Goal: Task Accomplishment & Management: Use online tool/utility

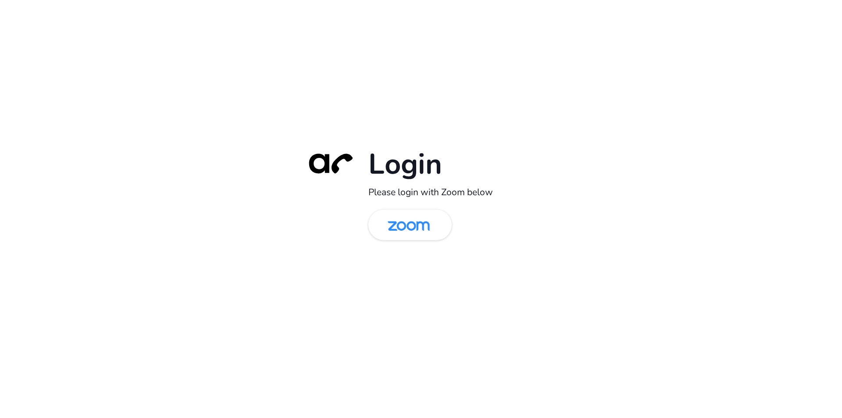
click at [301, 261] on div "Login Please login with Zoom below" at bounding box center [421, 209] width 246 height 126
click at [433, 233] on img at bounding box center [408, 225] width 61 height 28
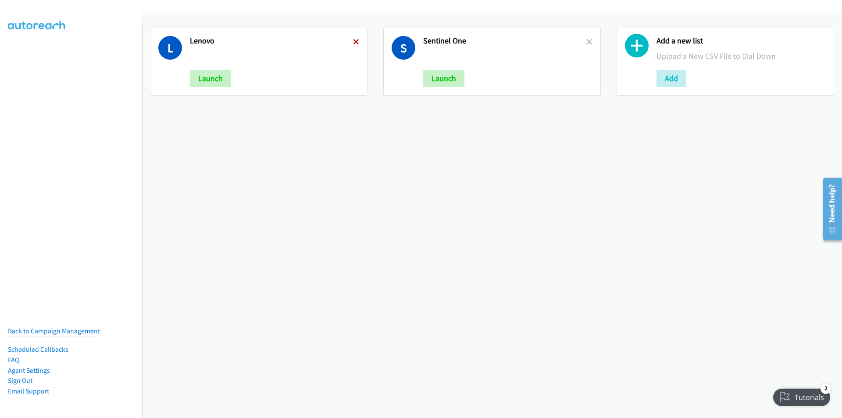
click at [354, 41] on icon at bounding box center [356, 42] width 6 height 6
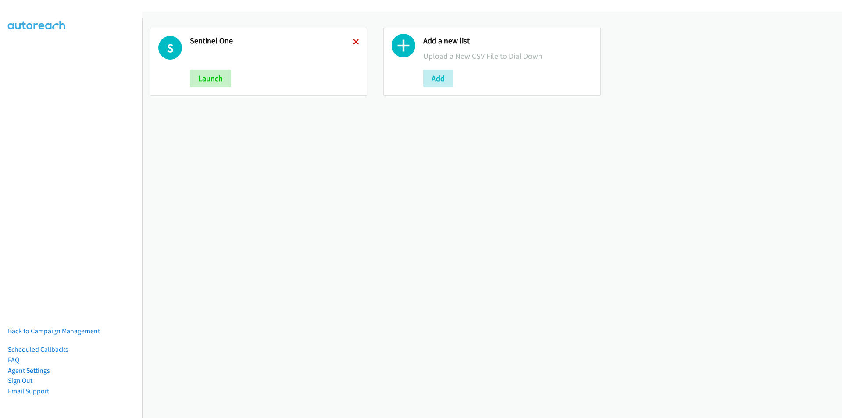
click at [354, 39] on icon at bounding box center [356, 42] width 6 height 6
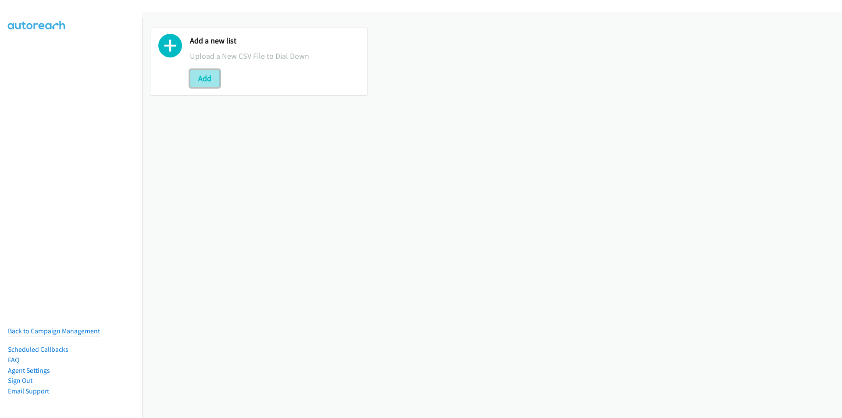
click at [203, 81] on button "Add" at bounding box center [205, 79] width 30 height 18
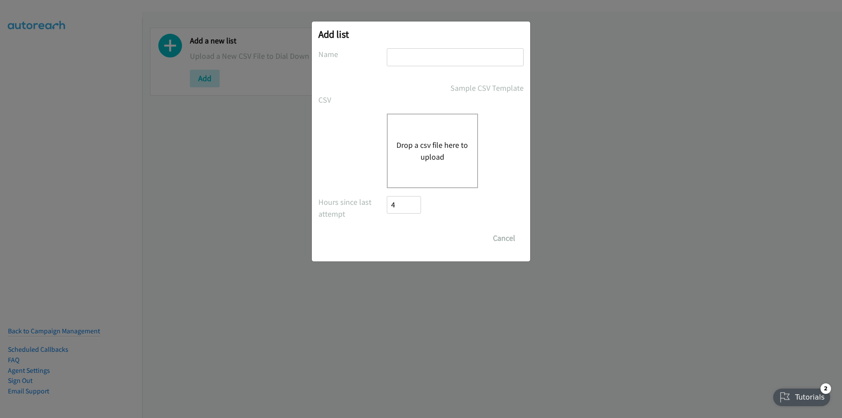
click at [404, 61] on input "text" at bounding box center [455, 57] width 137 height 18
type input "Lenovo Friday"
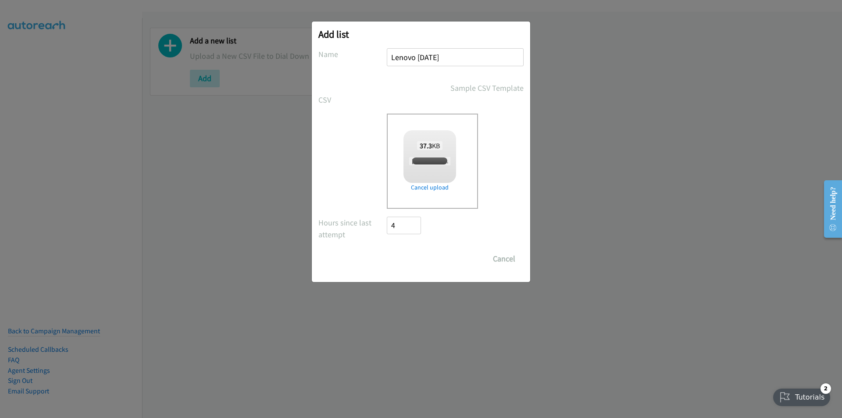
checkbox input "true"
click at [412, 261] on input "Save List" at bounding box center [410, 259] width 46 height 18
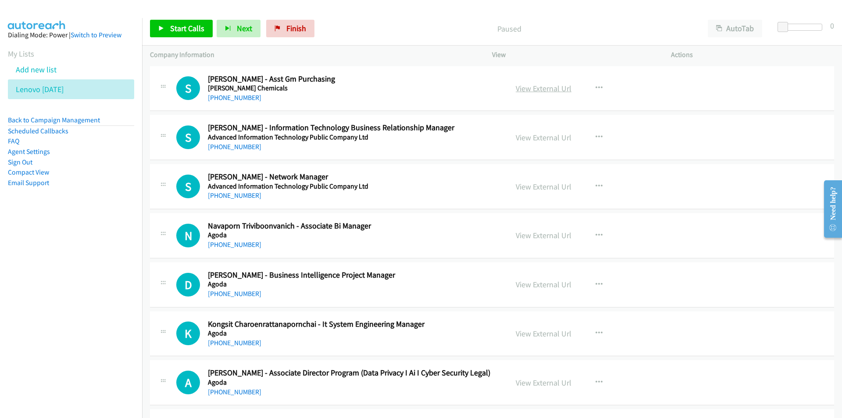
click at [537, 85] on link "View External Url" at bounding box center [544, 88] width 56 height 10
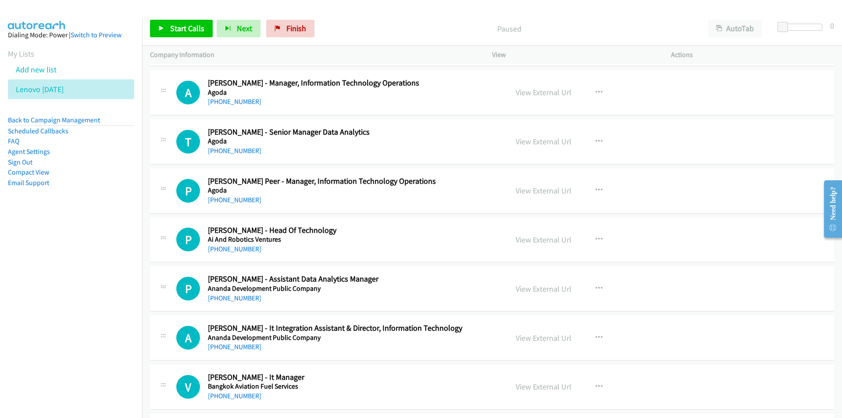
scroll to position [658, 0]
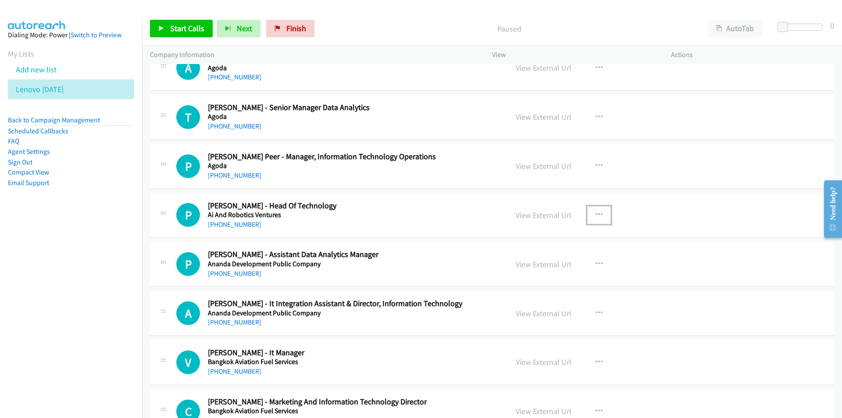
click at [595, 215] on icon "button" at bounding box center [598, 214] width 7 height 7
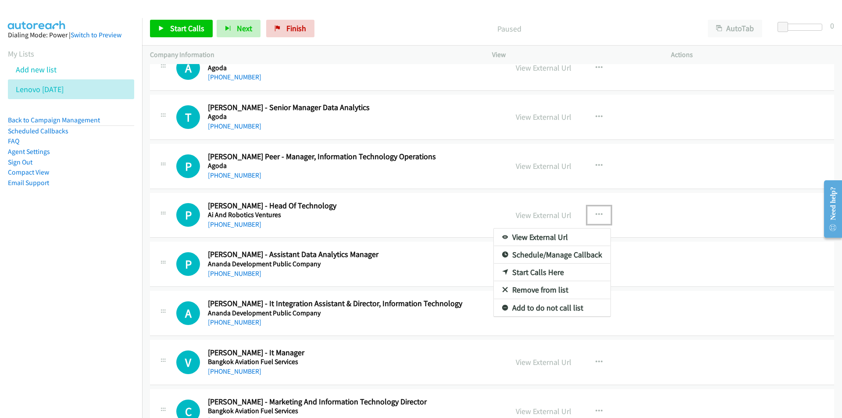
click at [542, 272] on link "Start Calls Here" at bounding box center [552, 272] width 117 height 18
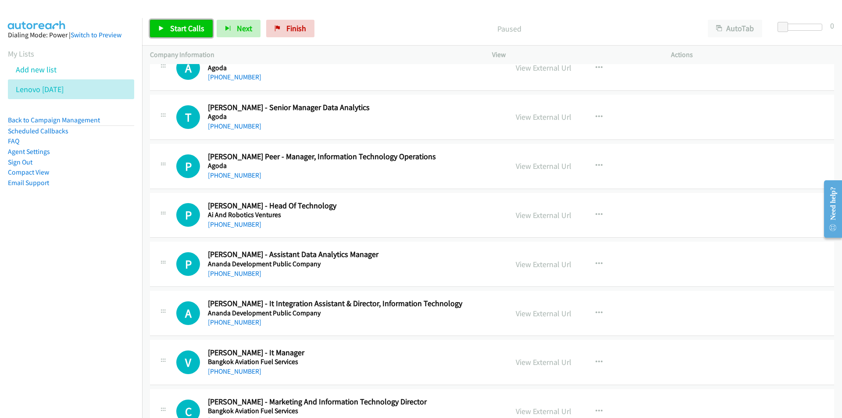
click at [182, 29] on span "Start Calls" at bounding box center [187, 28] width 34 height 10
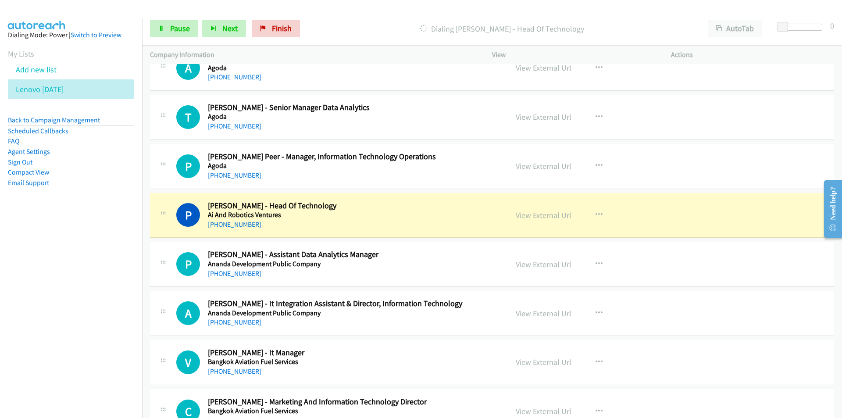
click at [80, 311] on nav "Dialing Mode: Power | Switch to Preview My Lists Add new list Lenovo Friday Bac…" at bounding box center [71, 227] width 142 height 418
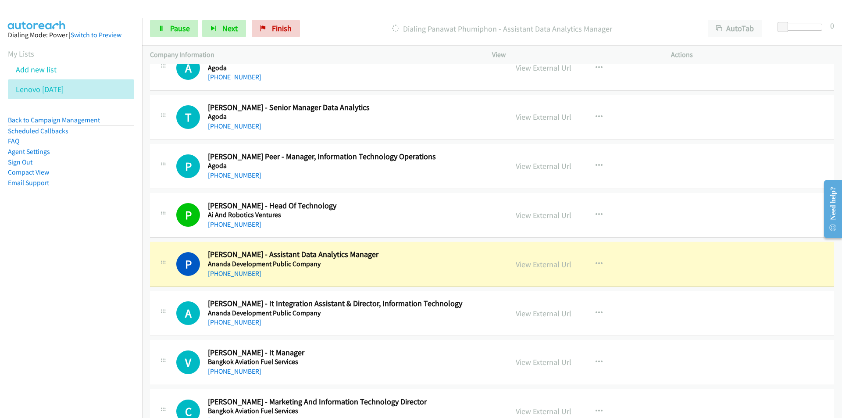
click at [119, 316] on nav "Dialing Mode: Power | Switch to Preview My Lists Add new list Lenovo Friday Bac…" at bounding box center [71, 227] width 142 height 418
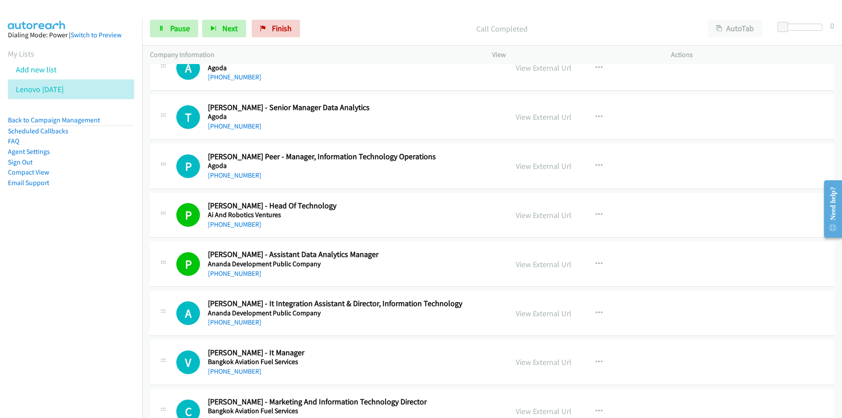
click at [104, 329] on nav "Dialing Mode: Power | Switch to Preview My Lists Add new list Lenovo Friday Bac…" at bounding box center [71, 227] width 142 height 418
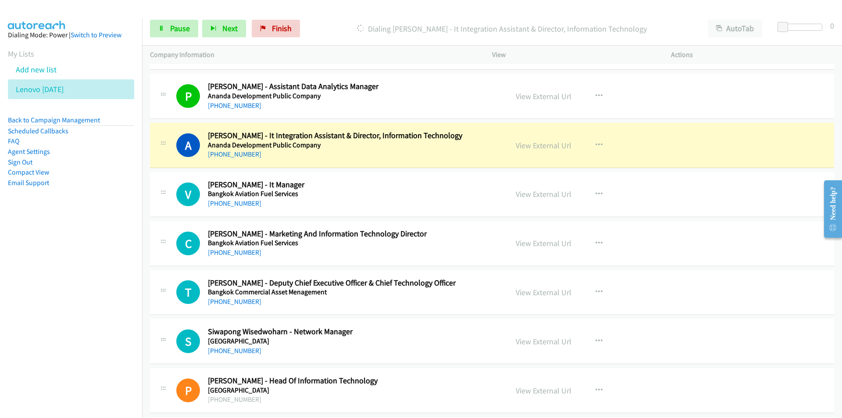
scroll to position [833, 0]
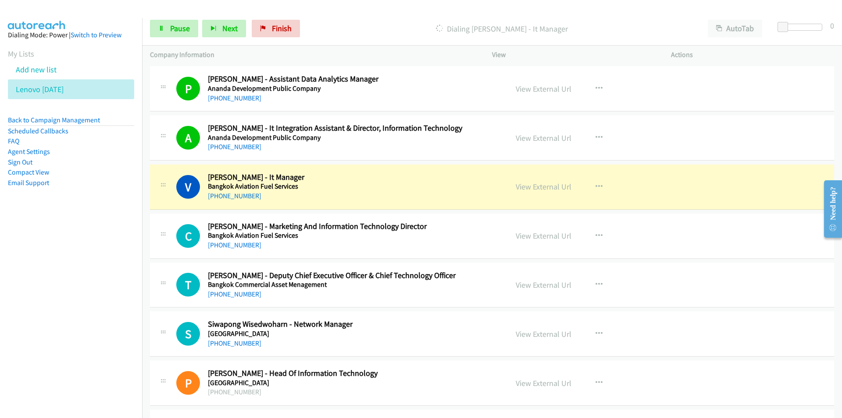
click at [67, 291] on nav "Dialing Mode: Power | Switch to Preview My Lists Add new list Lenovo Friday Bac…" at bounding box center [71, 227] width 142 height 418
click at [538, 385] on link "View External Url" at bounding box center [544, 383] width 56 height 10
click at [537, 186] on link "View External Url" at bounding box center [544, 187] width 56 height 10
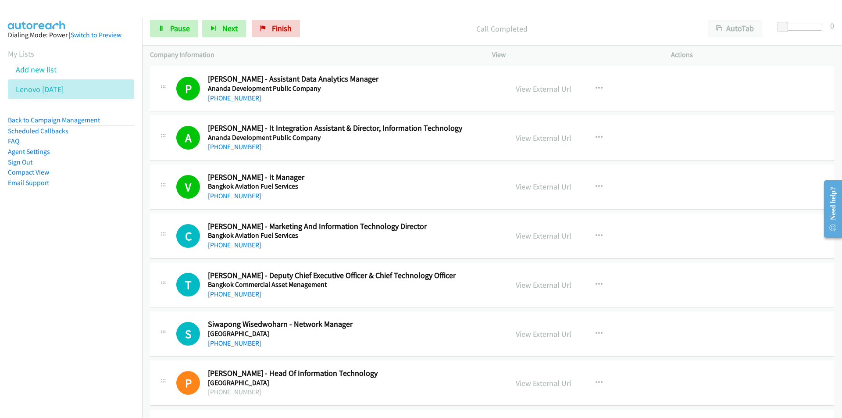
drag, startPoint x: 73, startPoint y: 316, endPoint x: 114, endPoint y: 311, distance: 41.1
click at [73, 316] on nav "Dialing Mode: Power | Switch to Preview My Lists Add new list Lenovo Friday Bac…" at bounding box center [71, 227] width 142 height 418
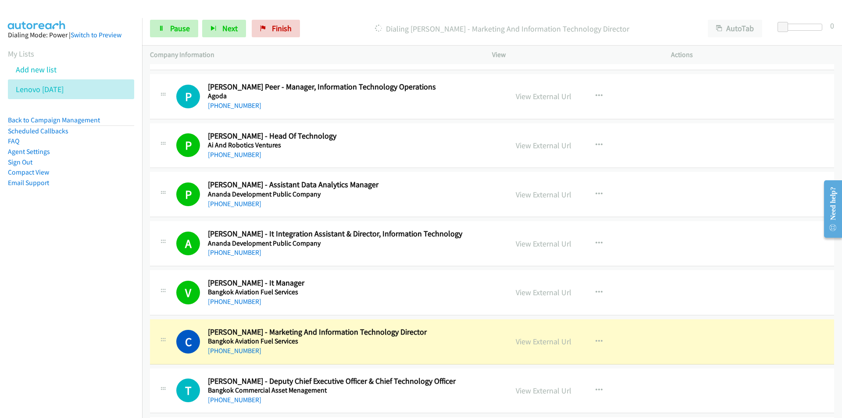
scroll to position [701, 0]
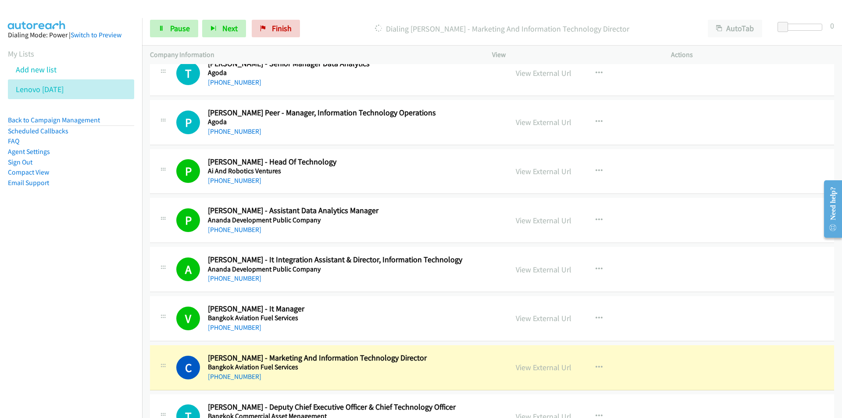
drag, startPoint x: 111, startPoint y: 322, endPoint x: 118, endPoint y: 320, distance: 7.2
click at [111, 322] on nav "Dialing Mode: Power | Switch to Preview My Lists Add new list Lenovo Friday Bac…" at bounding box center [71, 227] width 142 height 418
click at [534, 265] on link "View External Url" at bounding box center [544, 269] width 56 height 10
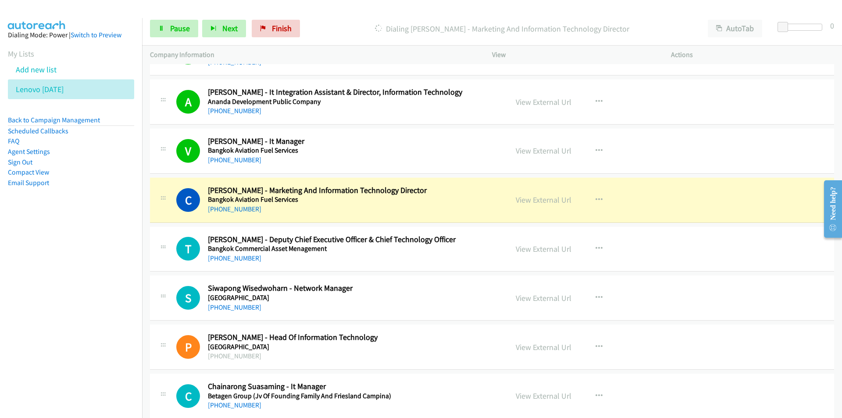
scroll to position [877, 0]
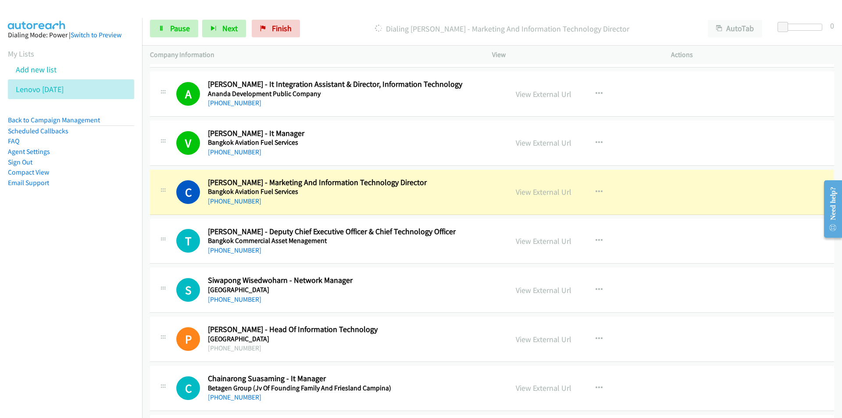
click at [353, 15] on div "Start Calls Pause Next Finish Dialing Chakri Tepkasetkul - Marketing And Inform…" at bounding box center [492, 29] width 700 height 34
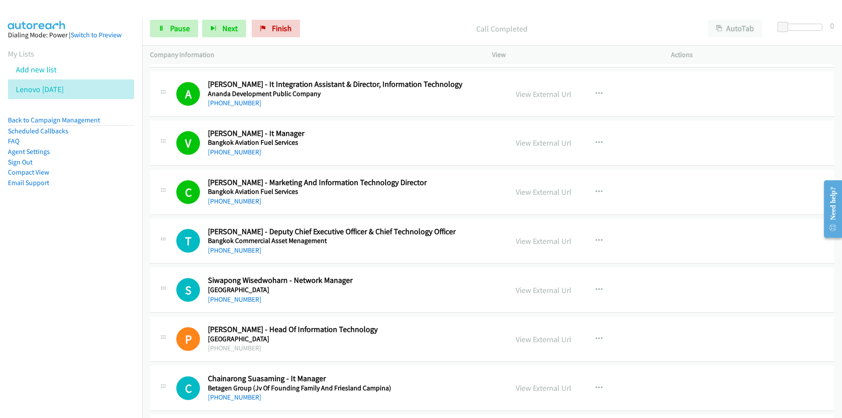
click at [113, 299] on nav "Dialing Mode: Power | Switch to Preview My Lists Add new list Lenovo Friday Bac…" at bounding box center [71, 227] width 142 height 418
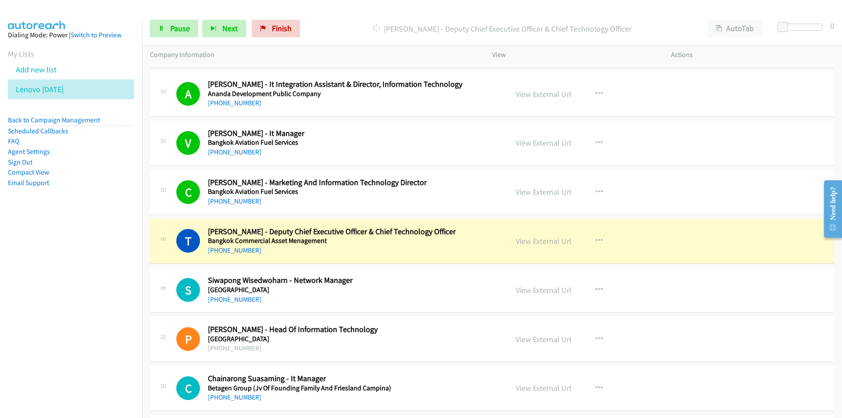
click at [89, 295] on nav "Dialing Mode: Power | Switch to Preview My Lists Add new list Lenovo Friday Bac…" at bounding box center [71, 227] width 142 height 418
drag, startPoint x: 104, startPoint y: 338, endPoint x: 214, endPoint y: 297, distance: 116.9
click at [104, 338] on nav "Dialing Mode: Power | Switch to Preview My Lists Add new list Lenovo Friday Bac…" at bounding box center [71, 227] width 142 height 418
click at [530, 239] on link "View External Url" at bounding box center [544, 241] width 56 height 10
click at [166, 26] on link "Pause" at bounding box center [174, 29] width 48 height 18
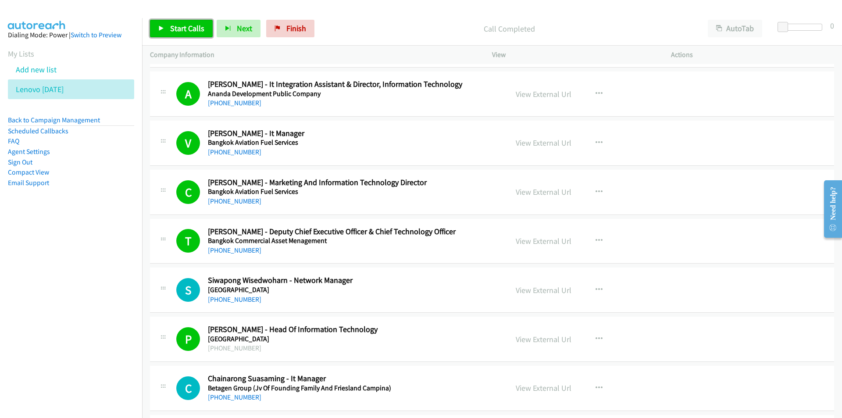
click at [180, 28] on span "Start Calls" at bounding box center [187, 28] width 34 height 10
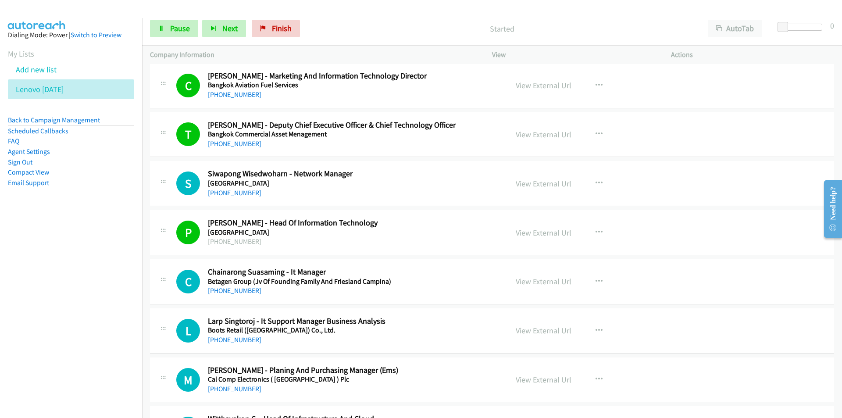
scroll to position [1008, 0]
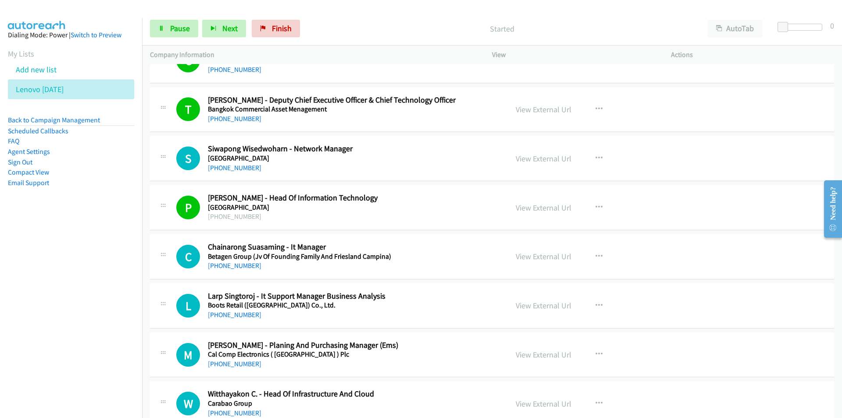
drag, startPoint x: 125, startPoint y: 317, endPoint x: 145, endPoint y: 312, distance: 21.2
click at [125, 317] on nav "Dialing Mode: Power | Switch to Preview My Lists Add new list Lenovo Friday Bac…" at bounding box center [71, 227] width 142 height 418
click at [91, 325] on nav "Dialing Mode: Power | Switch to Preview My Lists Add new list Lenovo Friday Bac…" at bounding box center [71, 227] width 142 height 418
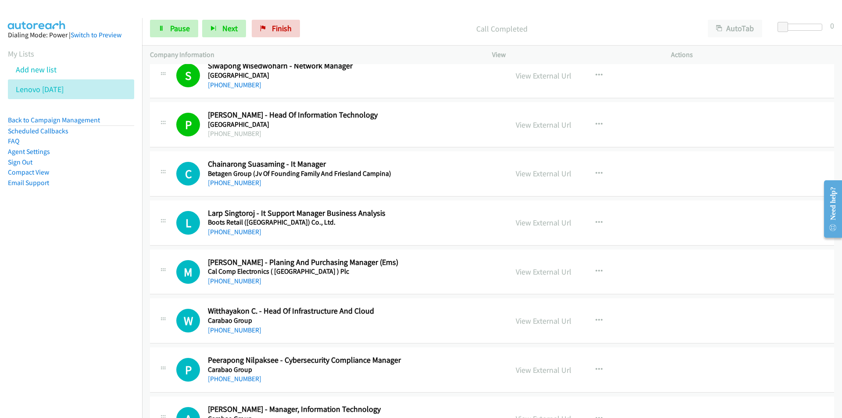
scroll to position [1096, 0]
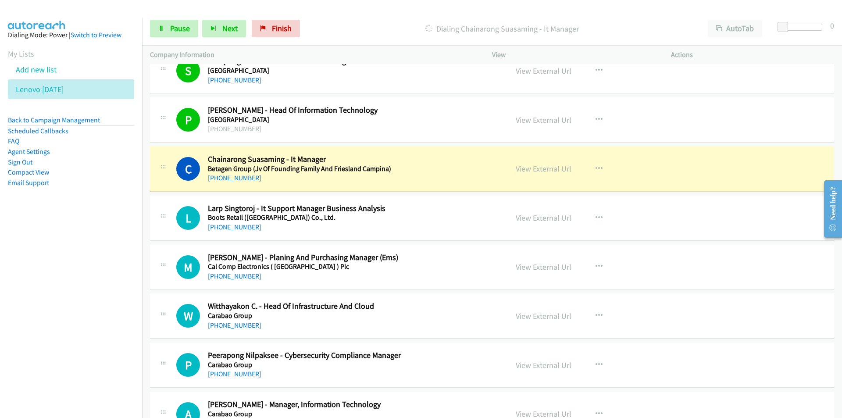
click at [50, 307] on nav "Dialing Mode: Power | Switch to Preview My Lists Add new list Lenovo Friday Bac…" at bounding box center [71, 227] width 142 height 418
click at [112, 266] on nav "Dialing Mode: Power | Switch to Preview My Lists Add new list Lenovo Friday Bac…" at bounding box center [71, 227] width 142 height 418
click at [530, 166] on link "View External Url" at bounding box center [544, 169] width 56 height 10
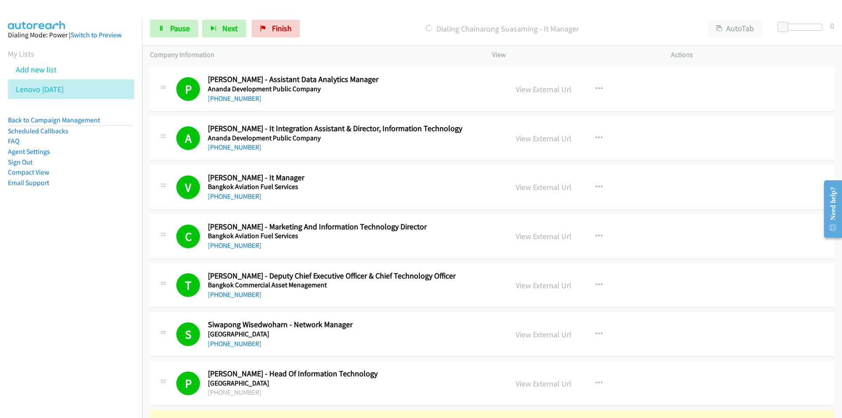
scroll to position [833, 0]
click at [534, 288] on link "View External Url" at bounding box center [544, 285] width 56 height 10
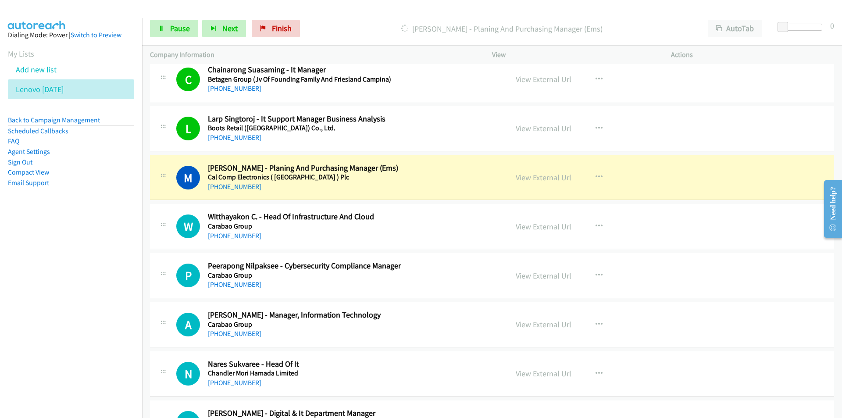
scroll to position [1184, 0]
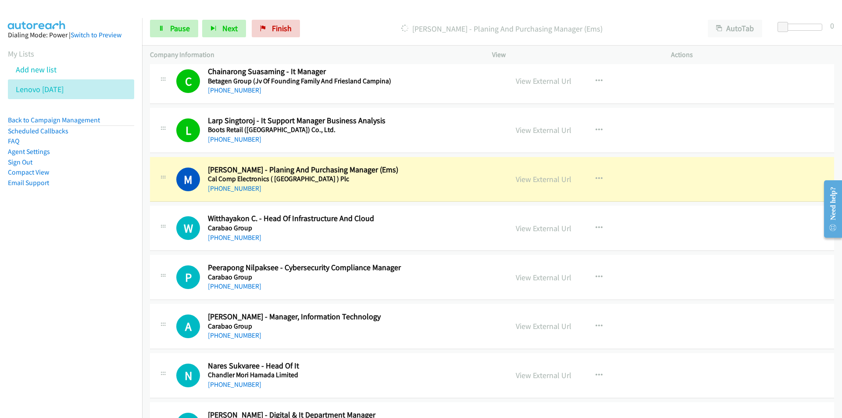
drag, startPoint x: 133, startPoint y: 296, endPoint x: 139, endPoint y: 294, distance: 6.4
click at [133, 296] on nav "Dialing Mode: Power | Switch to Preview My Lists Add new list Lenovo Friday Bac…" at bounding box center [71, 227] width 142 height 418
click at [540, 182] on link "View External Url" at bounding box center [544, 179] width 56 height 10
click at [171, 25] on span "Pause" at bounding box center [180, 28] width 20 height 10
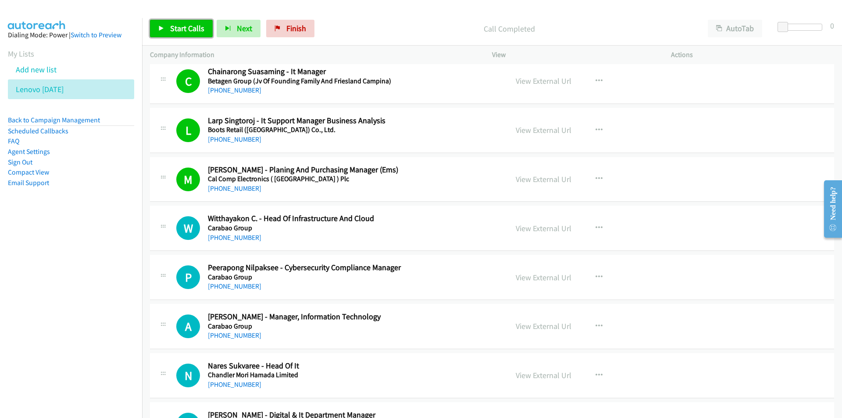
click at [183, 35] on link "Start Calls" at bounding box center [181, 29] width 63 height 18
click at [106, 304] on nav "Dialing Mode: Power | Switch to Preview My Lists Add new list Lenovo Friday Bac…" at bounding box center [71, 227] width 142 height 418
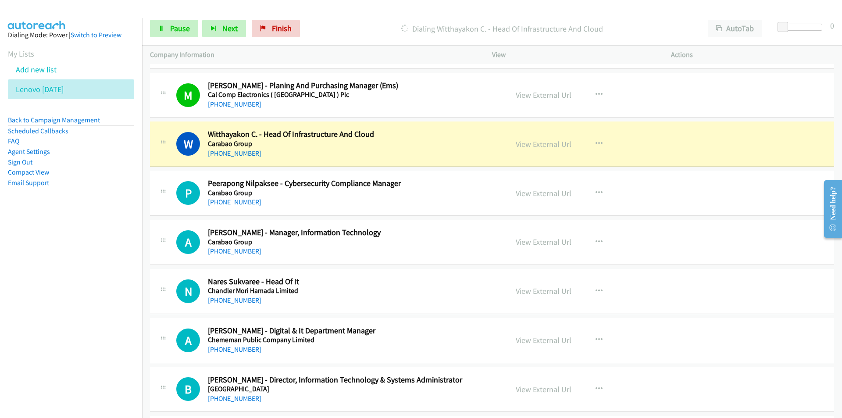
scroll to position [1271, 0]
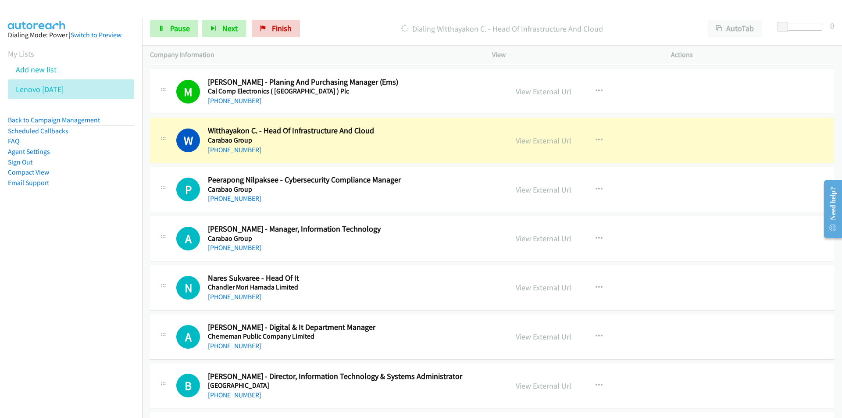
click at [116, 214] on aside "Dialing Mode: Power | Switch to Preview My Lists Add new list Lenovo Friday Bac…" at bounding box center [71, 123] width 142 height 210
click at [543, 138] on link "View External Url" at bounding box center [544, 140] width 56 height 10
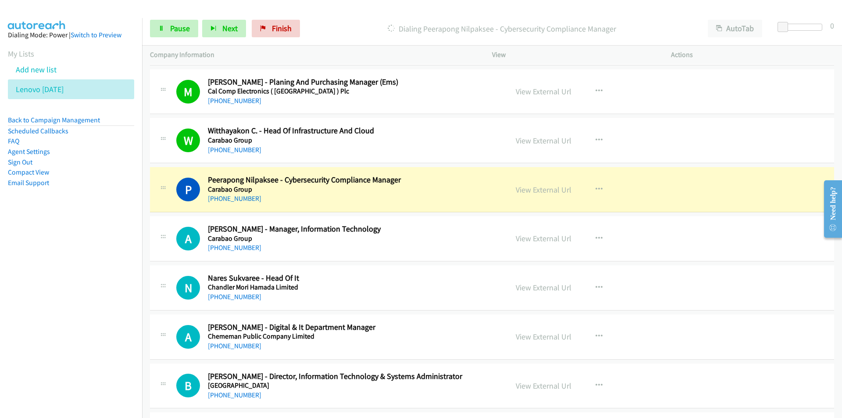
click at [74, 282] on nav "Dialing Mode: Power | Switch to Preview My Lists Add new list Lenovo Friday Bac…" at bounding box center [71, 227] width 142 height 418
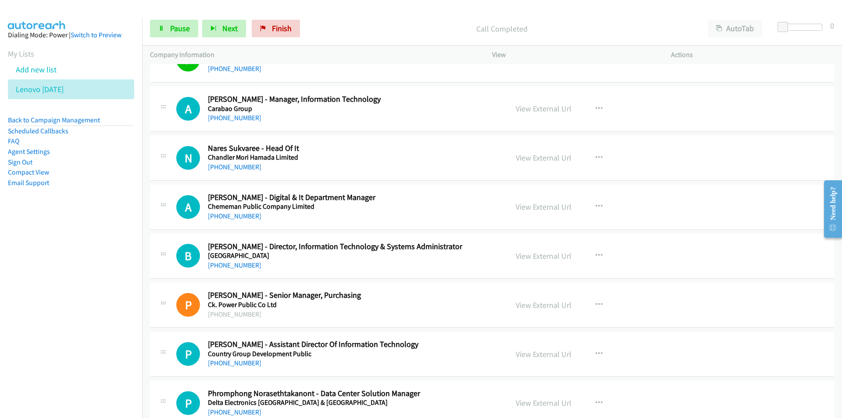
scroll to position [1403, 0]
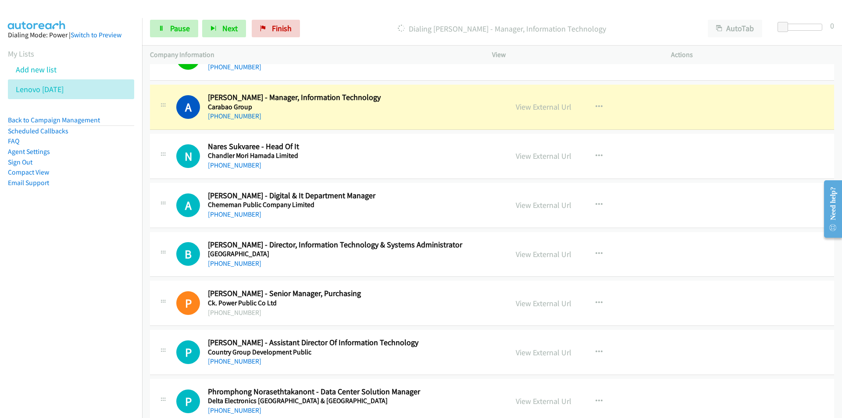
click at [80, 276] on nav "Dialing Mode: Power | Switch to Preview My Lists Add new list Lenovo Friday Bac…" at bounding box center [71, 227] width 142 height 418
click at [527, 110] on link "View External Url" at bounding box center [544, 107] width 56 height 10
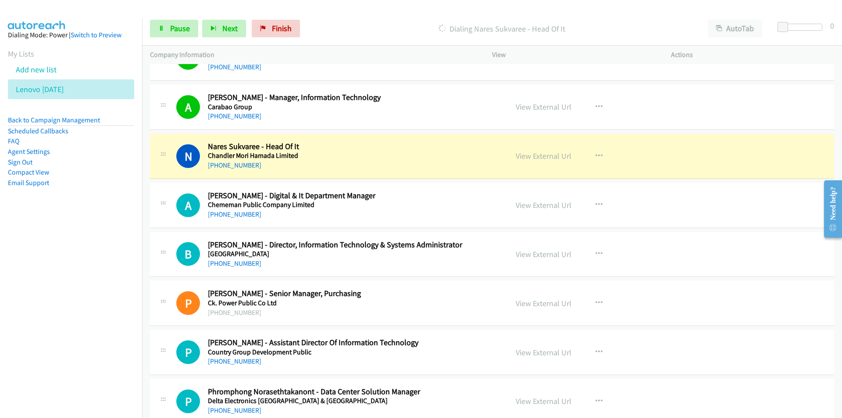
click at [65, 281] on nav "Dialing Mode: Power | Switch to Preview My Lists Add new list Lenovo Friday Bac…" at bounding box center [71, 227] width 142 height 418
click at [548, 154] on link "View External Url" at bounding box center [544, 156] width 56 height 10
drag, startPoint x: 109, startPoint y: 295, endPoint x: 114, endPoint y: 292, distance: 5.9
click at [109, 295] on nav "Dialing Mode: Power | Switch to Preview My Lists Add new list Lenovo Friday Bac…" at bounding box center [71, 227] width 142 height 418
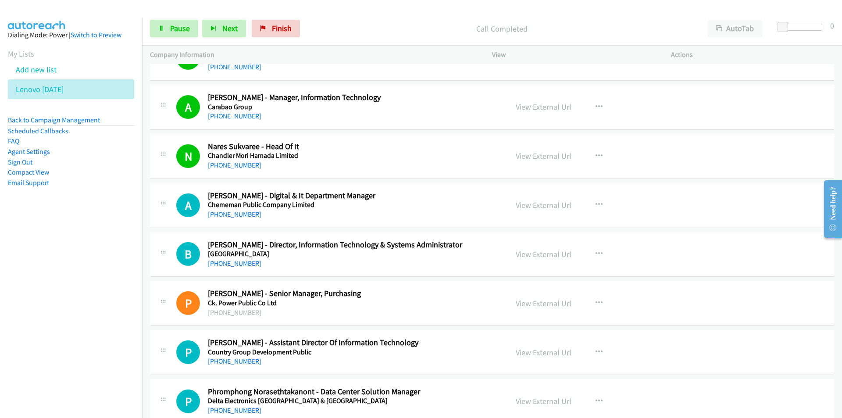
drag, startPoint x: 121, startPoint y: 267, endPoint x: 176, endPoint y: 256, distance: 55.5
click at [121, 267] on nav "Dialing Mode: Power | Switch to Preview My Lists Add new list Lenovo Friday Bac…" at bounding box center [71, 227] width 142 height 418
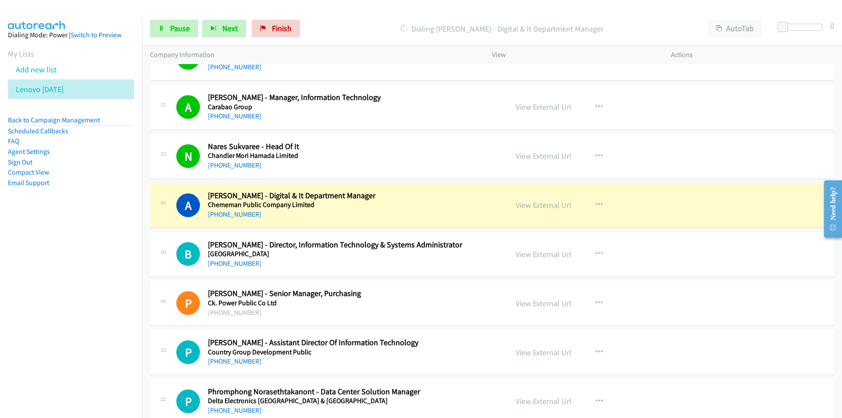
click at [74, 266] on nav "Dialing Mode: Power | Switch to Preview My Lists Add new list Lenovo Friday Bac…" at bounding box center [71, 227] width 142 height 418
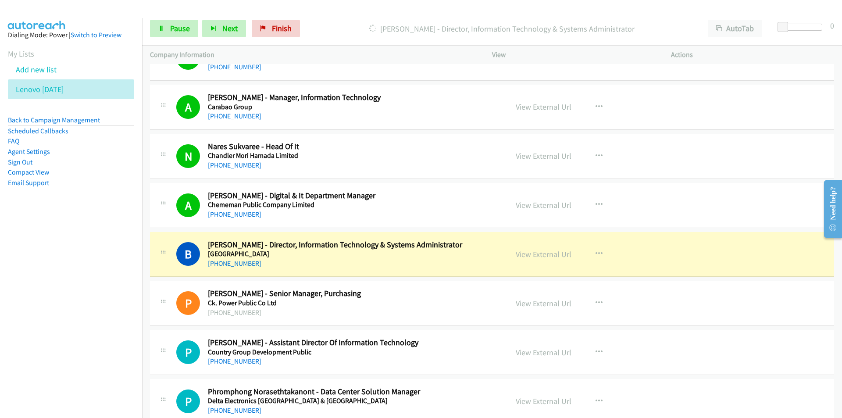
click at [88, 296] on nav "Dialing Mode: Power | Switch to Preview My Lists Add new list Lenovo Friday Bac…" at bounding box center [71, 227] width 142 height 418
click at [527, 257] on link "View External Url" at bounding box center [544, 254] width 56 height 10
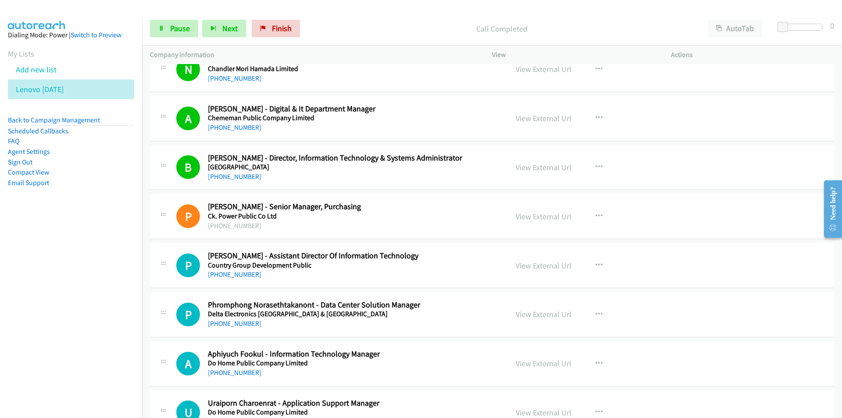
scroll to position [1534, 0]
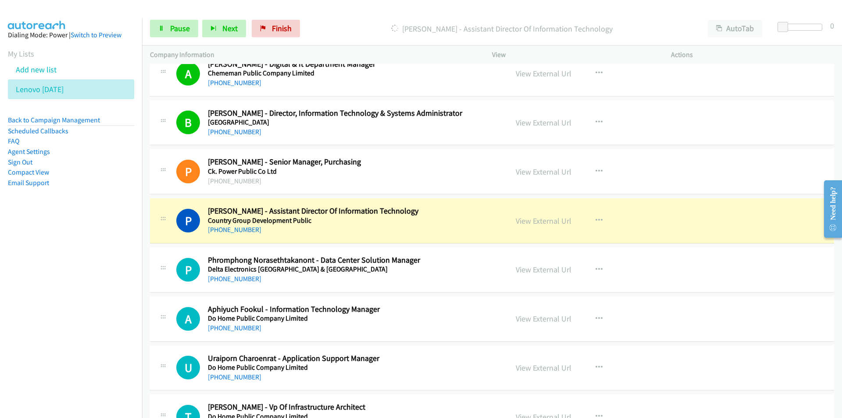
click at [97, 276] on nav "Dialing Mode: Power | Switch to Preview My Lists Add new list Lenovo Friday Bac…" at bounding box center [71, 227] width 142 height 418
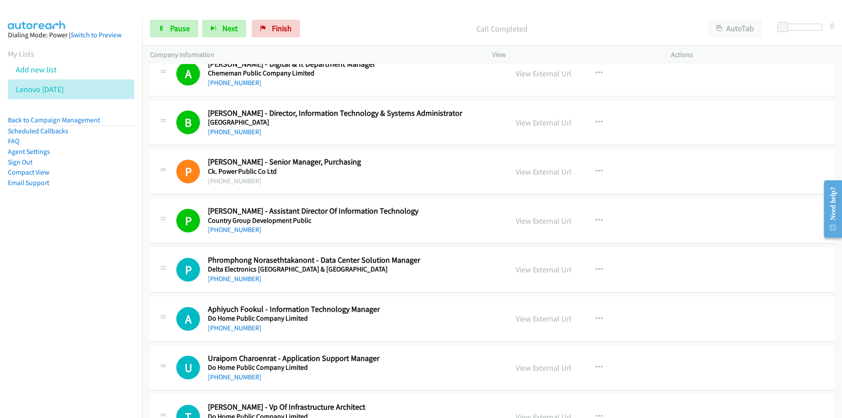
drag, startPoint x: 102, startPoint y: 301, endPoint x: 118, endPoint y: 296, distance: 17.5
click at [102, 301] on nav "Dialing Mode: Power | Switch to Preview My Lists Add new list Lenovo Friday Bac…" at bounding box center [71, 227] width 142 height 418
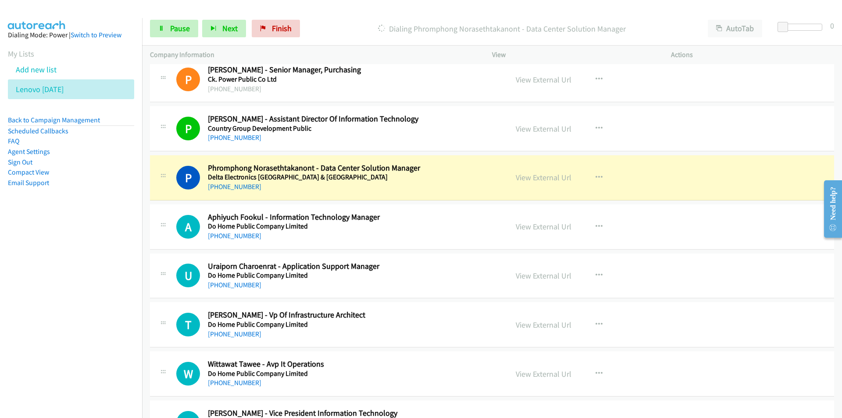
scroll to position [1666, 0]
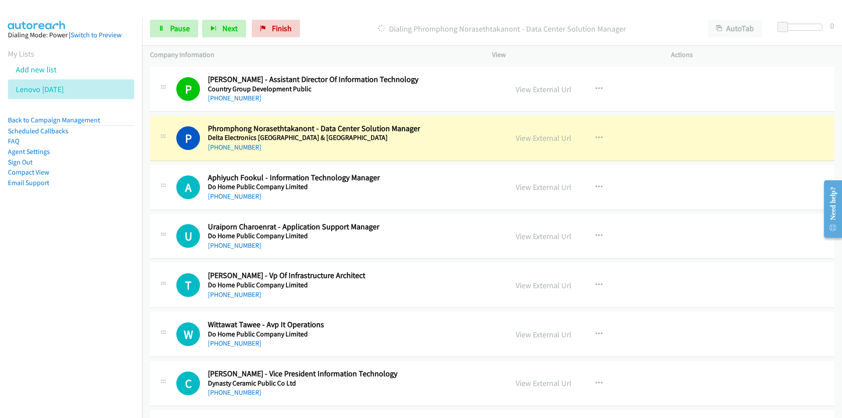
click at [92, 256] on nav "Dialing Mode: Power | Switch to Preview My Lists Add new list Lenovo Friday Bac…" at bounding box center [71, 227] width 142 height 418
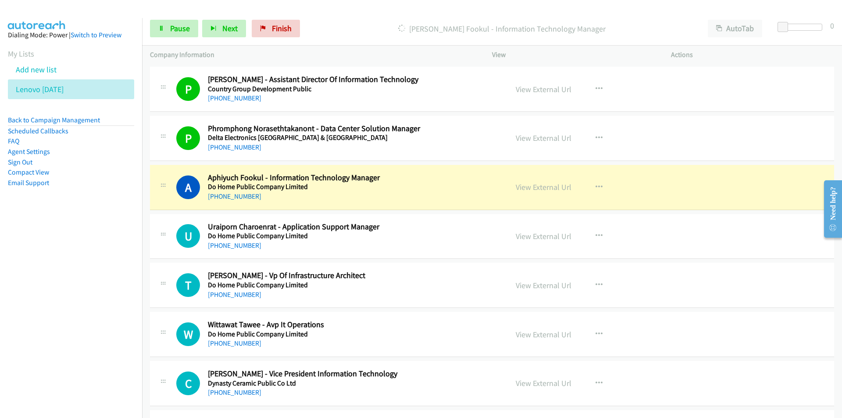
click at [108, 241] on nav "Dialing Mode: Power | Switch to Preview My Lists Add new list Lenovo Friday Bac…" at bounding box center [71, 227] width 142 height 418
click at [548, 188] on link "View External Url" at bounding box center [544, 187] width 56 height 10
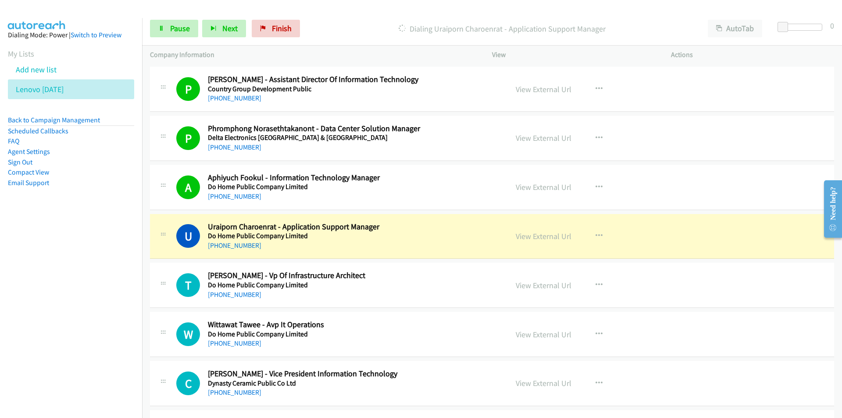
drag, startPoint x: 111, startPoint y: 303, endPoint x: 117, endPoint y: 301, distance: 6.0
click at [111, 303] on nav "Dialing Mode: Power | Switch to Preview My Lists Add new list Lenovo Friday Bac…" at bounding box center [71, 227] width 142 height 418
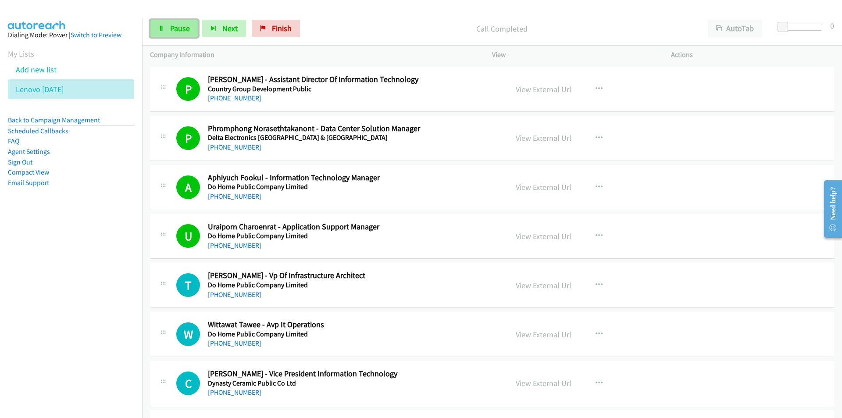
click at [164, 22] on link "Pause" at bounding box center [174, 29] width 48 height 18
click at [134, 309] on nav "Dialing Mode: Power | Switch to Preview My Lists Add new list Lenovo Friday Bac…" at bounding box center [71, 227] width 142 height 418
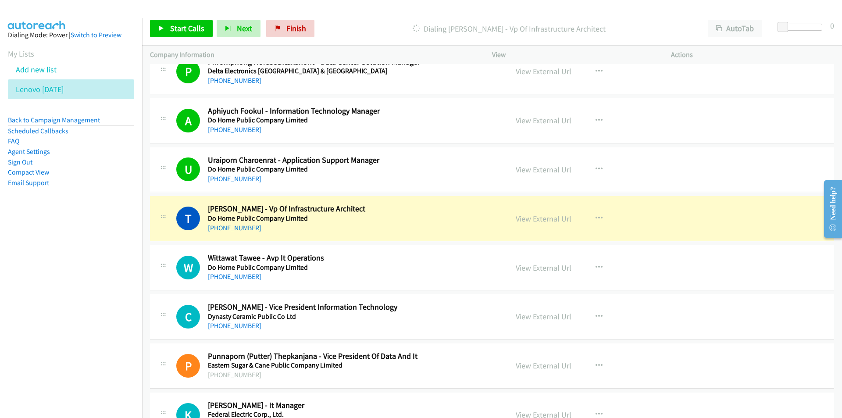
scroll to position [1754, 0]
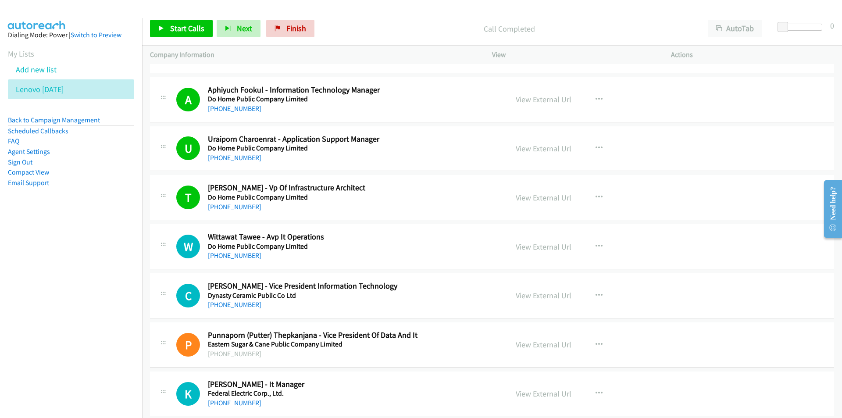
drag, startPoint x: 104, startPoint y: 273, endPoint x: 204, endPoint y: 155, distance: 154.3
click at [104, 272] on nav "Dialing Mode: Power | Switch to Preview My Lists Add new list Lenovo Friday Bac…" at bounding box center [71, 227] width 142 height 418
click at [167, 27] on link "Start Calls" at bounding box center [181, 29] width 63 height 18
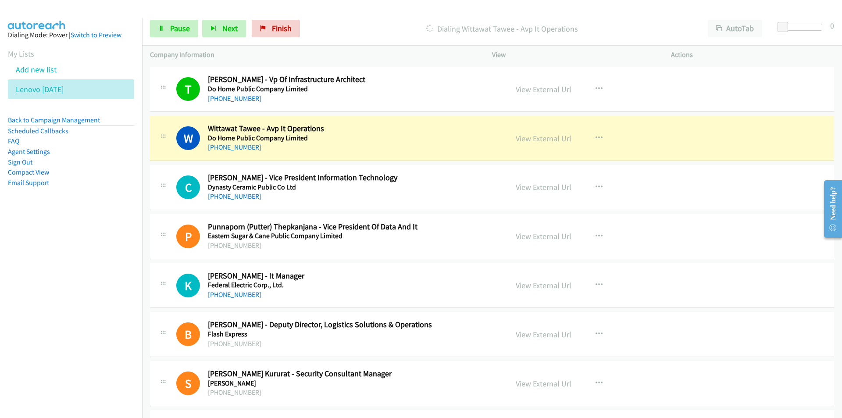
scroll to position [1885, 0]
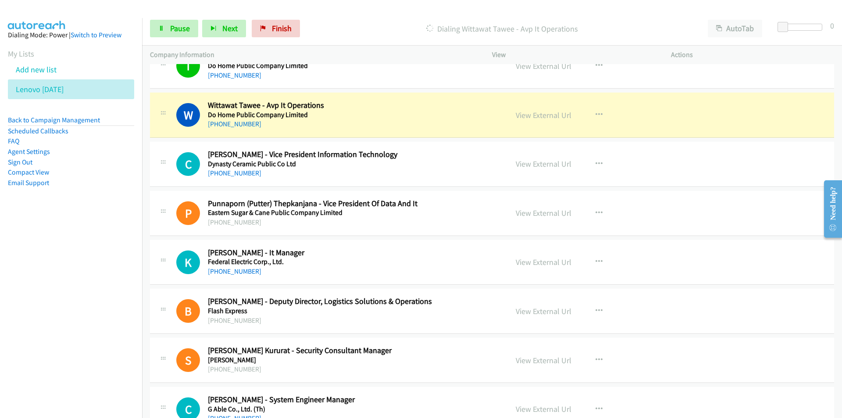
click at [145, 313] on td "B Callback Scheduled Birgan Ji - Deputy Director, Logistics Solutions & Operati…" at bounding box center [492, 311] width 700 height 49
drag, startPoint x: 95, startPoint y: 259, endPoint x: 100, endPoint y: 257, distance: 5.3
click at [95, 260] on nav "Dialing Mode: Power | Switch to Preview My Lists Add new list Lenovo Friday Bac…" at bounding box center [71, 227] width 142 height 418
click at [547, 119] on link "View External Url" at bounding box center [544, 115] width 56 height 10
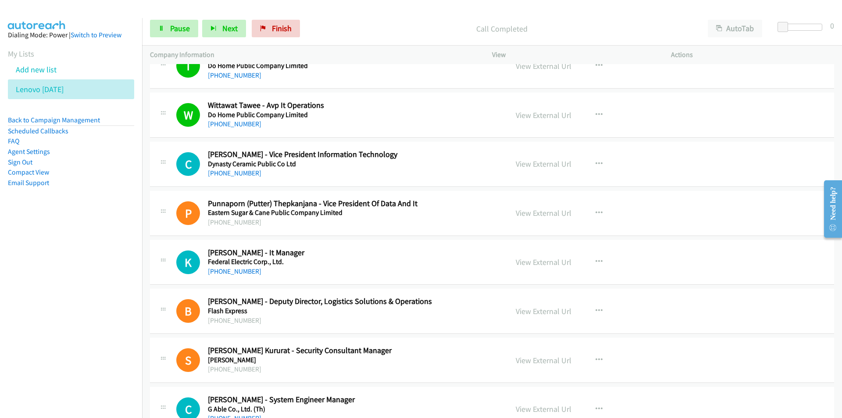
click at [68, 317] on nav "Dialing Mode: Power | Switch to Preview My Lists Add new list Lenovo Friday Bac…" at bounding box center [71, 227] width 142 height 418
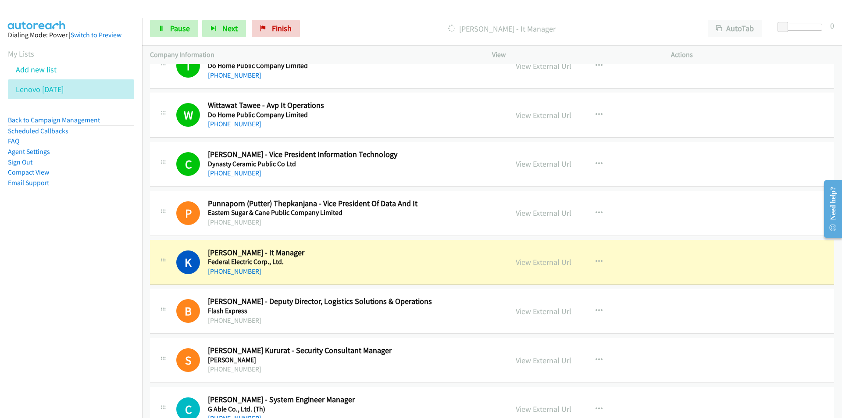
click at [113, 305] on nav "Dialing Mode: Power | Switch to Preview My Lists Add new list Lenovo Friday Bac…" at bounding box center [71, 227] width 142 height 418
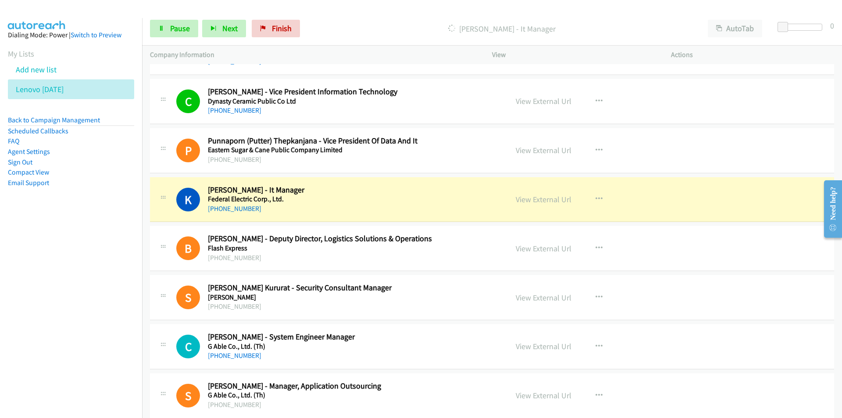
scroll to position [1973, 0]
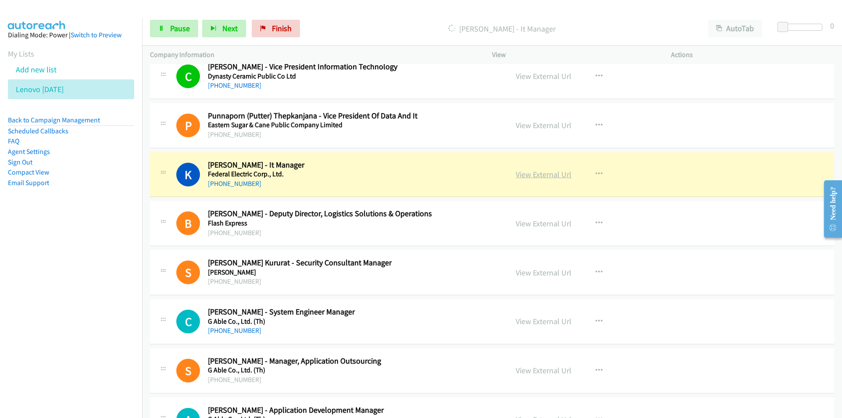
click at [546, 173] on link "View External Url" at bounding box center [544, 174] width 56 height 10
click at [181, 32] on span "Pause" at bounding box center [180, 28] width 20 height 10
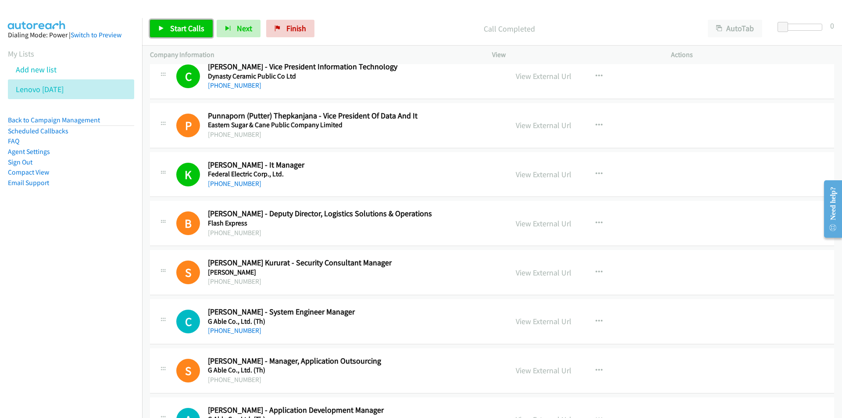
click at [179, 27] on span "Start Calls" at bounding box center [187, 28] width 34 height 10
click at [125, 274] on nav "Dialing Mode: Power | Switch to Preview My Lists Add new list Lenovo Friday Bac…" at bounding box center [71, 227] width 142 height 418
drag, startPoint x: 95, startPoint y: 289, endPoint x: 188, endPoint y: 289, distance: 93.4
click at [95, 289] on nav "Dialing Mode: Power | Switch to Preview My Lists Add new list Lenovo Friday Bac…" at bounding box center [71, 227] width 142 height 418
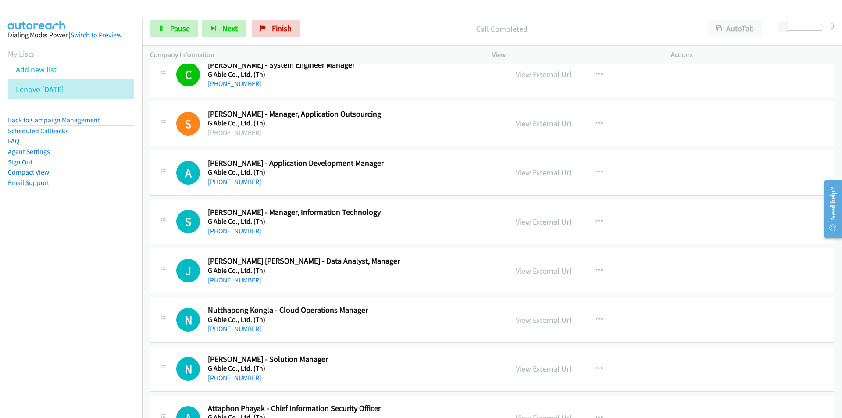
scroll to position [2236, 0]
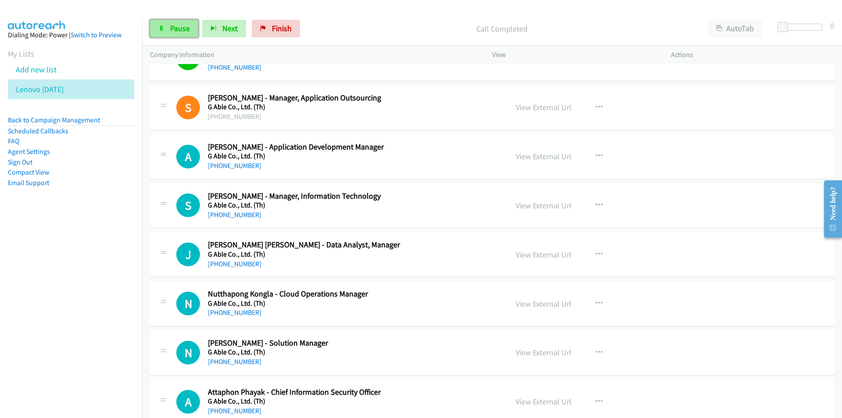
click at [174, 29] on span "Pause" at bounding box center [180, 28] width 20 height 10
click at [596, 203] on icon "button" at bounding box center [598, 205] width 7 height 7
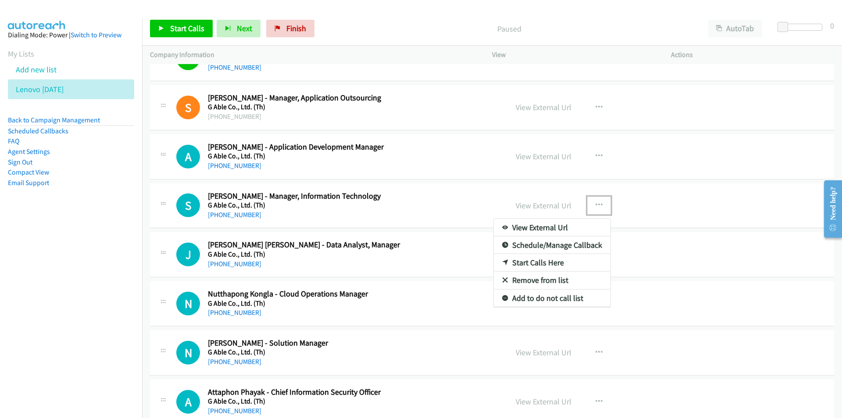
click at [544, 262] on link "Start Calls Here" at bounding box center [552, 263] width 117 height 18
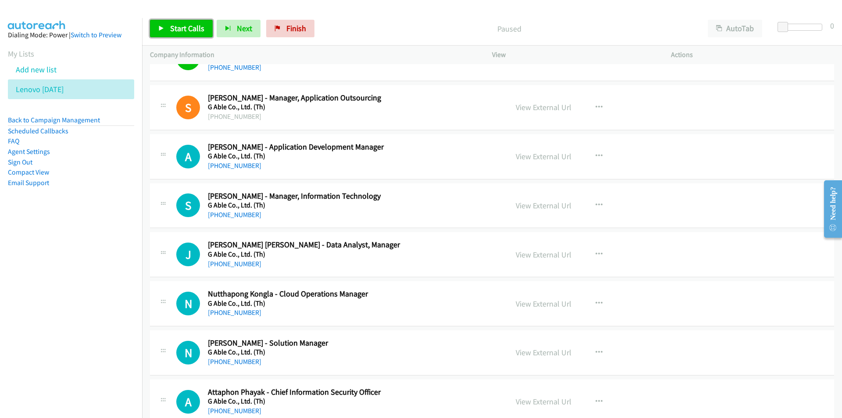
click at [182, 28] on span "Start Calls" at bounding box center [187, 28] width 34 height 10
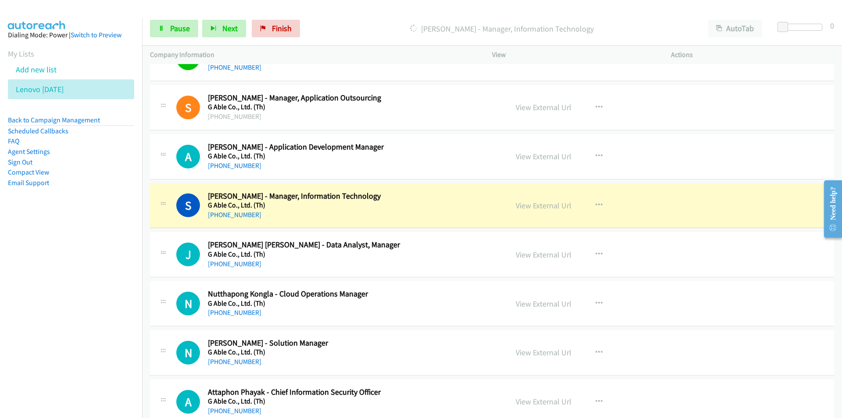
drag, startPoint x: 68, startPoint y: 278, endPoint x: 145, endPoint y: 263, distance: 77.8
click at [68, 278] on nav "Dialing Mode: Power | Switch to Preview My Lists Add new list Lenovo Friday Bac…" at bounding box center [71, 227] width 142 height 418
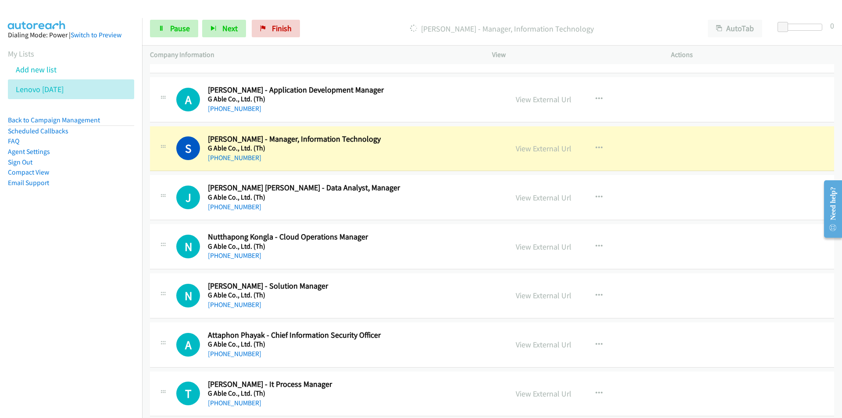
scroll to position [2324, 0]
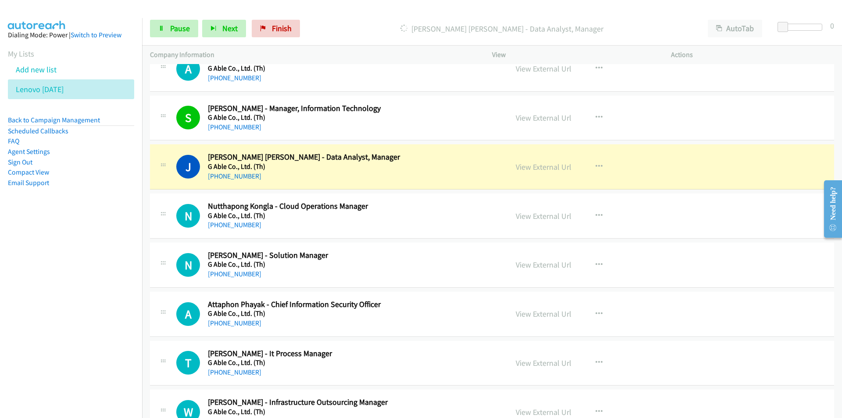
click at [147, 279] on td "N Callback Scheduled Nonchai Torabanpakdee - Solution Manager G Able Co., Ltd. …" at bounding box center [492, 264] width 700 height 49
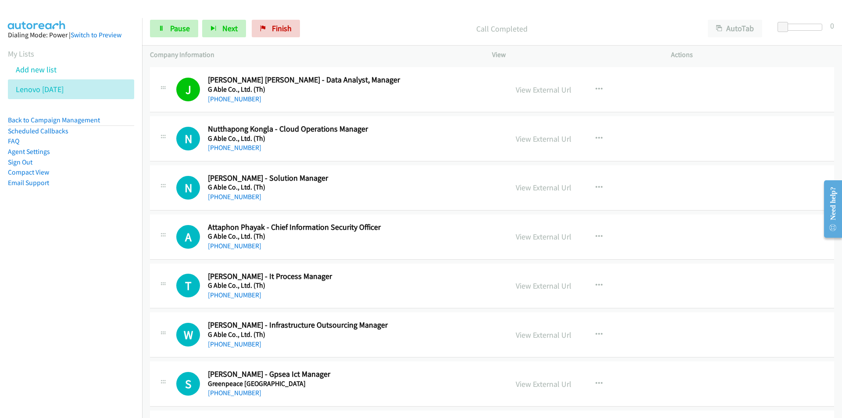
scroll to position [2411, 0]
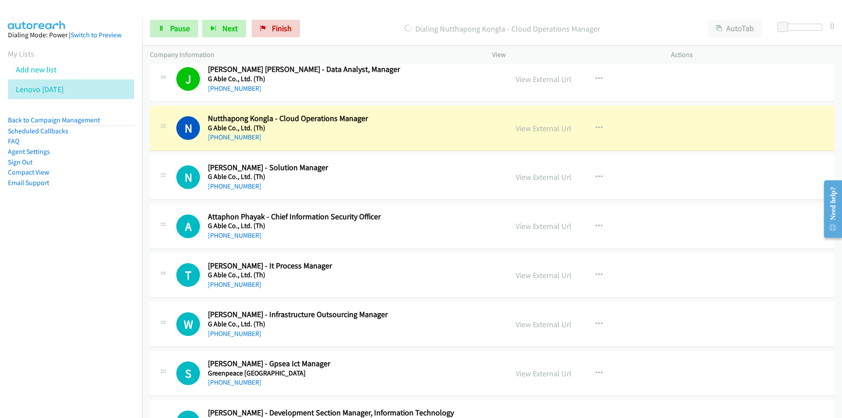
click at [76, 271] on nav "Dialing Mode: Power | Switch to Preview My Lists Add new list Lenovo Friday Bac…" at bounding box center [71, 227] width 142 height 418
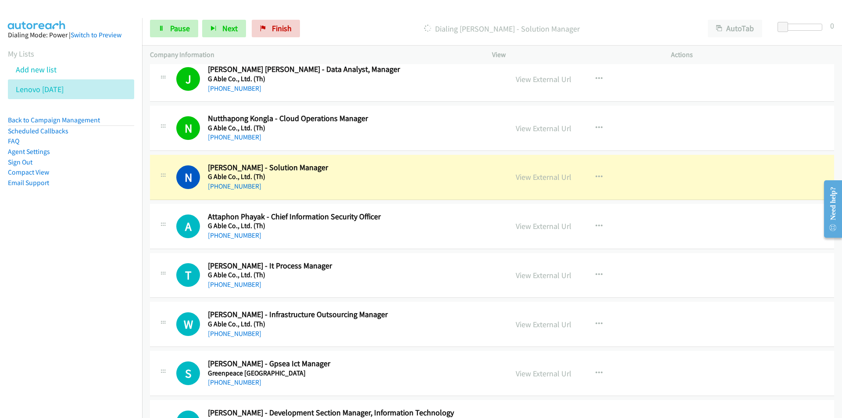
click at [89, 289] on nav "Dialing Mode: Power | Switch to Preview My Lists Add new list Lenovo Friday Bac…" at bounding box center [71, 227] width 142 height 418
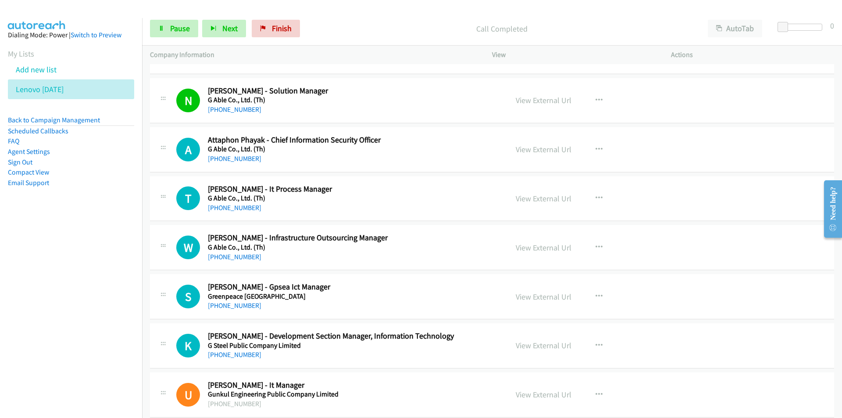
scroll to position [2499, 0]
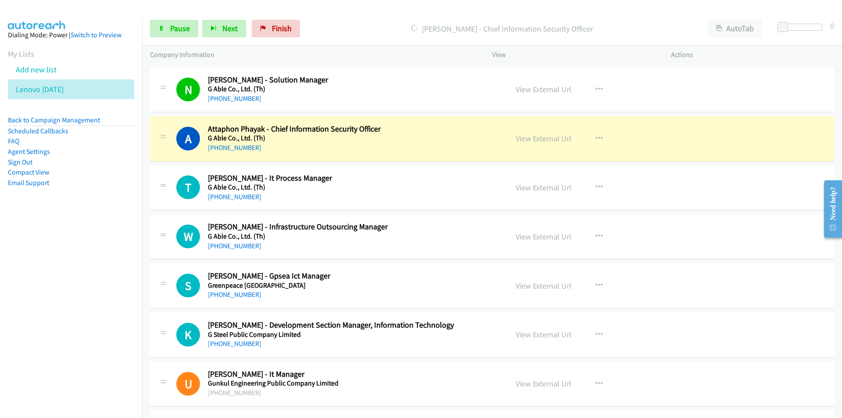
click at [104, 297] on nav "Dialing Mode: Power | Switch to Preview My Lists Add new list Lenovo Friday Bac…" at bounding box center [71, 227] width 142 height 418
click at [549, 138] on link "View External Url" at bounding box center [544, 138] width 56 height 10
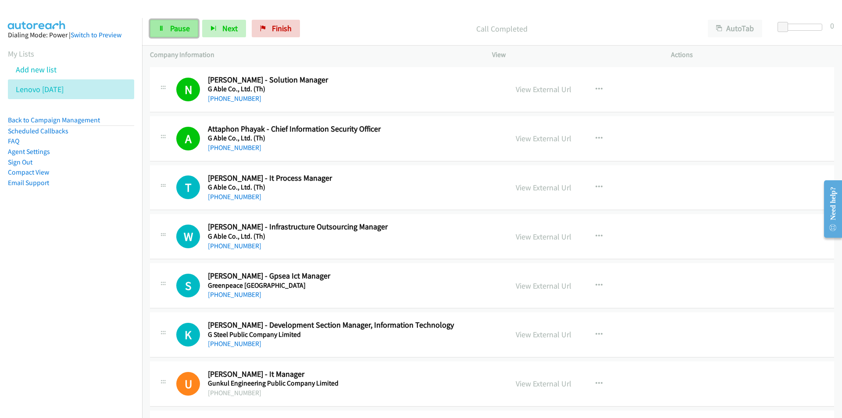
click at [177, 25] on span "Pause" at bounding box center [180, 28] width 20 height 10
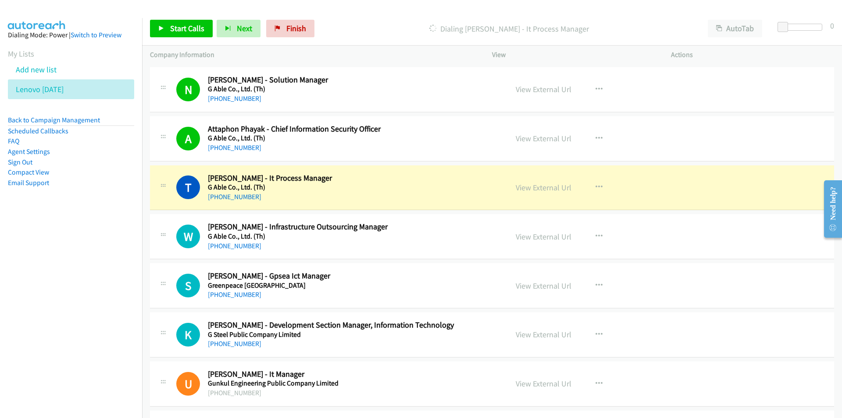
click at [72, 297] on nav "Dialing Mode: Power | Switch to Preview My Lists Add new list Lenovo Friday Bac…" at bounding box center [71, 227] width 142 height 418
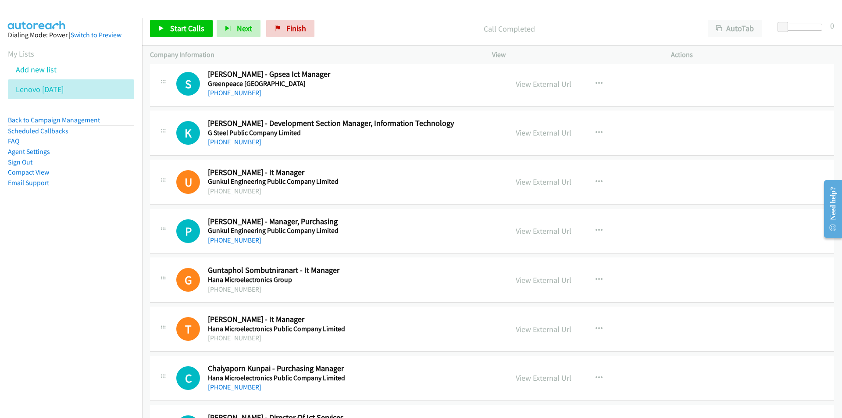
scroll to position [2718, 0]
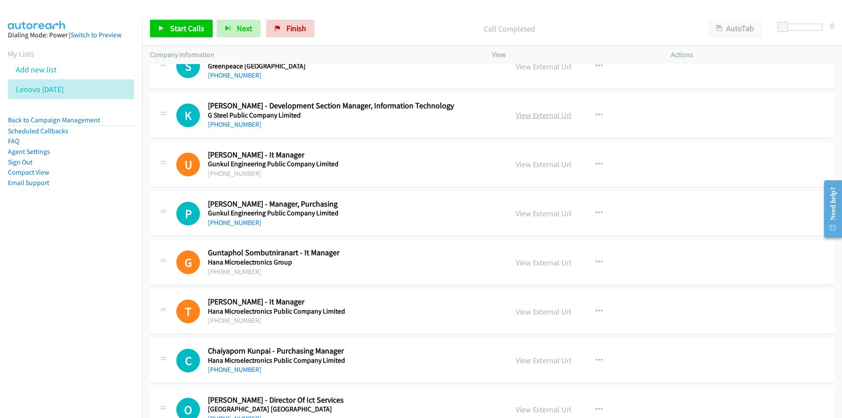
click at [559, 114] on link "View External Url" at bounding box center [544, 115] width 56 height 10
click at [550, 263] on link "View External Url" at bounding box center [544, 262] width 56 height 10
click at [548, 262] on link "View External Url" at bounding box center [544, 262] width 56 height 10
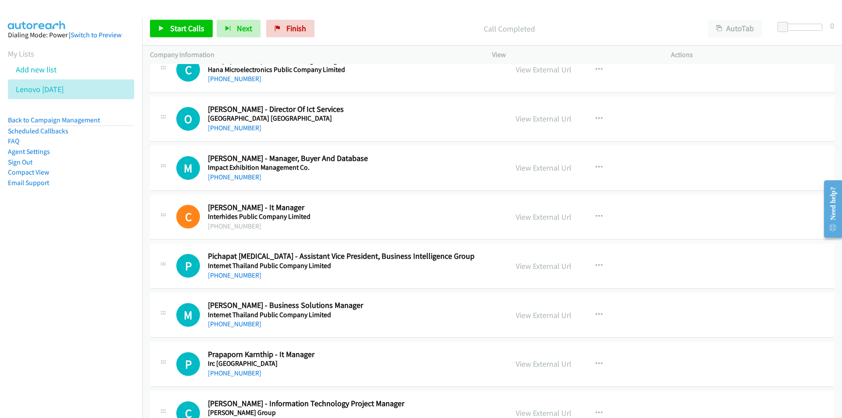
scroll to position [3025, 0]
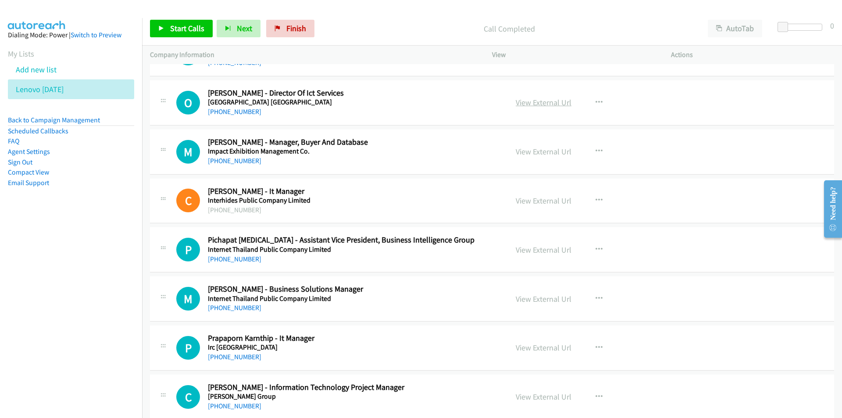
click at [538, 103] on link "View External Url" at bounding box center [544, 102] width 56 height 10
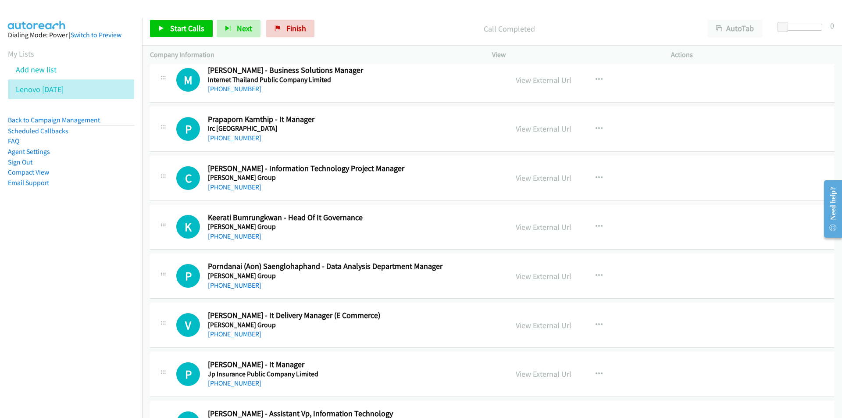
scroll to position [3244, 0]
click at [528, 125] on link "View External Url" at bounding box center [544, 128] width 56 height 10
click at [522, 178] on link "View External Url" at bounding box center [544, 177] width 56 height 10
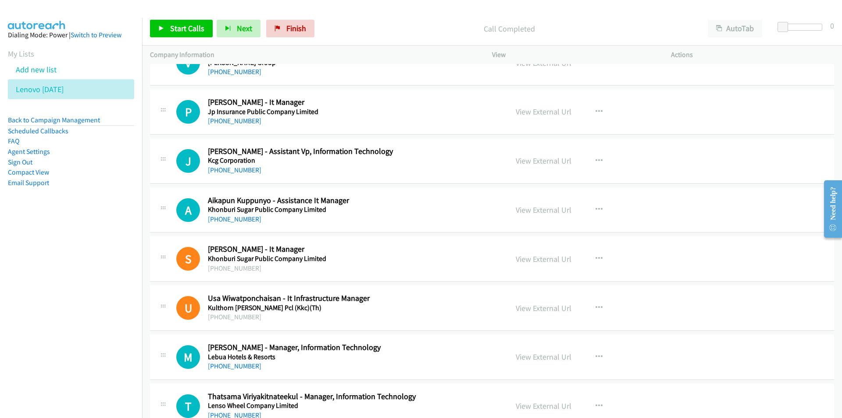
scroll to position [3507, 0]
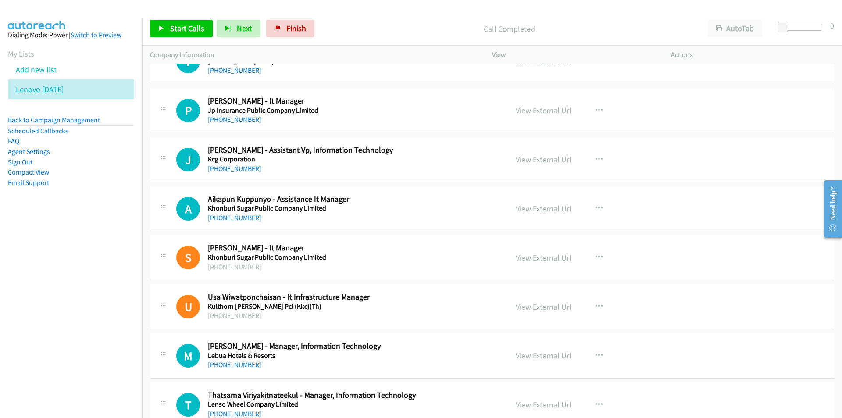
click at [552, 258] on link "View External Url" at bounding box center [544, 258] width 56 height 10
click at [536, 161] on link "View External Url" at bounding box center [544, 159] width 56 height 10
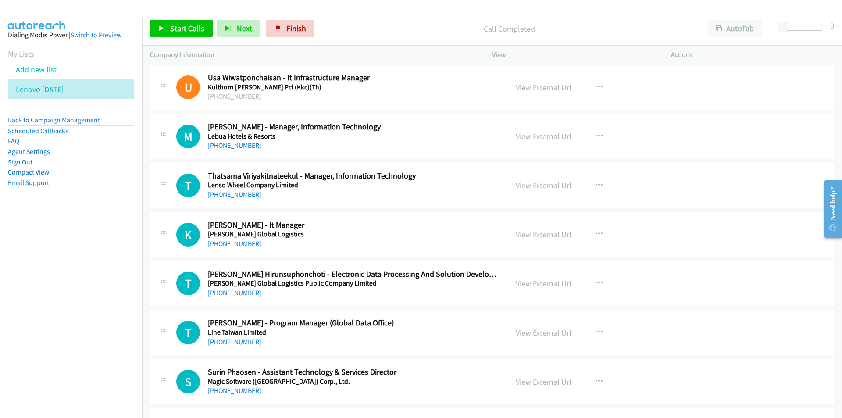
scroll to position [3683, 0]
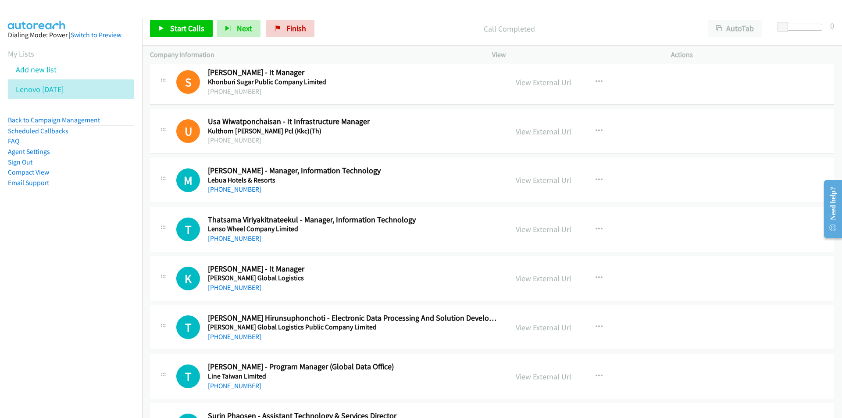
click at [539, 132] on link "View External Url" at bounding box center [544, 131] width 56 height 10
click at [542, 278] on link "View External Url" at bounding box center [544, 278] width 56 height 10
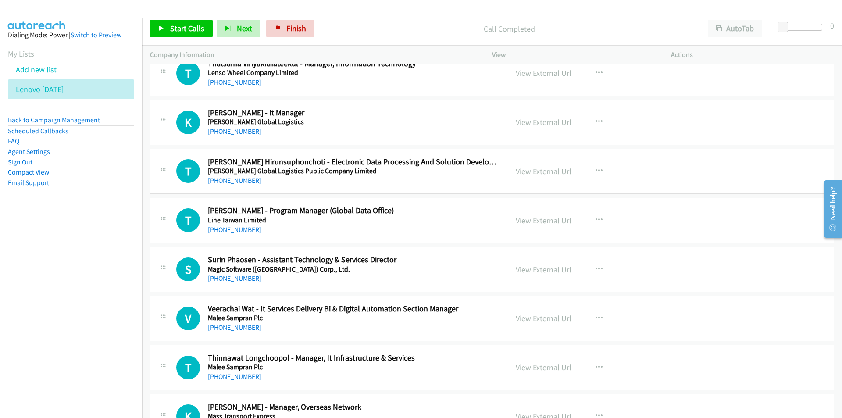
scroll to position [3858, 0]
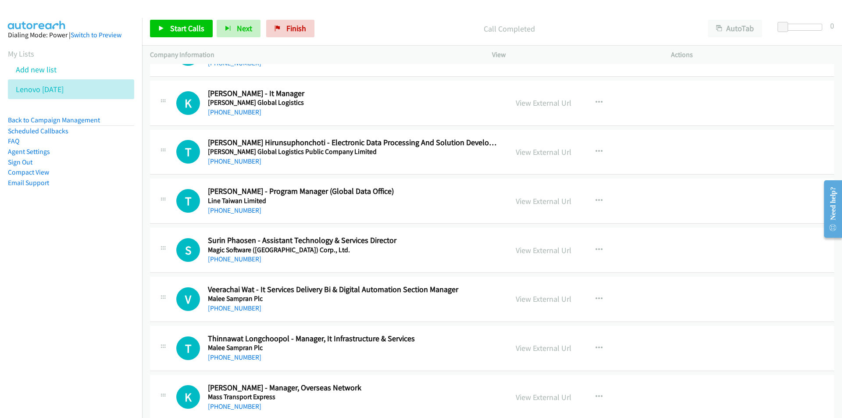
click at [79, 301] on nav "Dialing Mode: Power | Switch to Preview My Lists Add new list Lenovo Friday Bac…" at bounding box center [71, 227] width 142 height 418
click at [541, 303] on link "View External Url" at bounding box center [544, 299] width 56 height 10
click at [546, 250] on link "View External Url" at bounding box center [544, 250] width 56 height 10
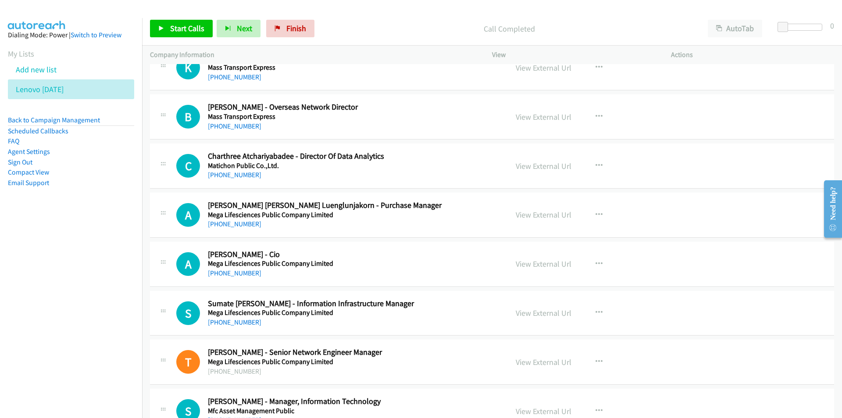
scroll to position [4209, 0]
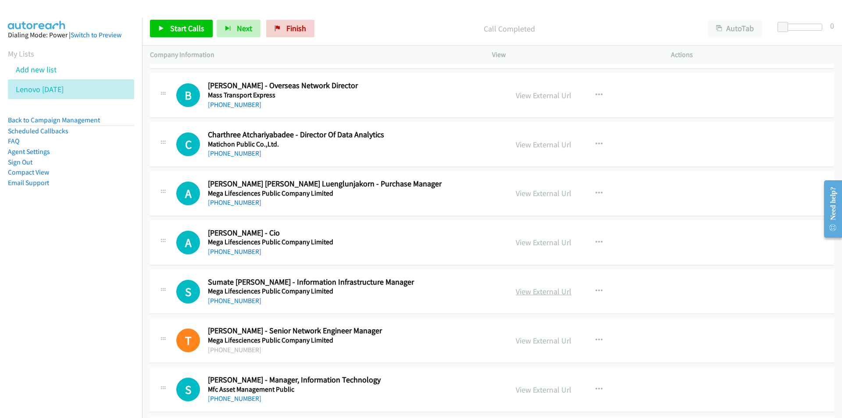
click at [548, 295] on link "View External Url" at bounding box center [544, 291] width 56 height 10
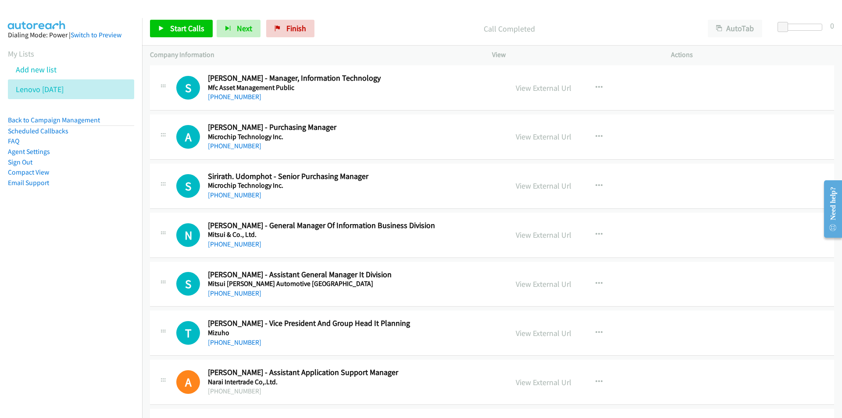
scroll to position [4516, 0]
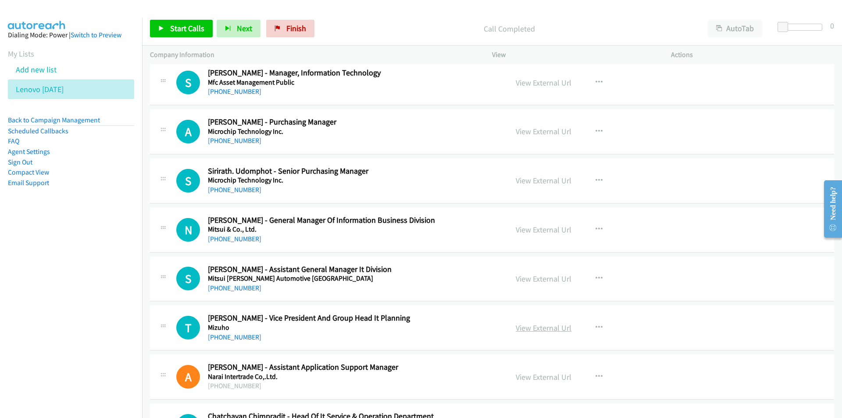
click at [533, 328] on link "View External Url" at bounding box center [544, 328] width 56 height 10
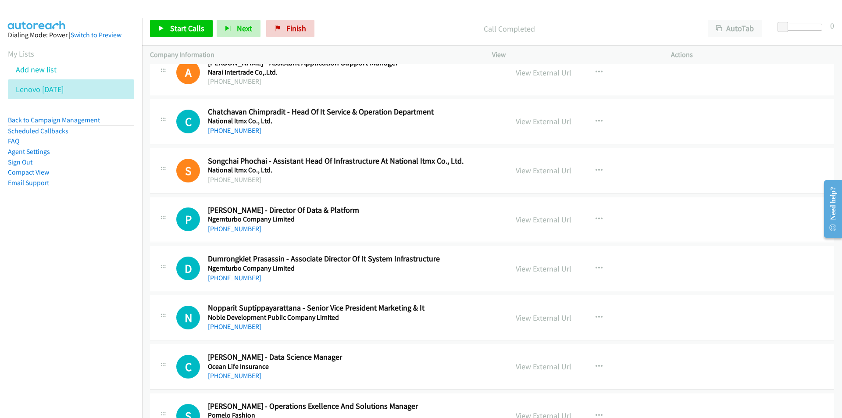
scroll to position [4823, 0]
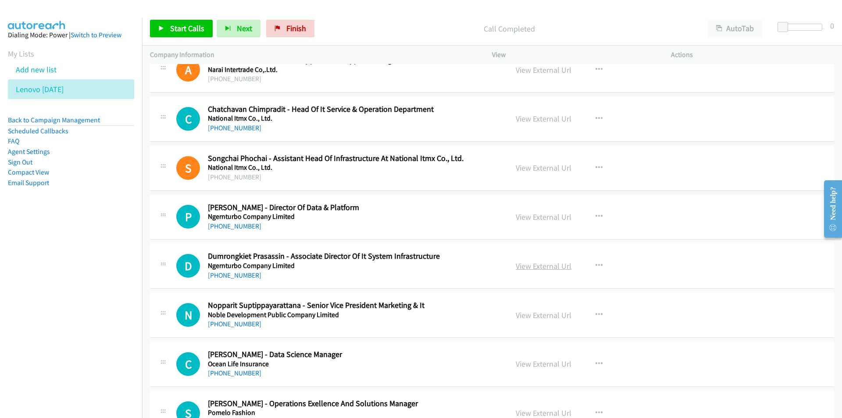
click at [534, 266] on link "View External Url" at bounding box center [544, 266] width 56 height 10
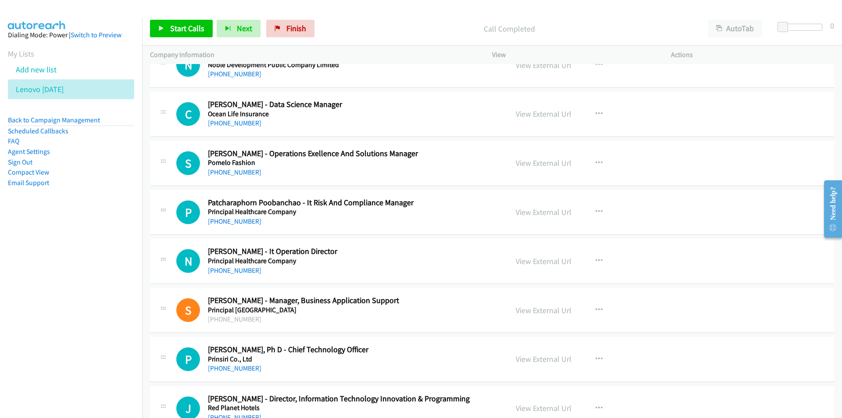
scroll to position [5086, 0]
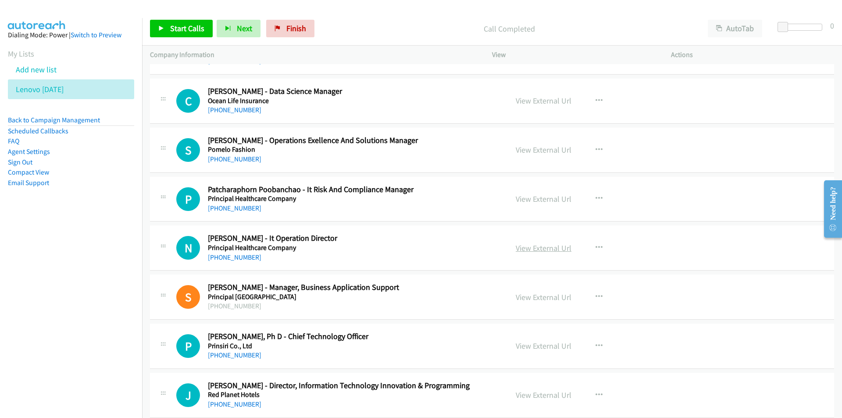
click at [525, 251] on link "View External Url" at bounding box center [544, 248] width 56 height 10
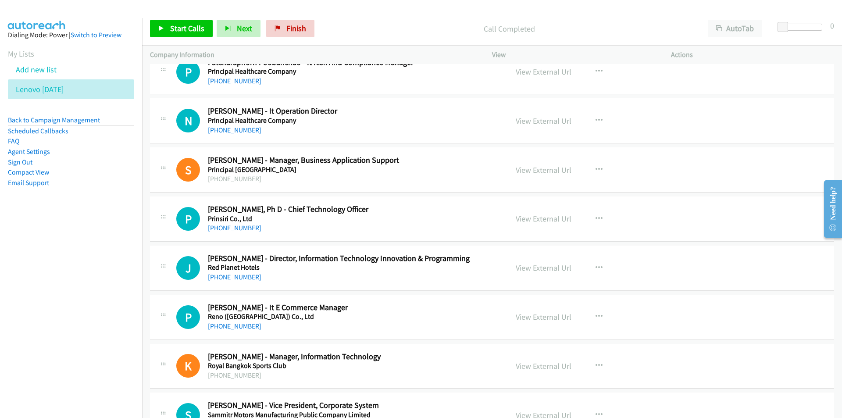
scroll to position [5261, 0]
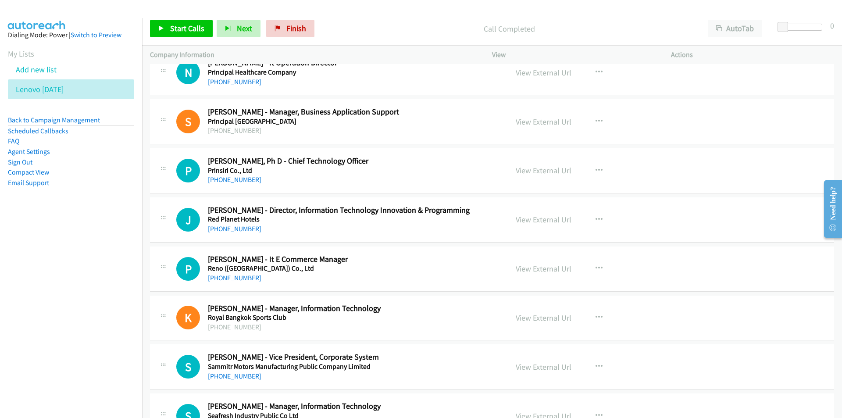
click at [533, 221] on link "View External Url" at bounding box center [544, 219] width 56 height 10
click at [539, 318] on link "View External Url" at bounding box center [544, 318] width 56 height 10
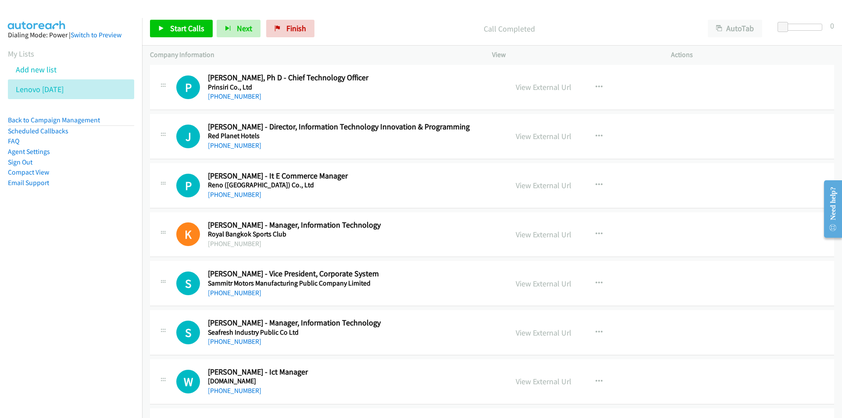
scroll to position [5436, 0]
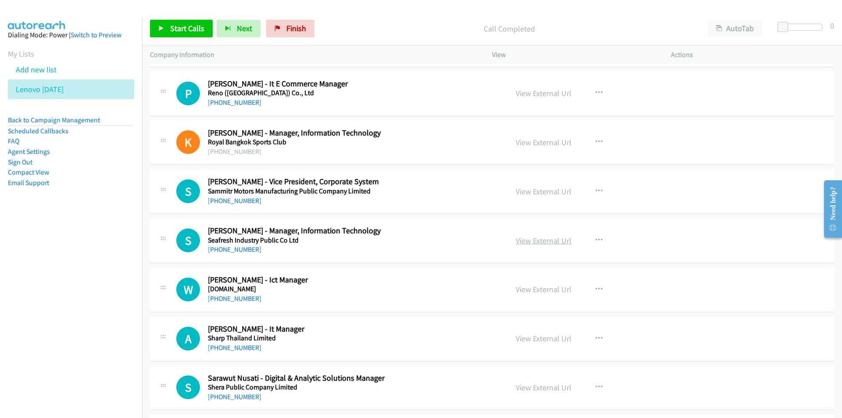
click at [531, 239] on link "View External Url" at bounding box center [544, 240] width 56 height 10
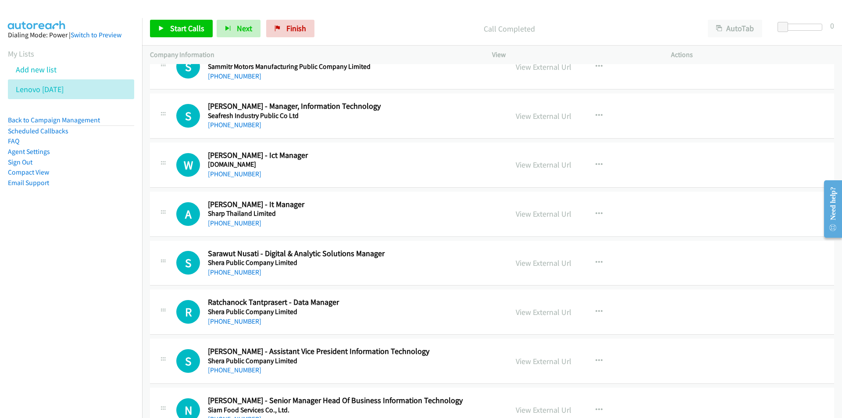
scroll to position [5612, 0]
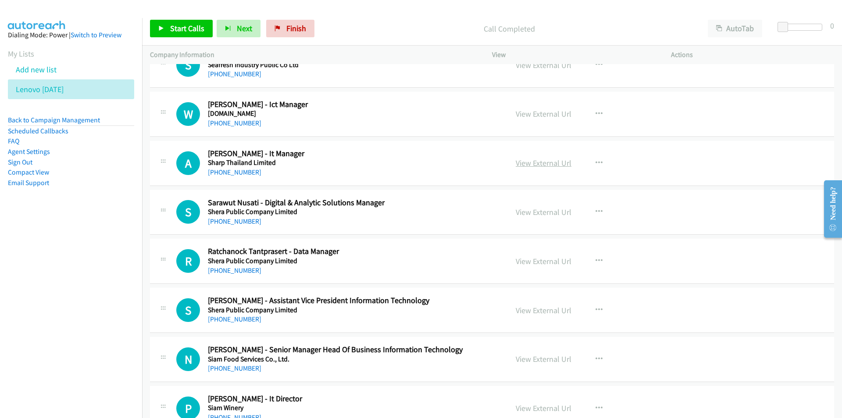
click at [523, 161] on link "View External Url" at bounding box center [544, 163] width 56 height 10
click at [535, 310] on link "View External Url" at bounding box center [544, 310] width 56 height 10
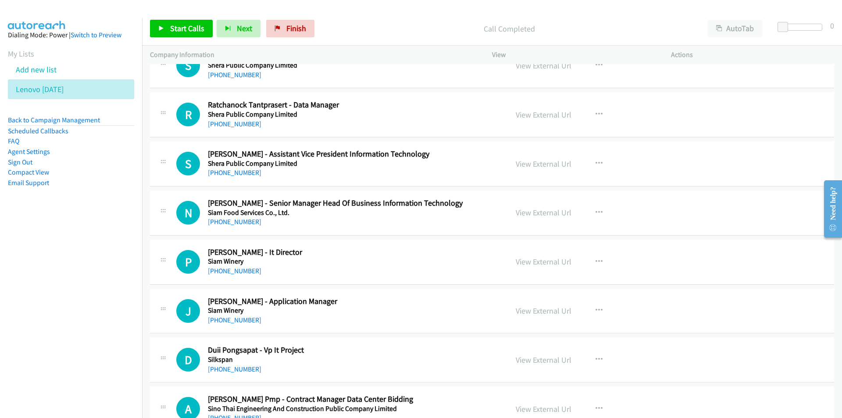
scroll to position [5787, 0]
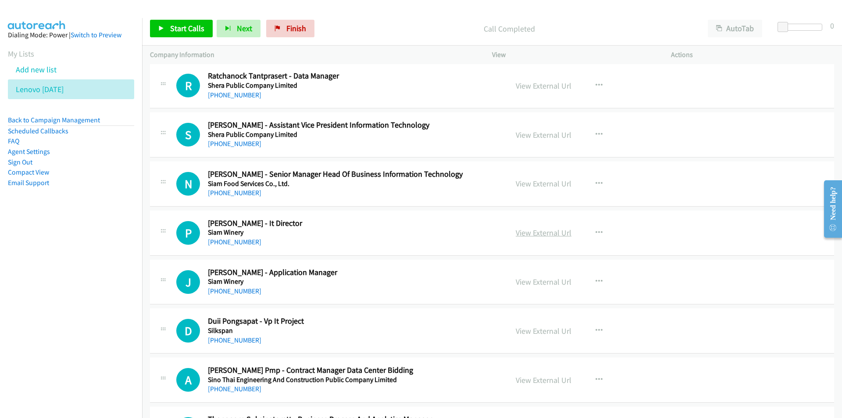
click at [536, 230] on link "View External Url" at bounding box center [544, 233] width 56 height 10
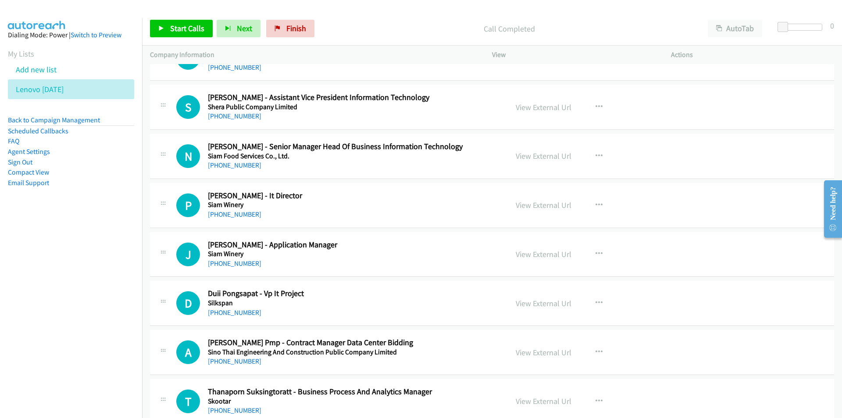
scroll to position [5963, 0]
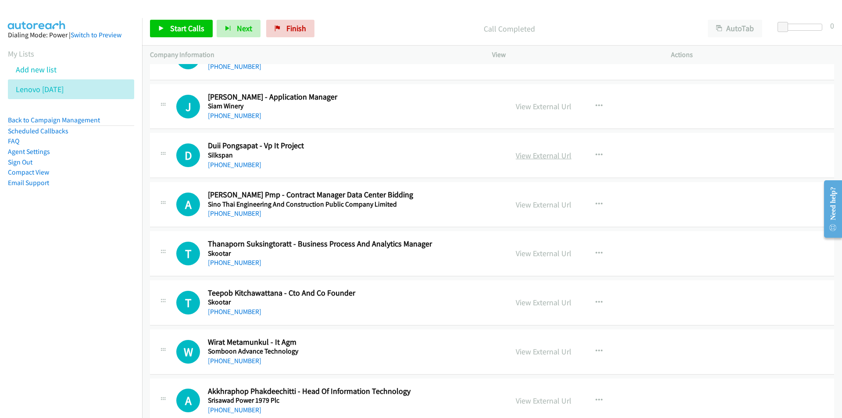
click at [540, 157] on link "View External Url" at bounding box center [544, 155] width 56 height 10
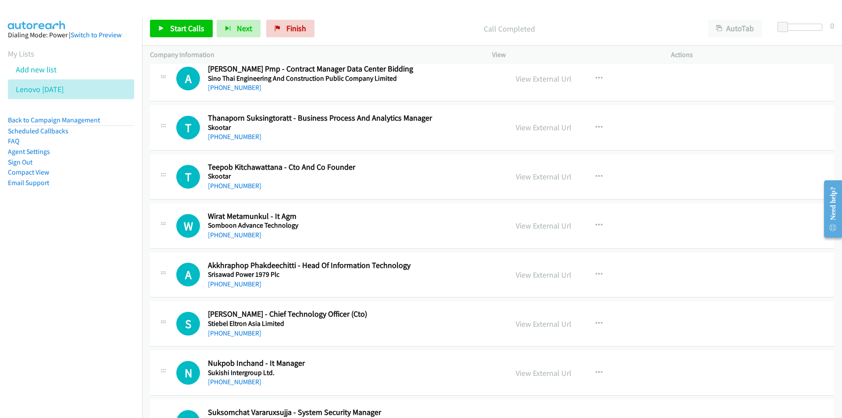
scroll to position [6138, 0]
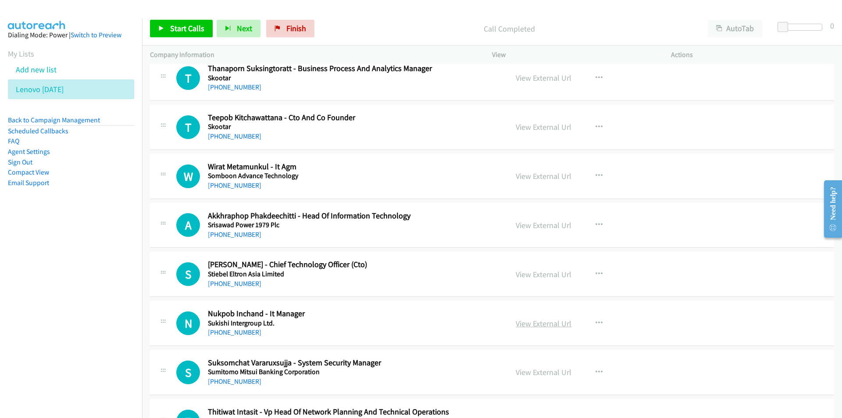
click at [564, 324] on link "View External Url" at bounding box center [544, 323] width 56 height 10
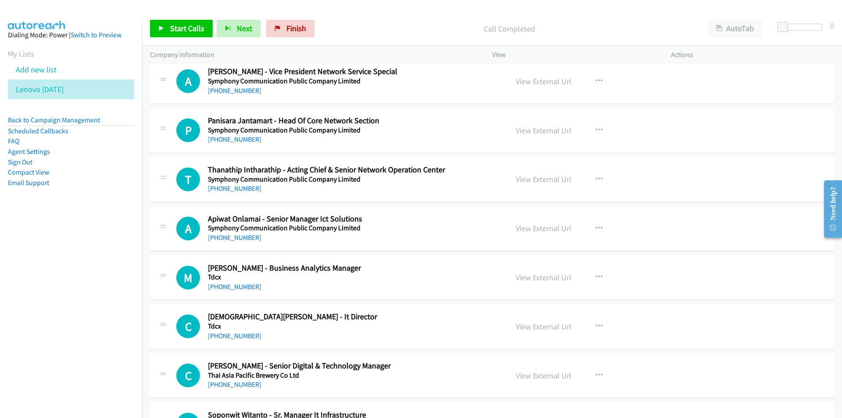
scroll to position [6576, 0]
click at [538, 322] on link "View External Url" at bounding box center [544, 326] width 56 height 10
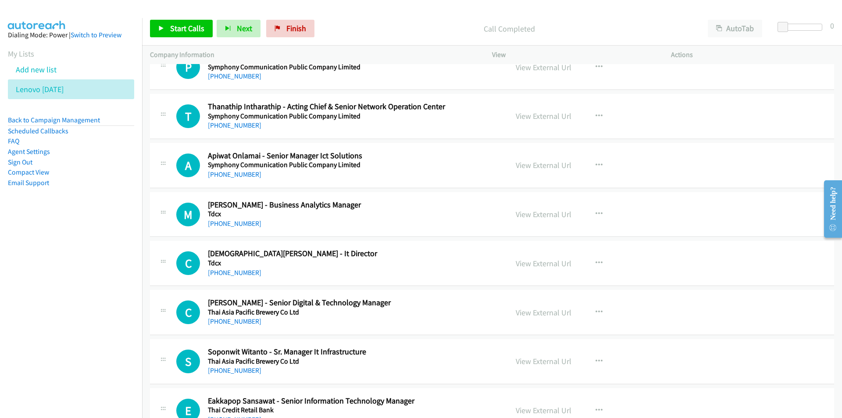
scroll to position [6664, 0]
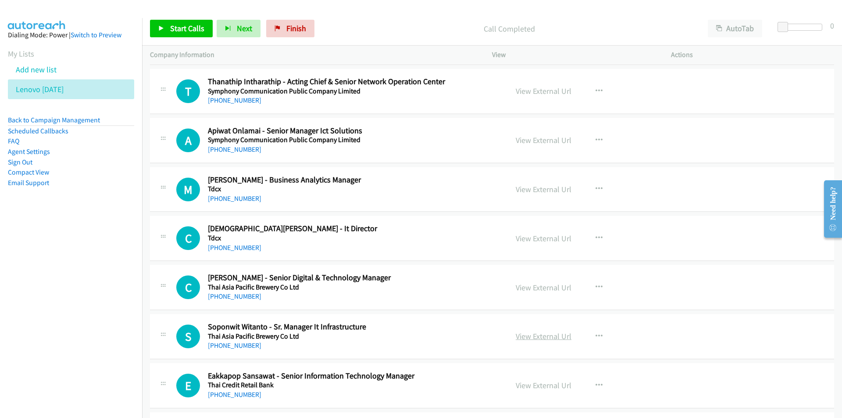
click at [554, 335] on link "View External Url" at bounding box center [544, 336] width 56 height 10
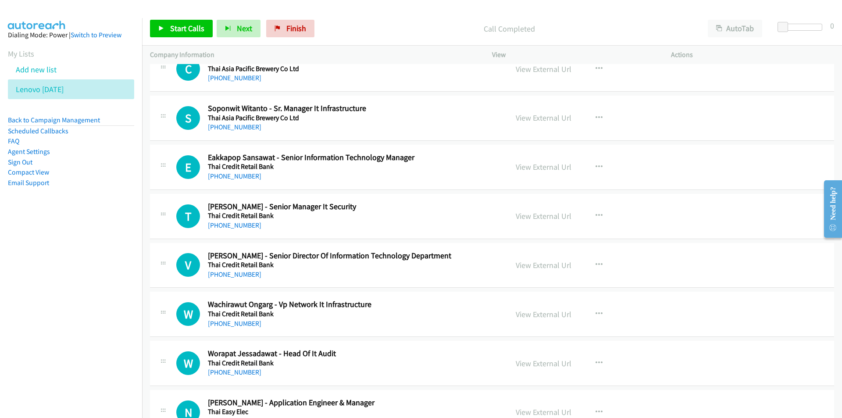
scroll to position [6883, 0]
click at [535, 216] on link "View External Url" at bounding box center [544, 215] width 56 height 10
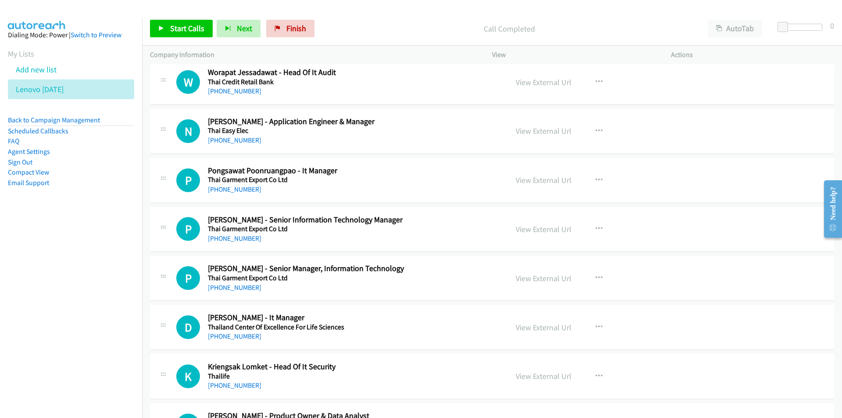
scroll to position [7234, 0]
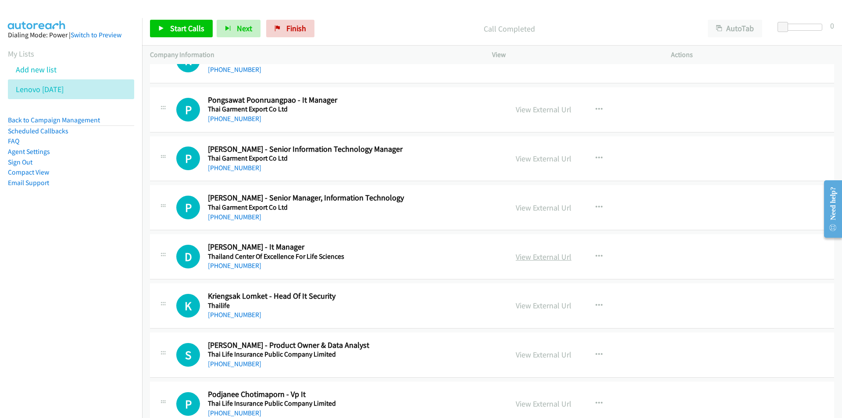
click at [531, 256] on link "View External Url" at bounding box center [544, 257] width 56 height 10
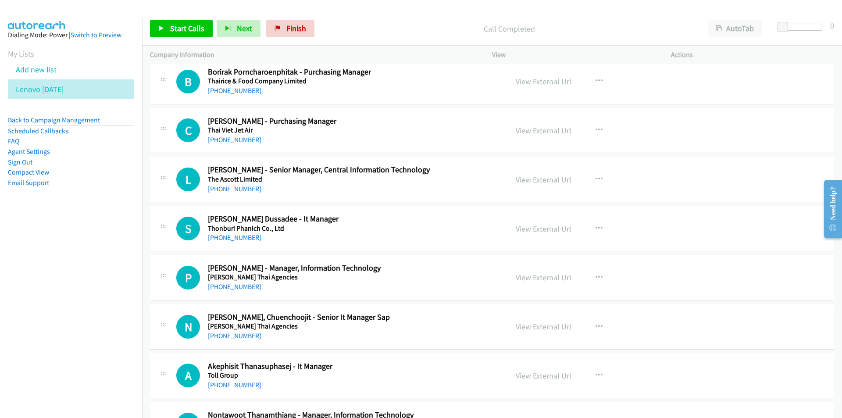
scroll to position [7804, 0]
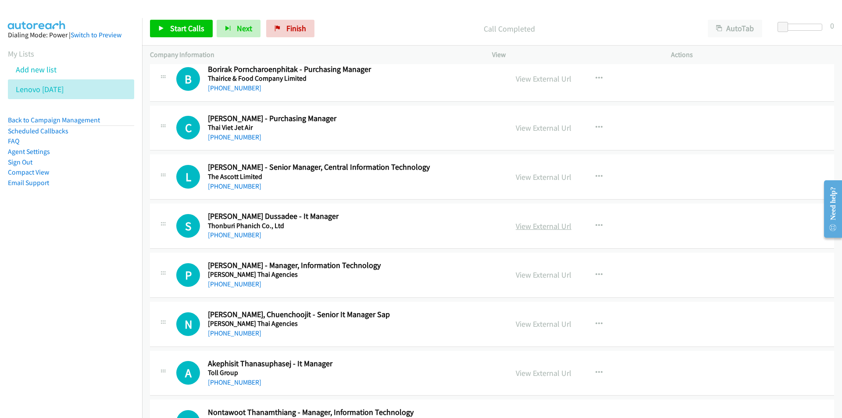
click at [530, 225] on link "View External Url" at bounding box center [544, 226] width 56 height 10
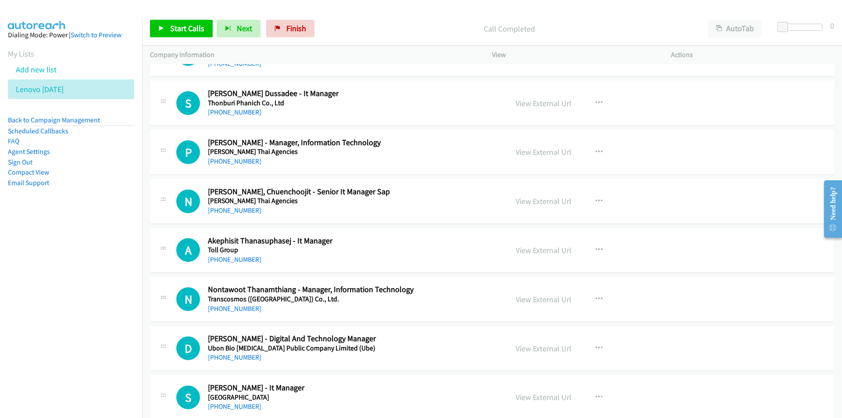
scroll to position [7979, 0]
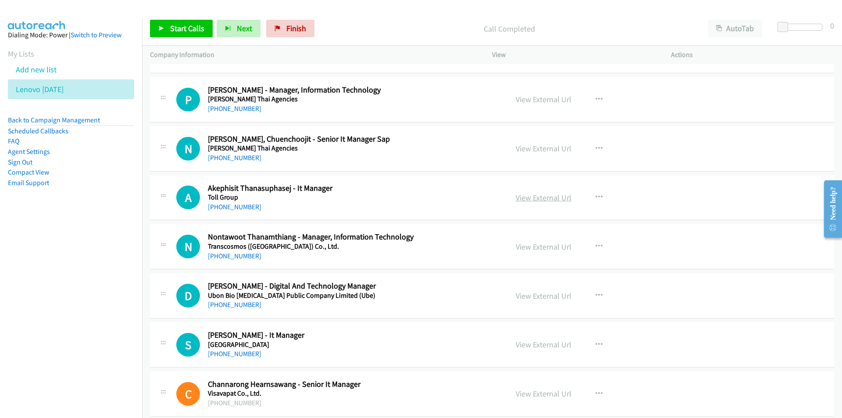
click at [534, 199] on link "View External Url" at bounding box center [544, 197] width 56 height 10
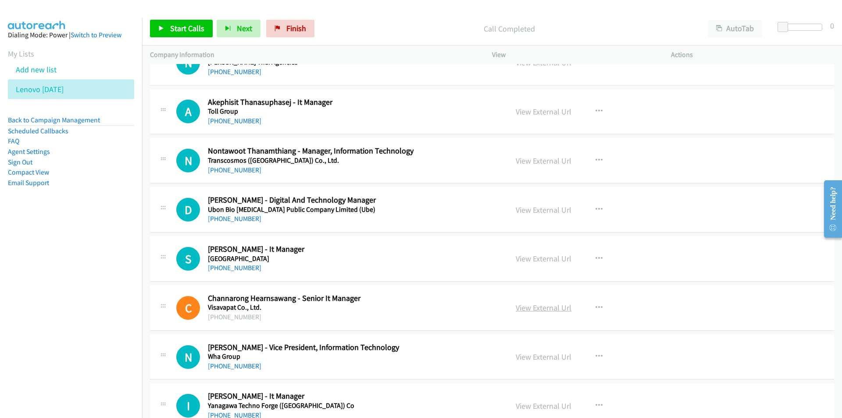
scroll to position [8067, 0]
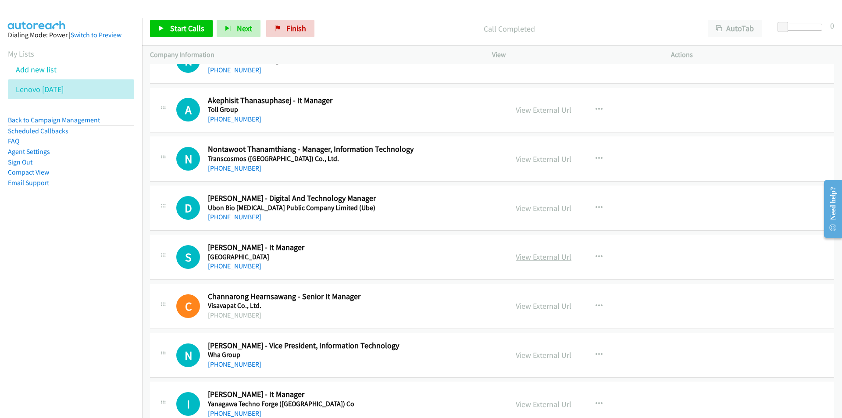
click at [539, 258] on link "View External Url" at bounding box center [544, 257] width 56 height 10
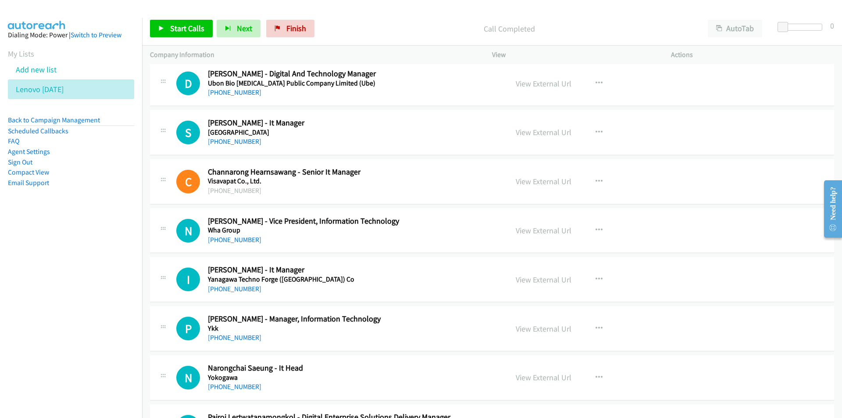
scroll to position [8199, 0]
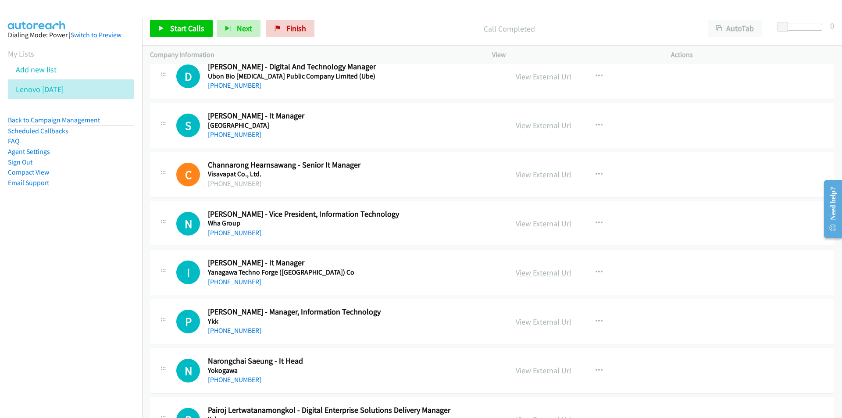
click at [533, 273] on link "View External Url" at bounding box center [544, 272] width 56 height 10
click at [535, 224] on link "View External Url" at bounding box center [544, 223] width 56 height 10
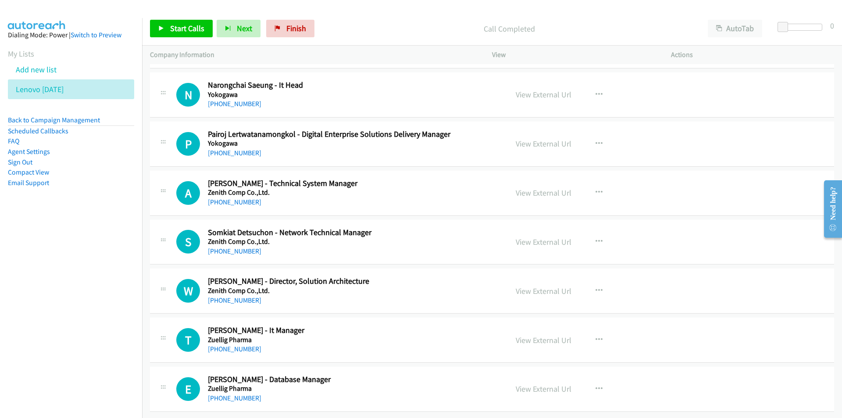
scroll to position [8481, 0]
click at [549, 336] on link "View External Url" at bounding box center [544, 340] width 56 height 10
click at [96, 326] on nav "Dialing Mode: Power | Switch to Preview My Lists Add new list Lenovo Friday Bac…" at bounding box center [71, 227] width 142 height 418
click at [292, 30] on span "Finish" at bounding box center [296, 28] width 20 height 10
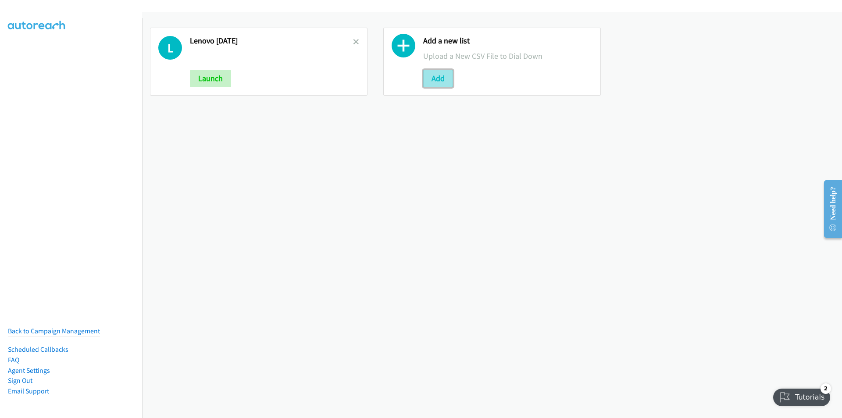
click at [429, 79] on button "Add" at bounding box center [438, 79] width 30 height 18
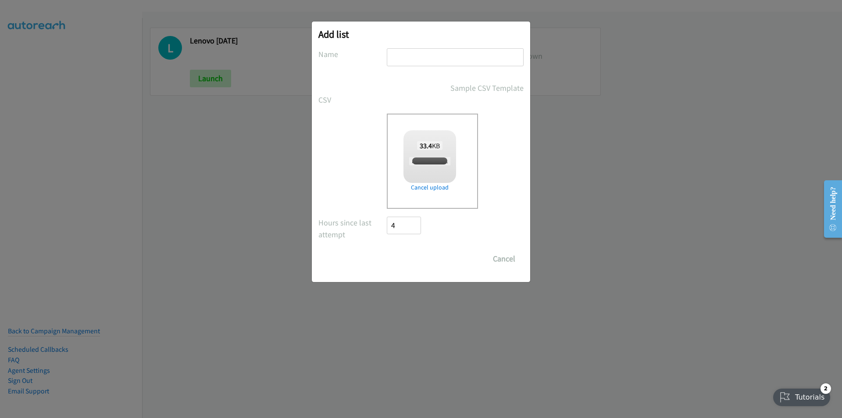
checkbox input "true"
click at [421, 50] on input "text" at bounding box center [455, 57] width 137 height 18
type input "NICE"
click at [387, 250] on input "Save List" at bounding box center [410, 259] width 46 height 18
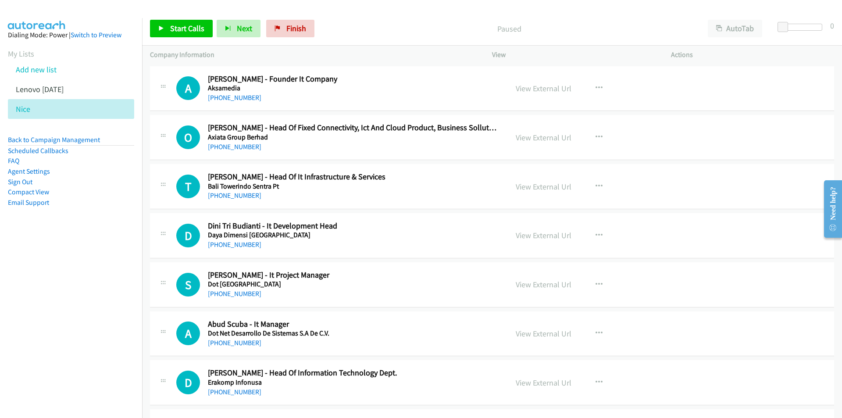
drag, startPoint x: 28, startPoint y: 295, endPoint x: 40, endPoint y: 289, distance: 13.3
click at [28, 295] on nav "Dialing Mode: Power | Switch to Preview My Lists Add new list Lenovo Friday Nic…" at bounding box center [71, 227] width 142 height 418
click at [556, 85] on link "View External Url" at bounding box center [544, 88] width 56 height 10
click at [182, 27] on span "Start Calls" at bounding box center [187, 28] width 34 height 10
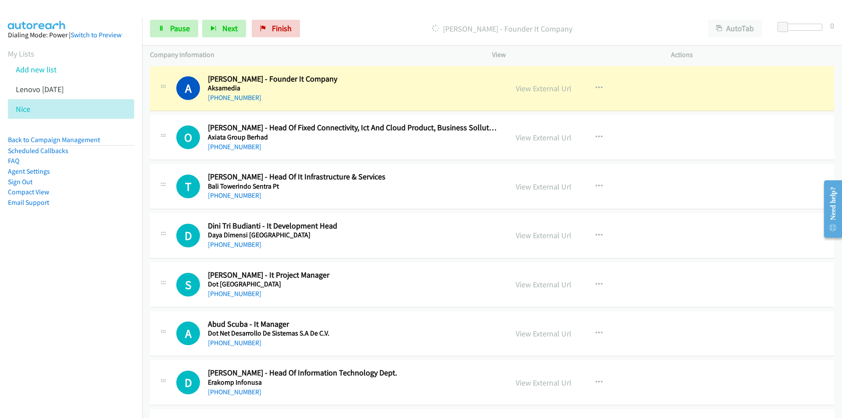
drag, startPoint x: 103, startPoint y: 271, endPoint x: 209, endPoint y: 228, distance: 114.6
click at [103, 271] on nav "Dialing Mode: Power | Switch to Preview My Lists Add new list Lenovo Friday Nic…" at bounding box center [71, 227] width 142 height 418
click at [534, 89] on link "View External Url" at bounding box center [544, 88] width 56 height 10
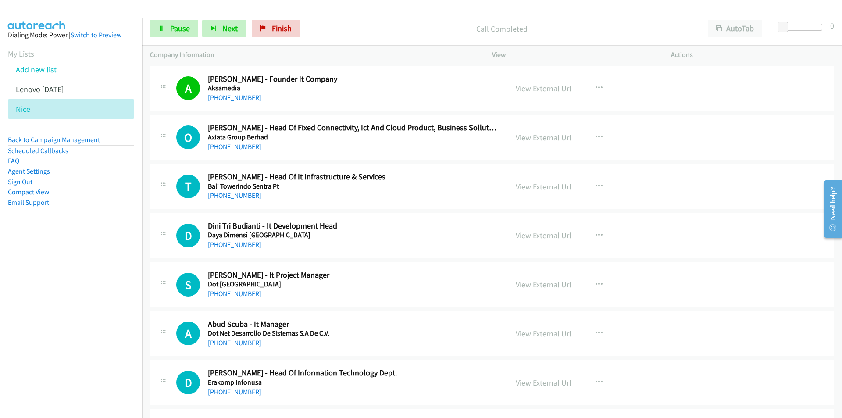
click at [73, 298] on nav "Dialing Mode: Power | Switch to Preview My Lists Add new list Lenovo Friday Nic…" at bounding box center [71, 227] width 142 height 418
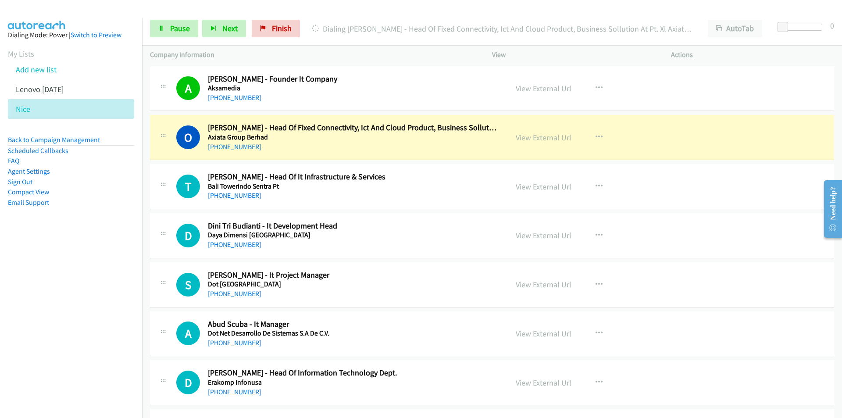
click at [99, 331] on nav "Dialing Mode: Power | Switch to Preview My Lists Add new list Lenovo Friday Nic…" at bounding box center [71, 227] width 142 height 418
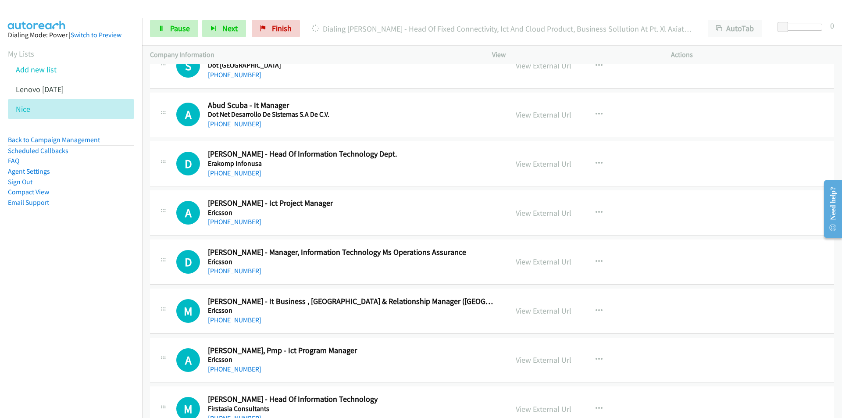
scroll to position [219, 0]
click at [173, 33] on span "Pause" at bounding box center [180, 28] width 20 height 10
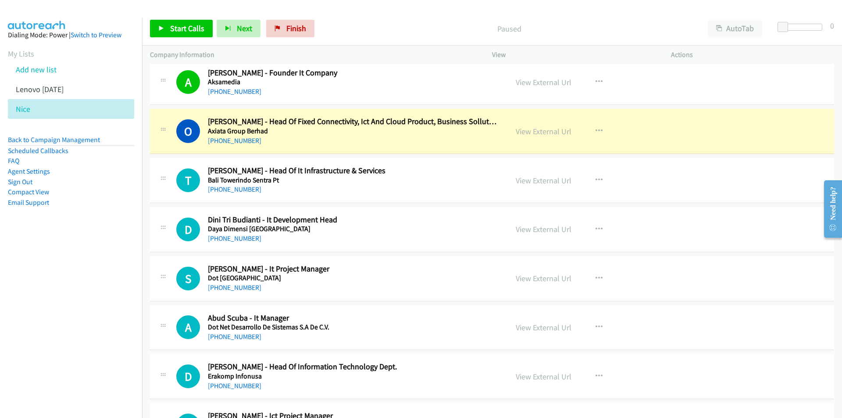
scroll to position [0, 0]
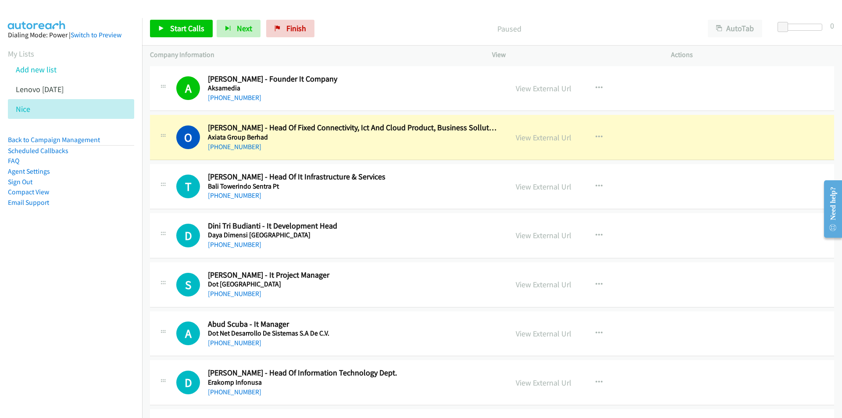
click at [90, 297] on nav "Dialing Mode: Power | Switch to Preview My Lists Add new list Lenovo Friday Nic…" at bounding box center [71, 227] width 142 height 418
click at [533, 137] on link "View External Url" at bounding box center [544, 137] width 56 height 10
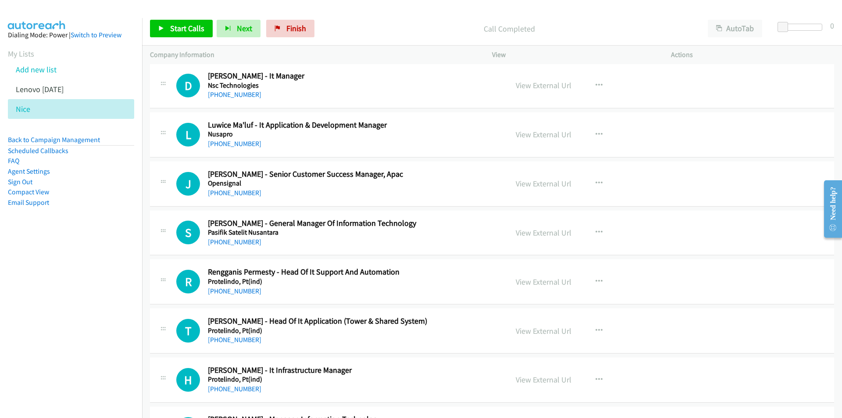
scroll to position [1447, 0]
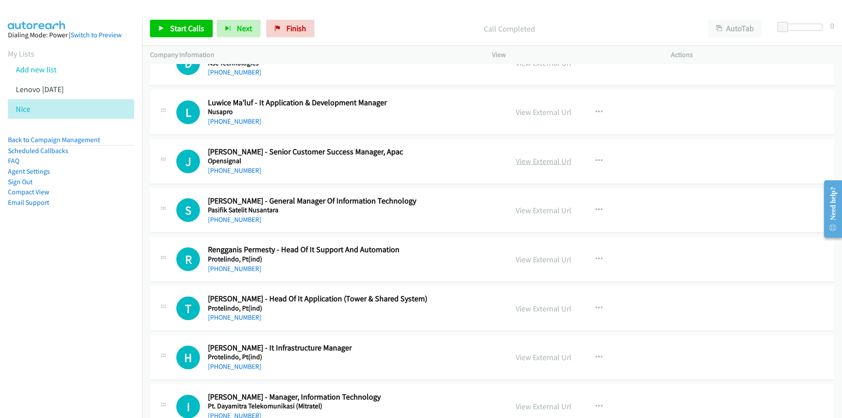
click at [538, 162] on link "View External Url" at bounding box center [544, 161] width 56 height 10
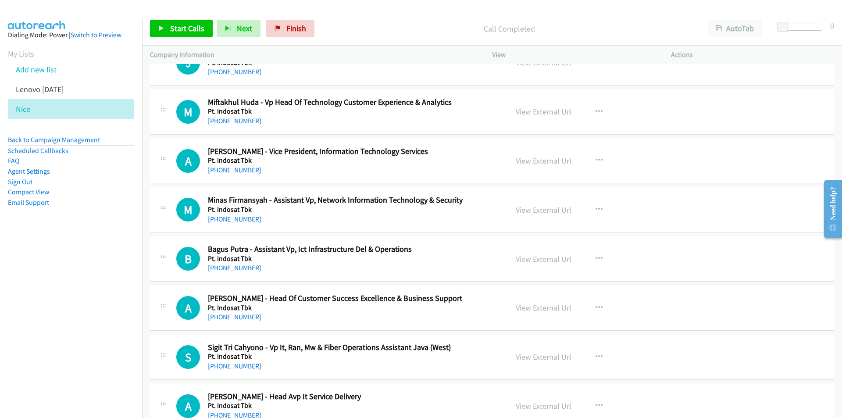
scroll to position [2017, 0]
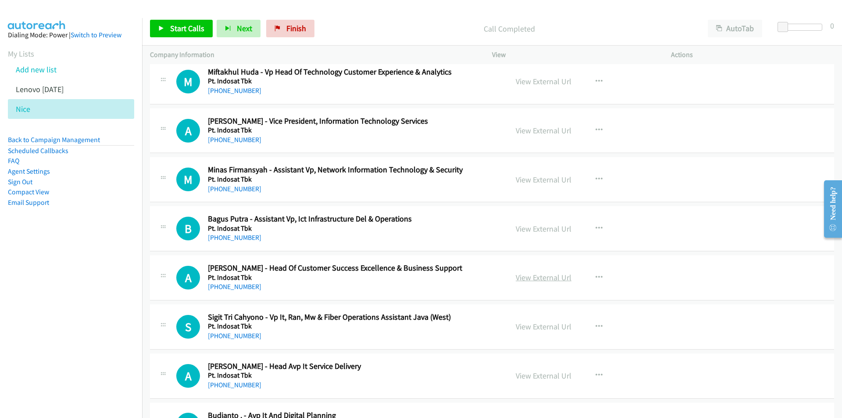
click at [554, 280] on link "View External Url" at bounding box center [544, 277] width 56 height 10
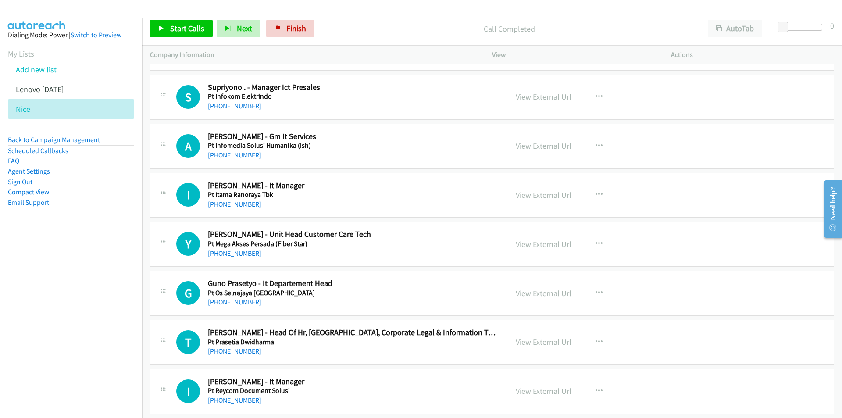
scroll to position [4823, 0]
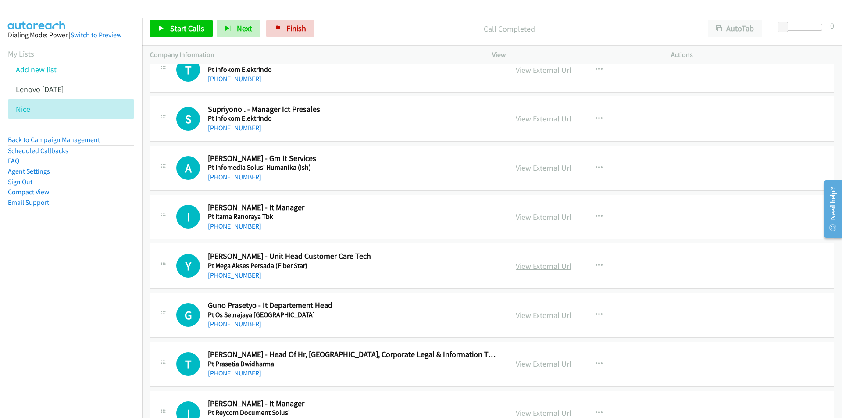
click at [554, 269] on link "View External Url" at bounding box center [544, 266] width 56 height 10
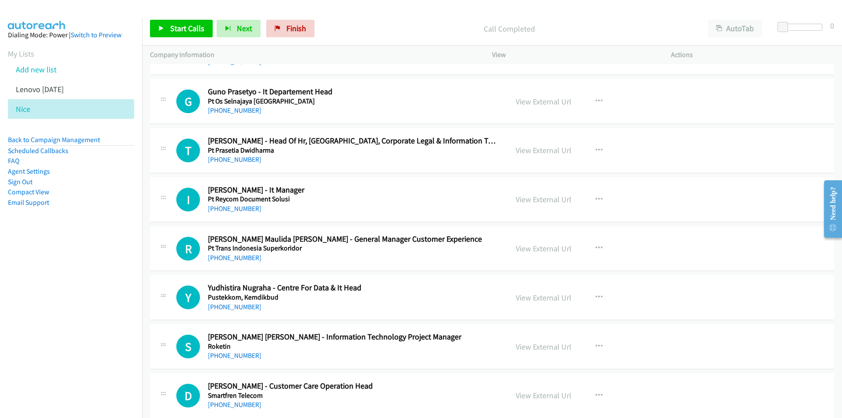
scroll to position [5042, 0]
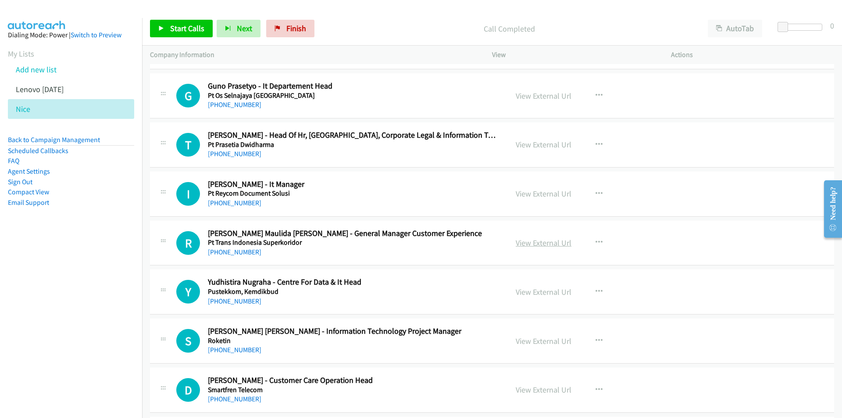
click at [545, 243] on link "View External Url" at bounding box center [544, 243] width 56 height 10
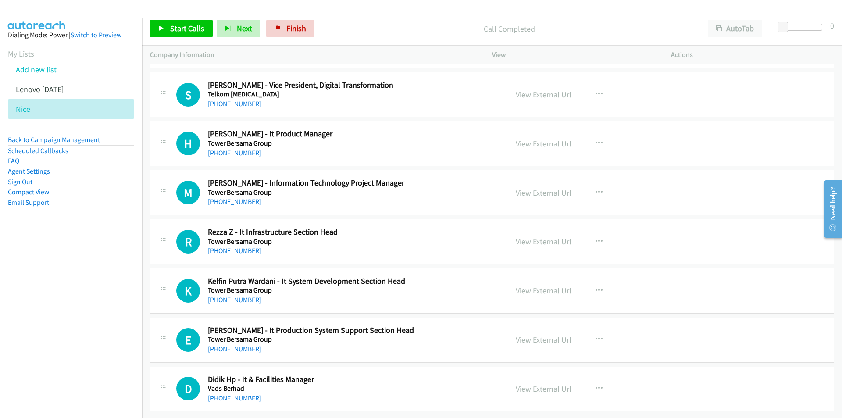
scroll to position [7550, 0]
click at [107, 279] on nav "Dialing Mode: Power | Switch to Preview My Lists Add new list Lenovo Friday Nic…" at bounding box center [71, 227] width 142 height 418
click at [186, 35] on link "Start Calls" at bounding box center [181, 29] width 63 height 18
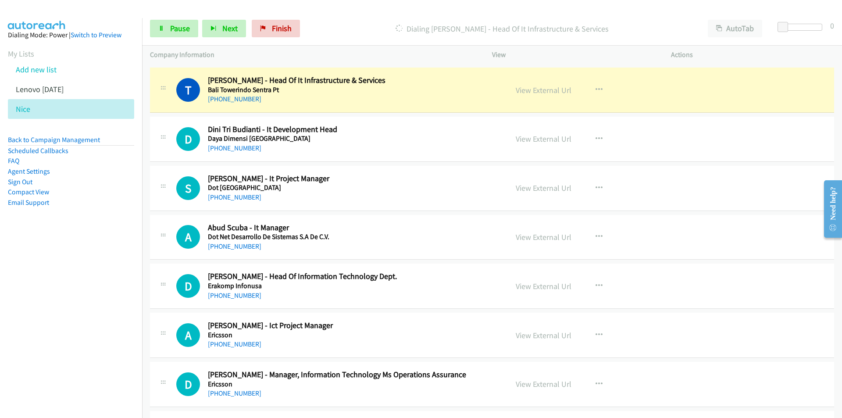
scroll to position [0, 0]
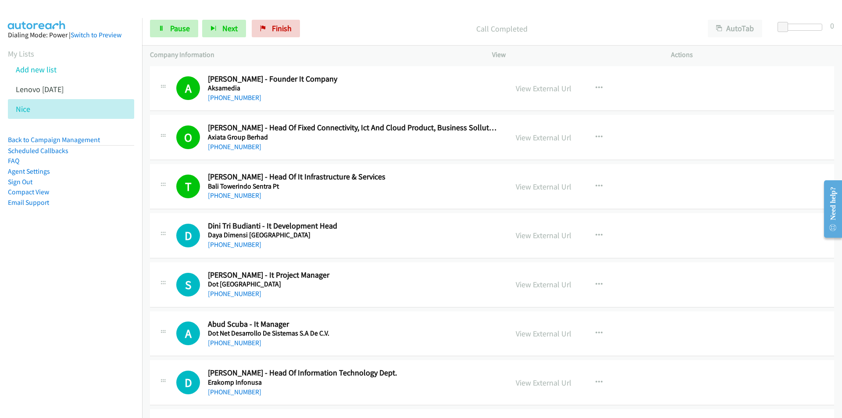
click at [91, 373] on nav "Dialing Mode: Power | Switch to Preview My Lists Add new list Lenovo Friday Nic…" at bounding box center [71, 227] width 142 height 418
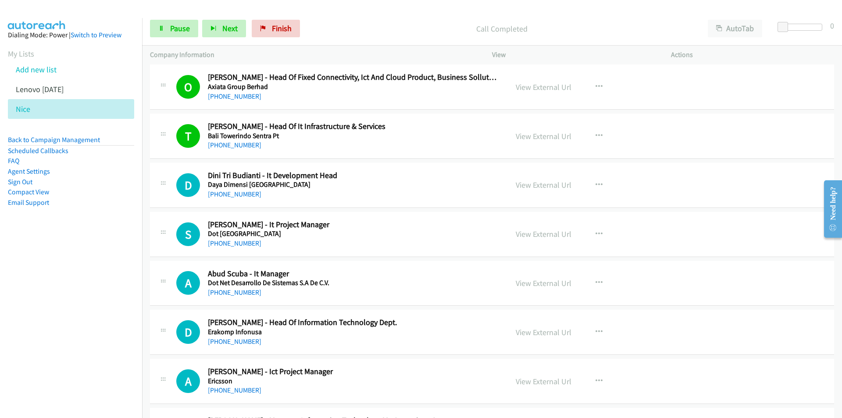
scroll to position [88, 0]
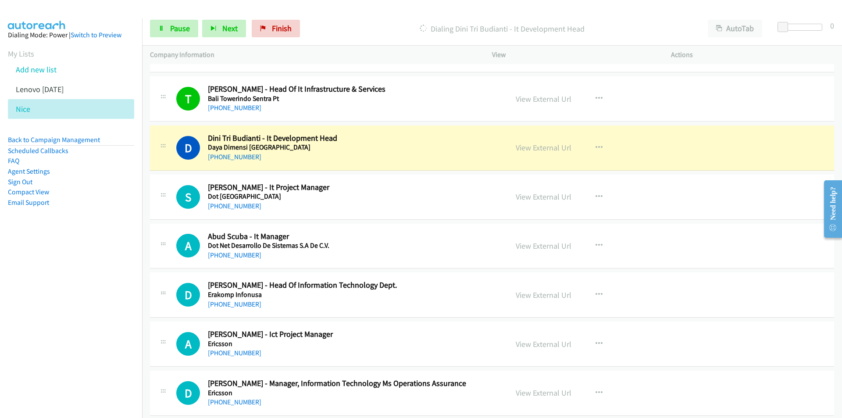
click at [90, 316] on nav "Dialing Mode: Power | Switch to Preview My Lists Add new list Lenovo Friday Nic…" at bounding box center [71, 227] width 142 height 418
click at [90, 317] on nav "Dialing Mode: Power | Switch to Preview My Lists Add new list Lenovo Friday Nic…" at bounding box center [71, 227] width 142 height 418
drag, startPoint x: 91, startPoint y: 321, endPoint x: 103, endPoint y: 319, distance: 12.5
click at [91, 321] on nav "Dialing Mode: Power | Switch to Preview My Lists Add new list Lenovo Friday Nic…" at bounding box center [71, 227] width 142 height 418
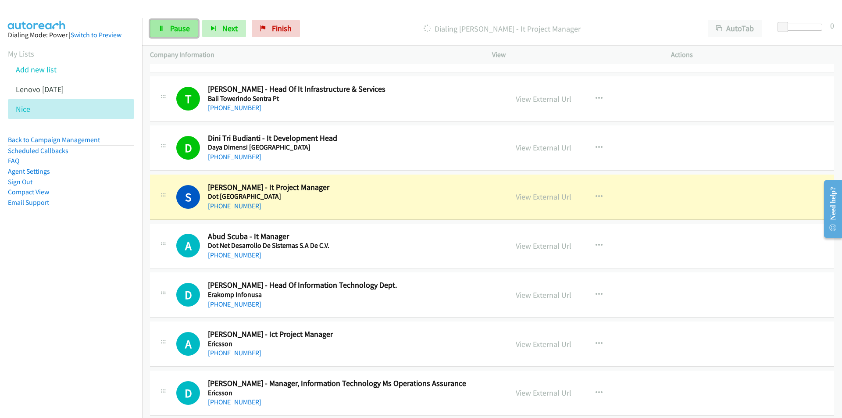
click at [181, 32] on span "Pause" at bounding box center [180, 28] width 20 height 10
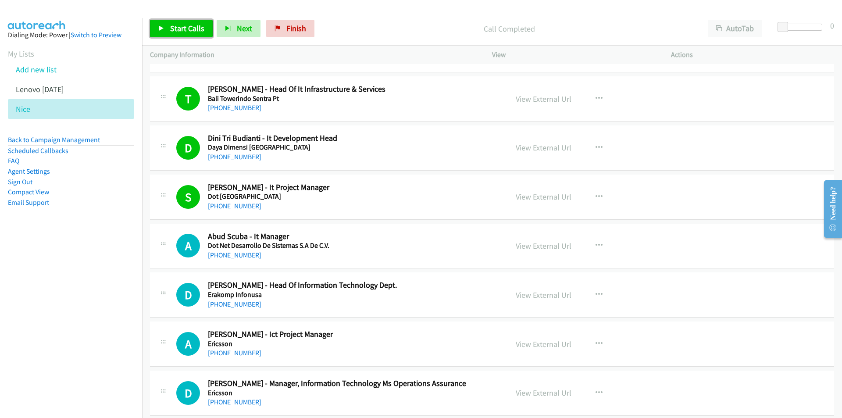
click at [181, 35] on link "Start Calls" at bounding box center [181, 29] width 63 height 18
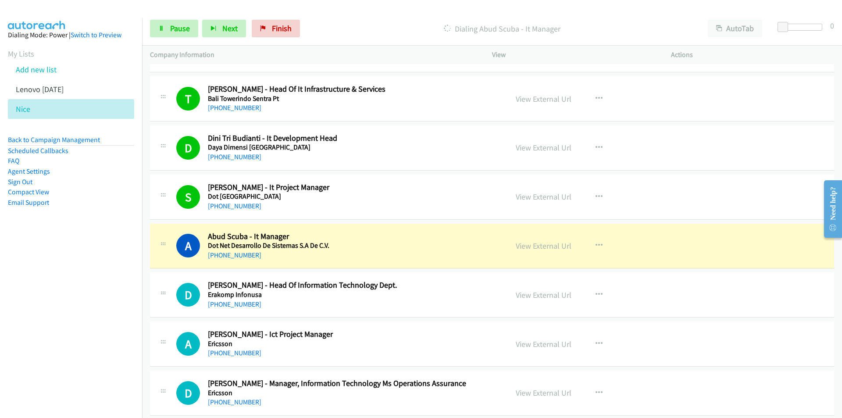
click at [119, 332] on nav "Dialing Mode: Power | Switch to Preview My Lists Add new list Lenovo Friday Nic…" at bounding box center [71, 227] width 142 height 418
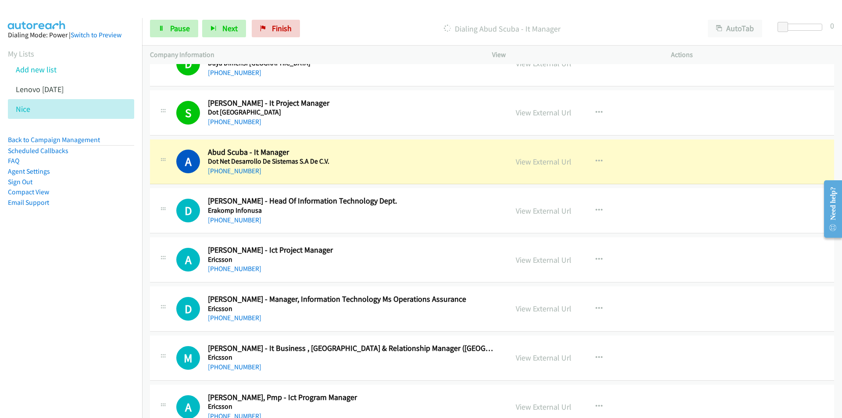
scroll to position [175, 0]
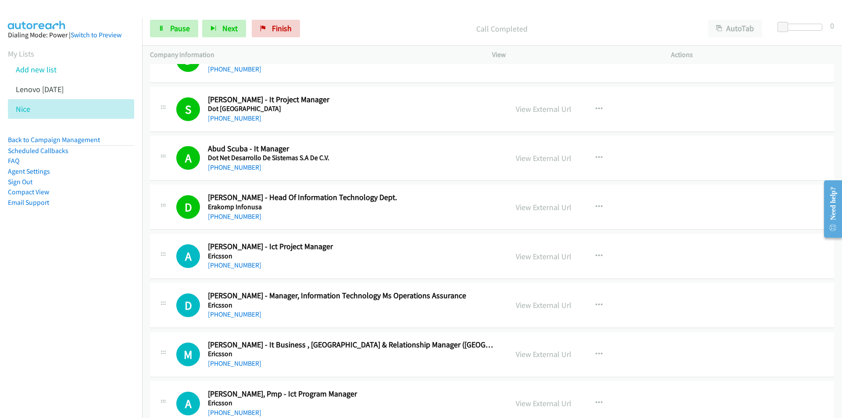
click at [73, 260] on nav "Dialing Mode: Power | Switch to Preview My Lists Add new list Lenovo Friday Nic…" at bounding box center [71, 227] width 142 height 418
click at [225, 27] on span "Next" at bounding box center [229, 28] width 15 height 10
click at [48, 305] on nav "Dialing Mode: Power | Switch to Preview My Lists Add new list Lenovo Friday Nic…" at bounding box center [71, 227] width 142 height 418
click at [547, 257] on link "View External Url" at bounding box center [544, 256] width 56 height 10
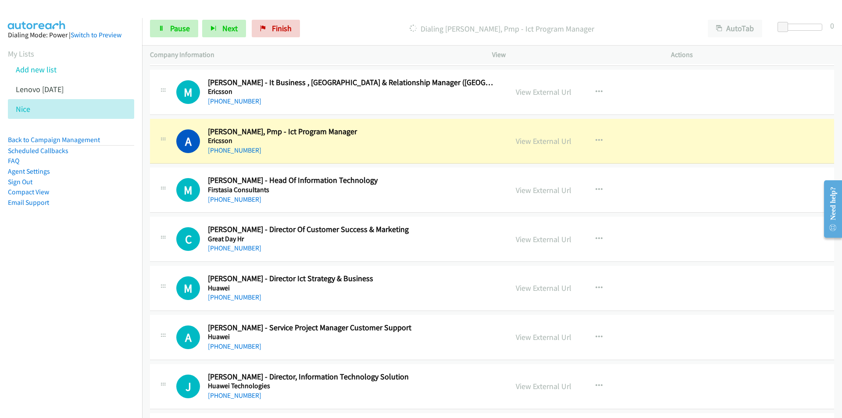
scroll to position [438, 0]
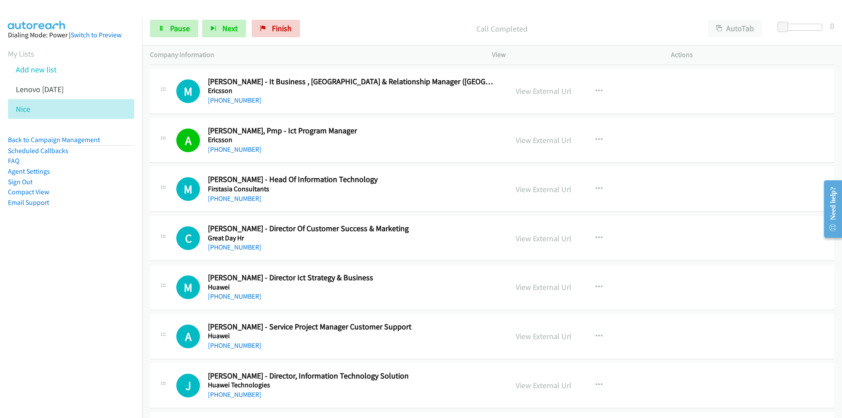
click at [86, 247] on nav "Dialing Mode: Power | Switch to Preview My Lists Add new list Lenovo Friday Nic…" at bounding box center [71, 227] width 142 height 418
click at [525, 191] on link "View External Url" at bounding box center [544, 189] width 56 height 10
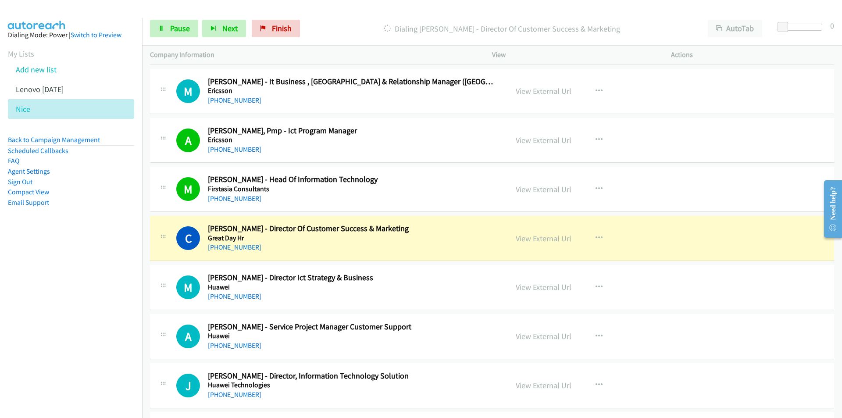
click at [100, 303] on nav "Dialing Mode: Power | Switch to Preview My Lists Add new list Lenovo Friday Nic…" at bounding box center [71, 227] width 142 height 418
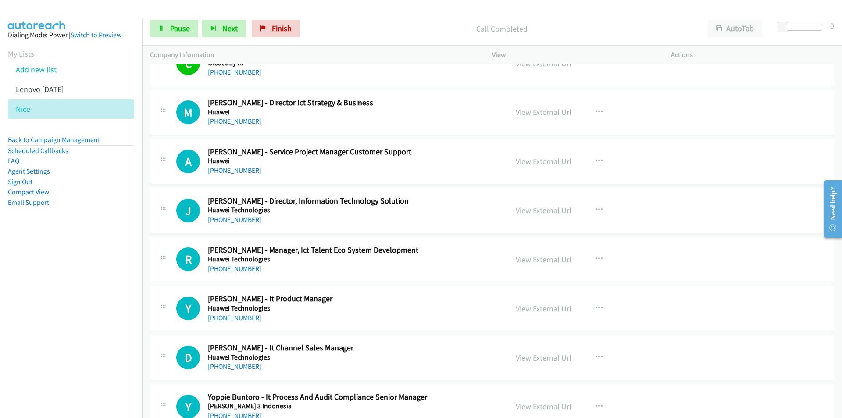
scroll to position [614, 0]
click at [527, 163] on link "View External Url" at bounding box center [544, 161] width 56 height 10
click at [178, 33] on link "Pause" at bounding box center [174, 29] width 48 height 18
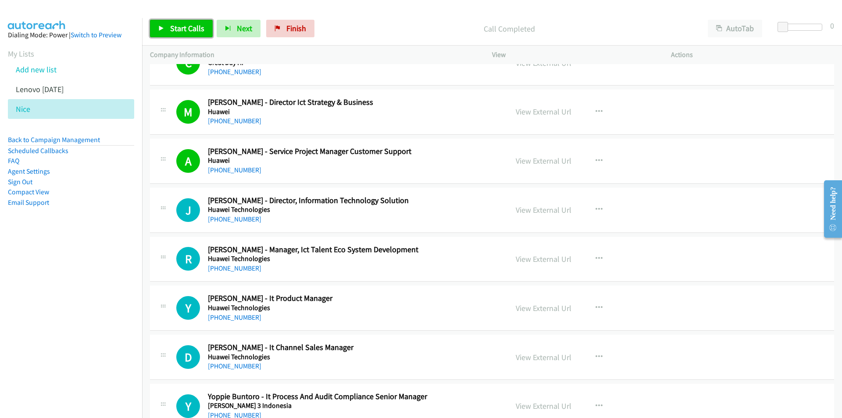
click at [180, 33] on span "Start Calls" at bounding box center [187, 28] width 34 height 10
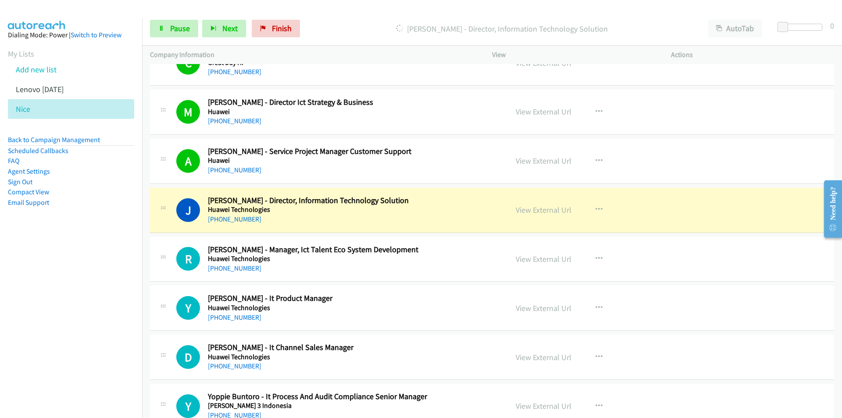
click at [128, 289] on nav "Dialing Mode: Power | Switch to Preview My Lists Add new list Lenovo Friday Nic…" at bounding box center [71, 227] width 142 height 418
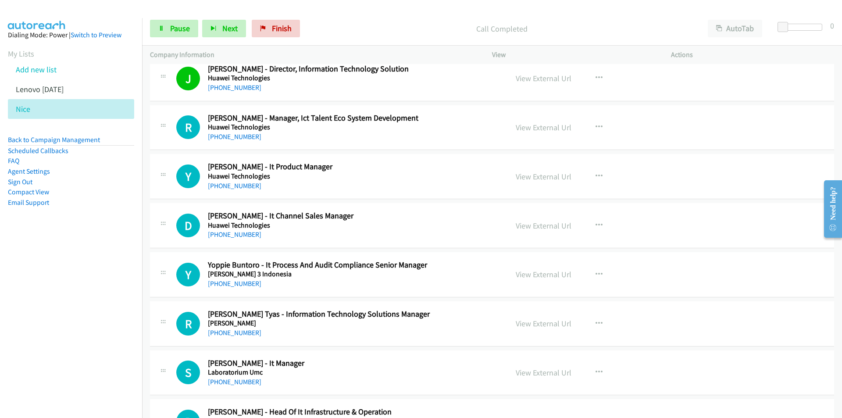
scroll to position [701, 0]
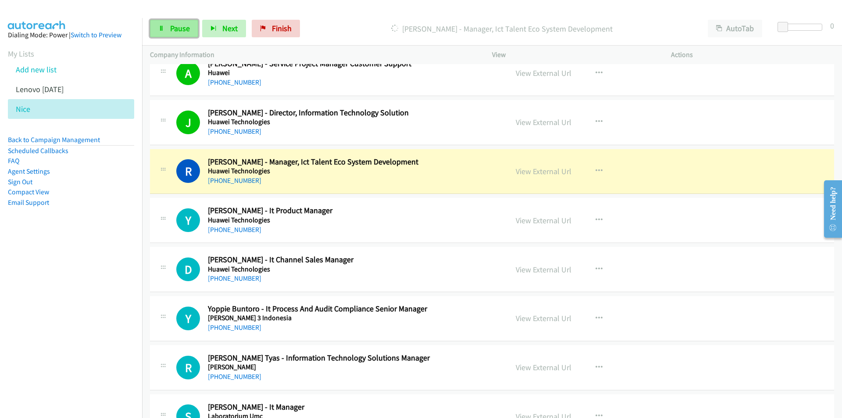
click at [169, 33] on link "Pause" at bounding box center [174, 29] width 48 height 18
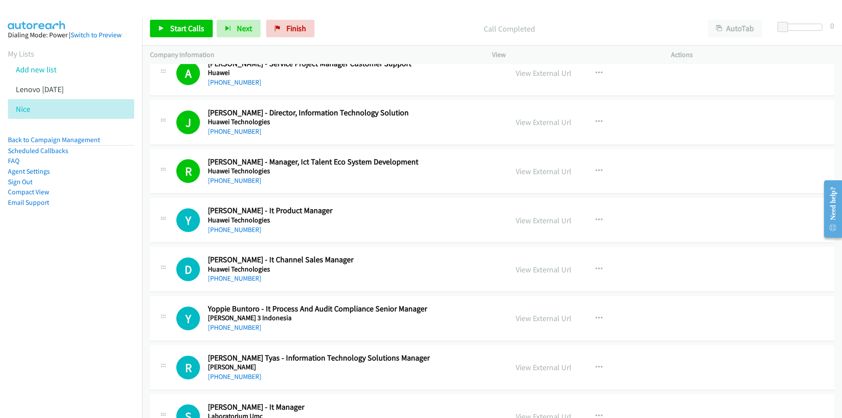
click at [81, 292] on nav "Dialing Mode: Power | Switch to Preview My Lists Add new list Lenovo Friday Nic…" at bounding box center [71, 227] width 142 height 418
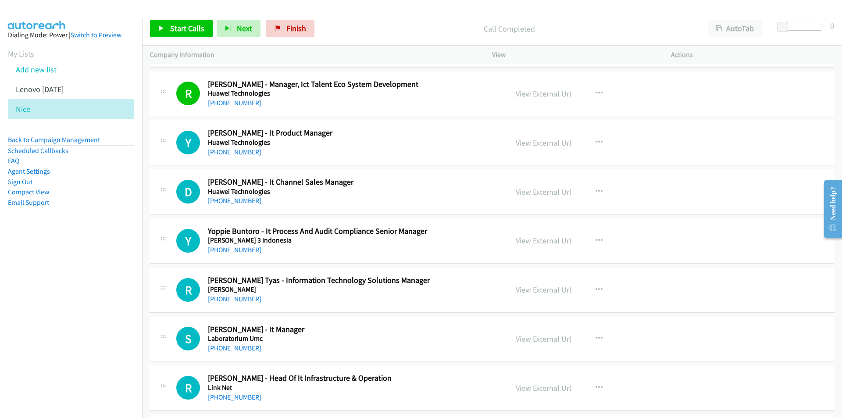
scroll to position [789, 0]
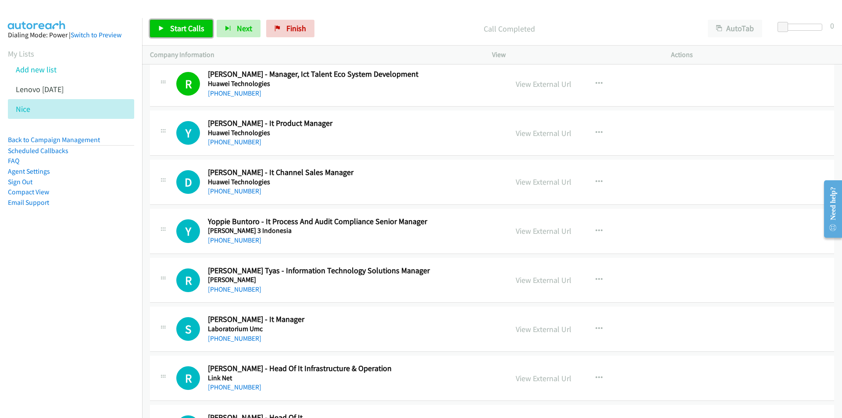
click at [175, 36] on link "Start Calls" at bounding box center [181, 29] width 63 height 18
click at [41, 262] on nav "Dialing Mode: Power | Switch to Preview My Lists Add new list Lenovo Friday Nic…" at bounding box center [71, 227] width 142 height 418
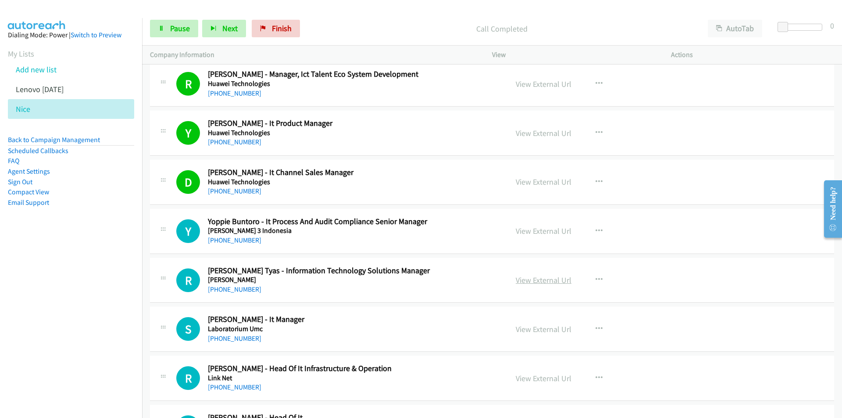
click at [544, 282] on link "View External Url" at bounding box center [544, 280] width 56 height 10
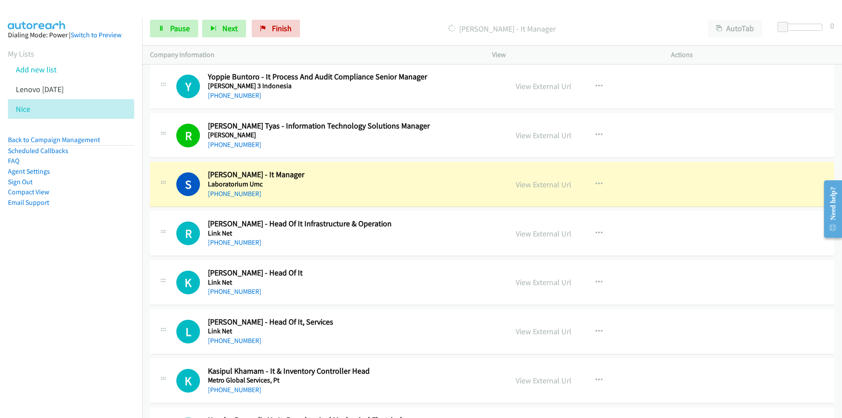
scroll to position [965, 0]
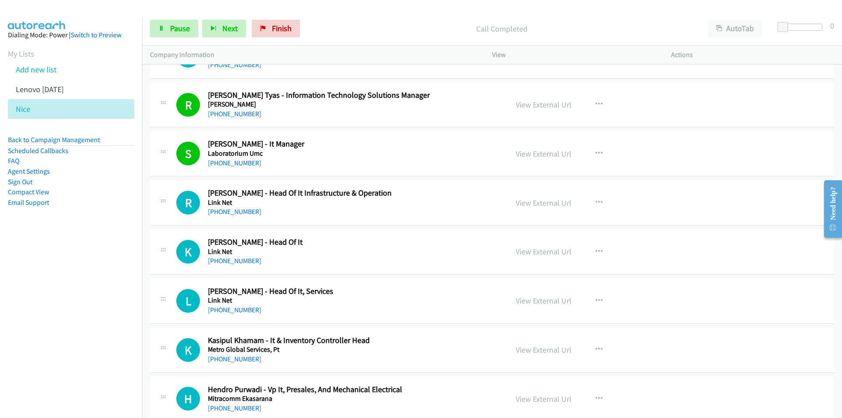
click at [77, 309] on nav "Dialing Mode: Power | Switch to Preview My Lists Add new list Lenovo Friday Nic…" at bounding box center [71, 227] width 142 height 418
click at [544, 205] on link "View External Url" at bounding box center [544, 203] width 56 height 10
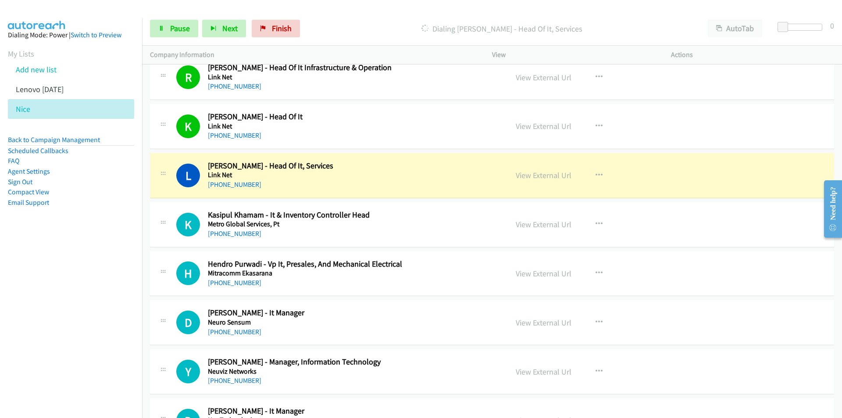
scroll to position [1096, 0]
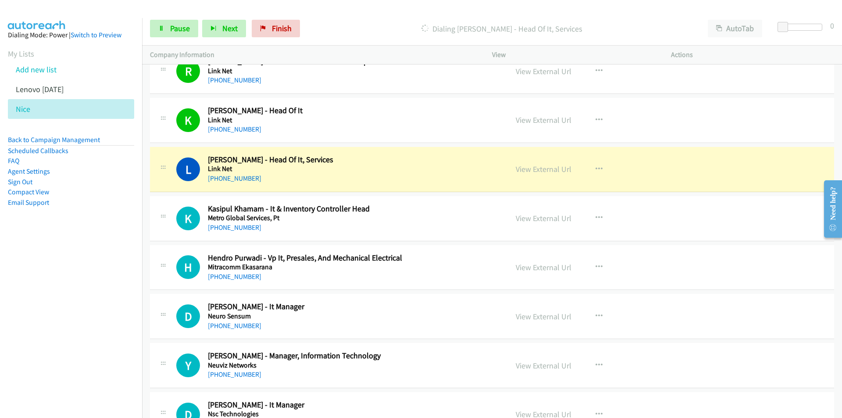
drag, startPoint x: 115, startPoint y: 290, endPoint x: 171, endPoint y: 272, distance: 58.9
click at [115, 290] on nav "Dialing Mode: Power | Switch to Preview My Lists Add new list Lenovo Friday Nic…" at bounding box center [71, 227] width 142 height 418
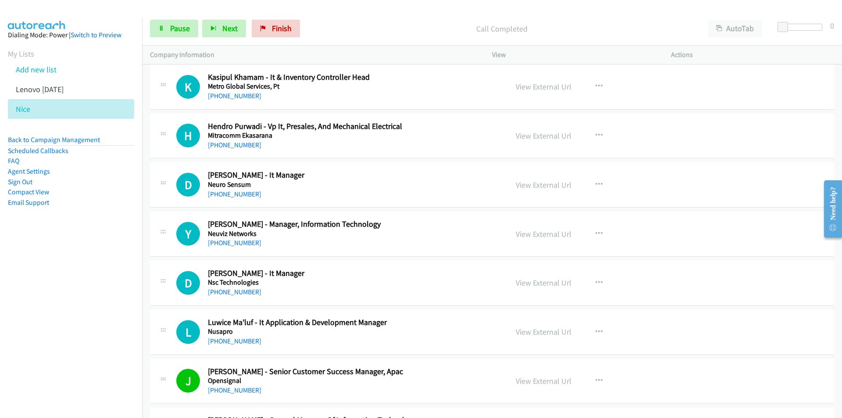
scroll to position [1184, 0]
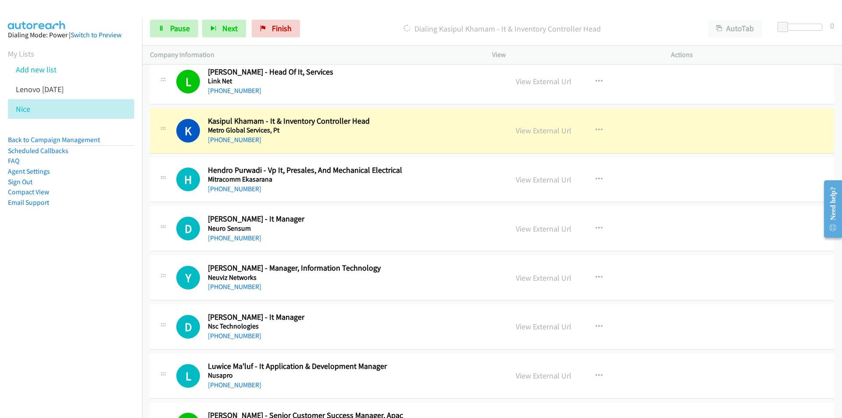
click at [46, 316] on nav "Dialing Mode: Power | Switch to Preview My Lists Add new list Lenovo Friday Nic…" at bounding box center [71, 227] width 142 height 418
click at [557, 129] on link "View External Url" at bounding box center [544, 130] width 56 height 10
click at [179, 29] on span "Pause" at bounding box center [180, 28] width 20 height 10
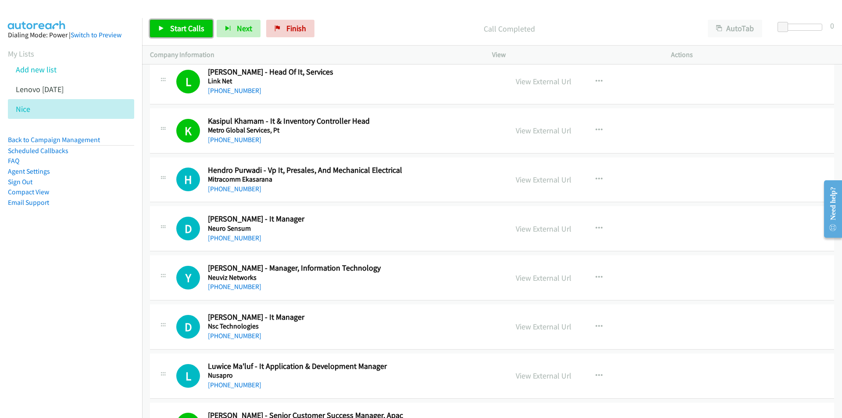
click at [181, 25] on span "Start Calls" at bounding box center [187, 28] width 34 height 10
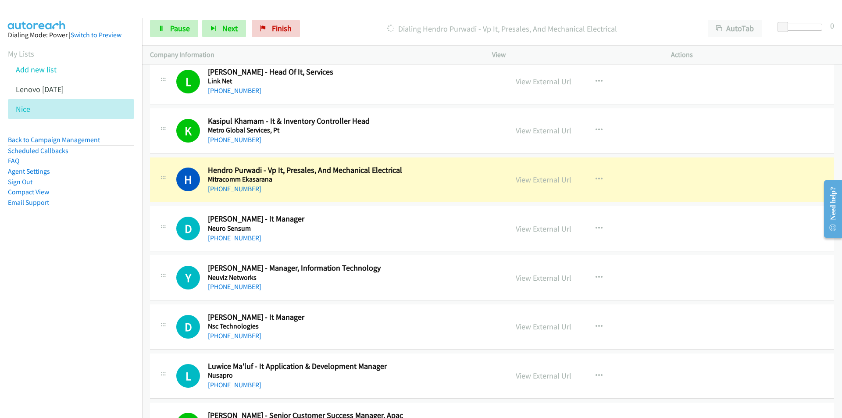
click at [146, 266] on td "Y Callback Scheduled Yohan Iswandi - Manager, Information Technology Neuviz Net…" at bounding box center [492, 277] width 700 height 49
click at [535, 180] on link "View External Url" at bounding box center [544, 179] width 56 height 10
click at [177, 25] on span "Pause" at bounding box center [180, 28] width 20 height 10
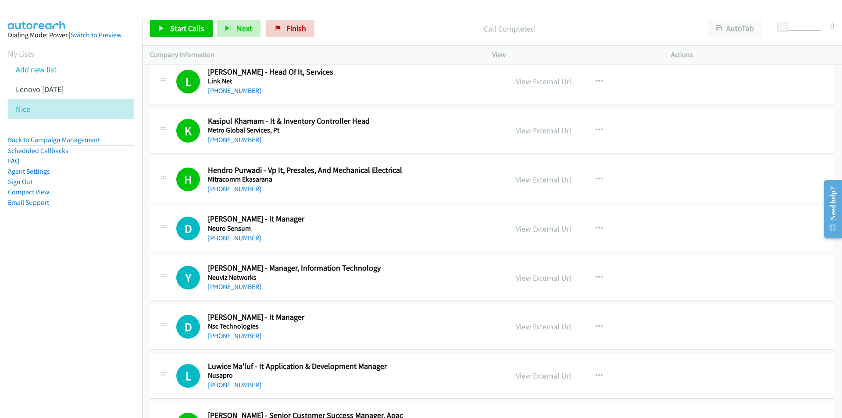
click at [106, 280] on nav "Dialing Mode: Power | Switch to Preview My Lists Add new list Lenovo Friday Nic…" at bounding box center [71, 227] width 142 height 418
click at [171, 29] on span "Start Calls" at bounding box center [187, 28] width 34 height 10
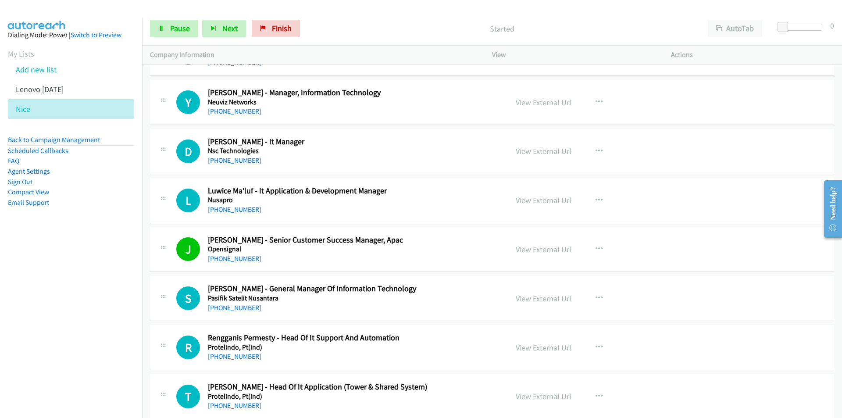
scroll to position [1271, 0]
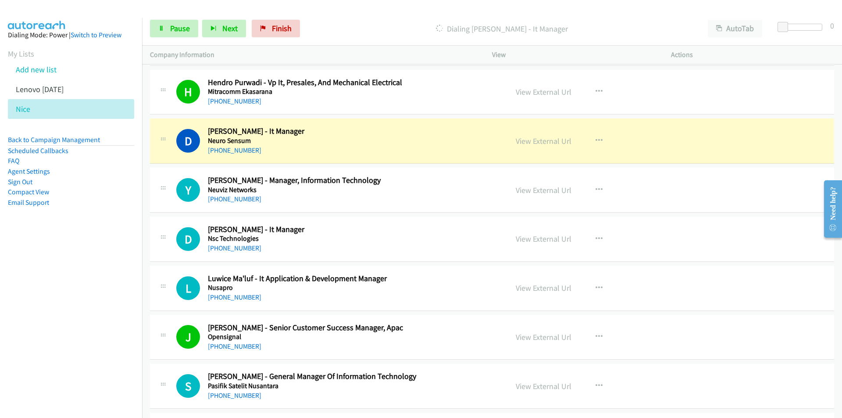
click at [98, 277] on nav "Dialing Mode: Power | Switch to Preview My Lists Add new list Lenovo Friday Nic…" at bounding box center [71, 227] width 142 height 418
click at [559, 91] on link "View External Url" at bounding box center [544, 92] width 56 height 10
click at [179, 32] on span "Pause" at bounding box center [180, 28] width 20 height 10
click at [102, 335] on nav "Dialing Mode: Power | Switch to Preview My Lists Add new list Lenovo Friday Nic…" at bounding box center [71, 227] width 142 height 418
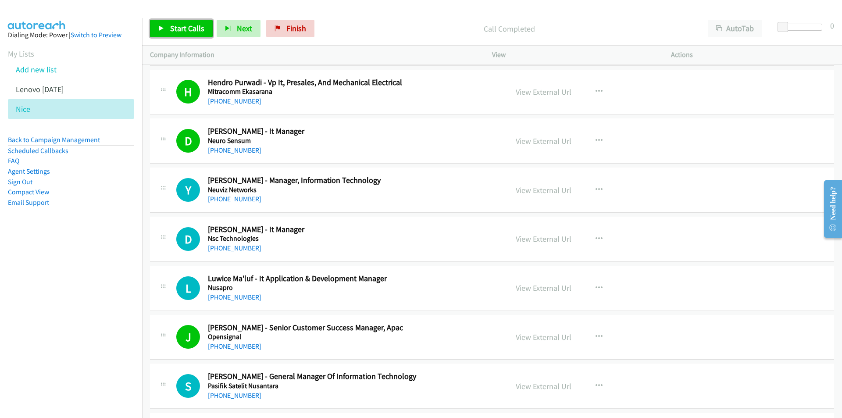
click at [179, 33] on link "Start Calls" at bounding box center [181, 29] width 63 height 18
click at [51, 284] on nav "Dialing Mode: Power | Switch to Preview My Lists Add new list Lenovo Friday Nic…" at bounding box center [71, 227] width 142 height 418
drag, startPoint x: 100, startPoint y: 306, endPoint x: 110, endPoint y: 302, distance: 10.0
click at [100, 306] on nav "Dialing Mode: Power | Switch to Preview My Lists Add new list Lenovo Friday Nic…" at bounding box center [71, 227] width 142 height 418
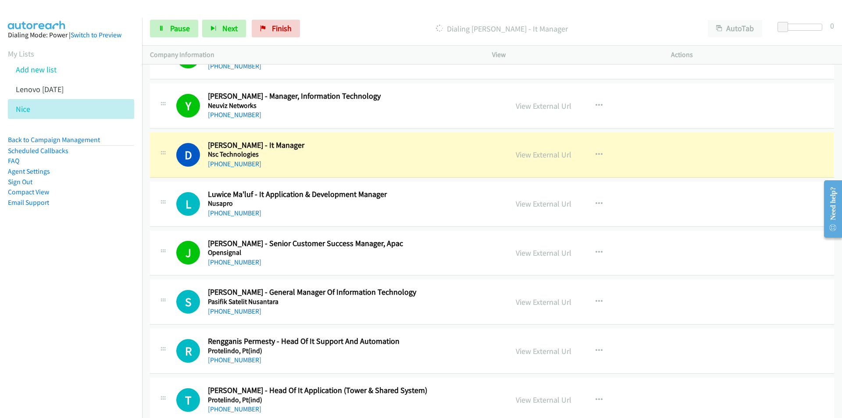
scroll to position [1359, 0]
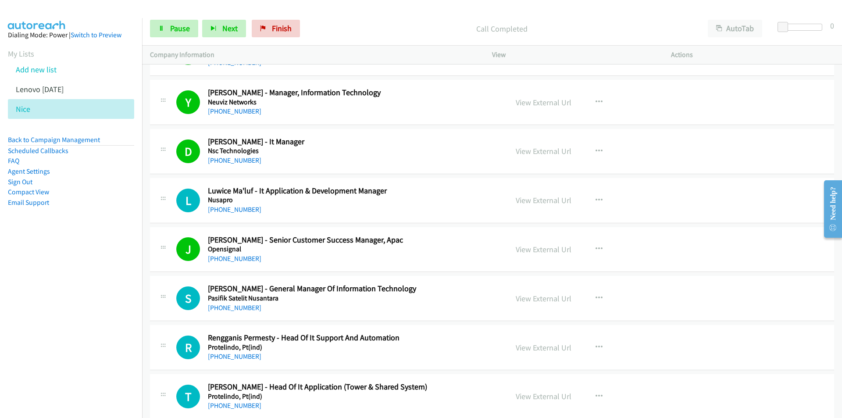
drag, startPoint x: 135, startPoint y: 278, endPoint x: 140, endPoint y: 272, distance: 7.8
click at [135, 278] on nav "Dialing Mode: Power | Switch to Preview My Lists Add new list Lenovo Friday Nic…" at bounding box center [71, 227] width 142 height 418
drag, startPoint x: 60, startPoint y: 305, endPoint x: 64, endPoint y: 304, distance: 4.5
click at [60, 305] on nav "Dialing Mode: Power | Switch to Preview My Lists Add new list Lenovo Friday Nic…" at bounding box center [71, 227] width 142 height 418
click at [81, 292] on nav "Dialing Mode: Power | Switch to Preview My Lists Add new list Lenovo Friday Nic…" at bounding box center [71, 227] width 142 height 418
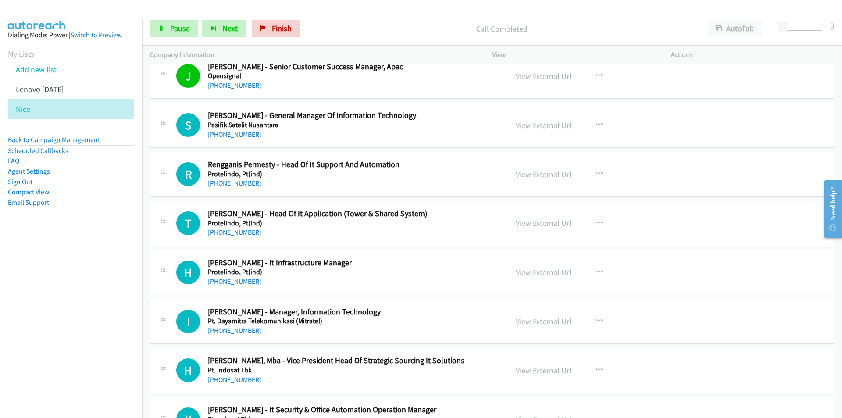
scroll to position [1534, 0]
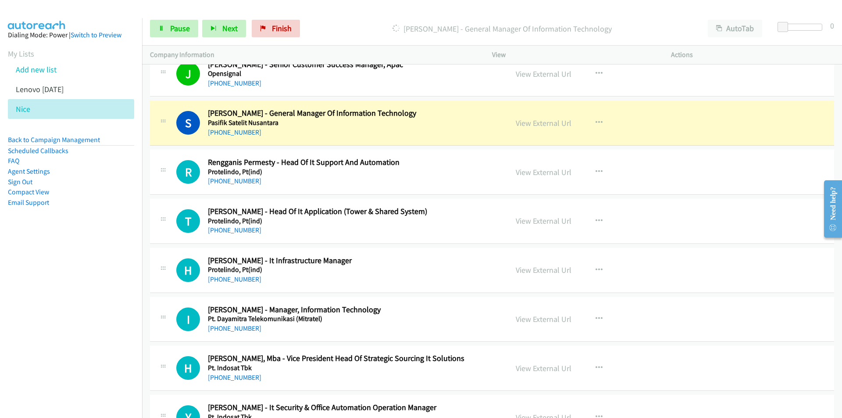
click at [91, 299] on nav "Dialing Mode: Power | Switch to Preview My Lists Add new list Lenovo Friday Nic…" at bounding box center [71, 227] width 142 height 418
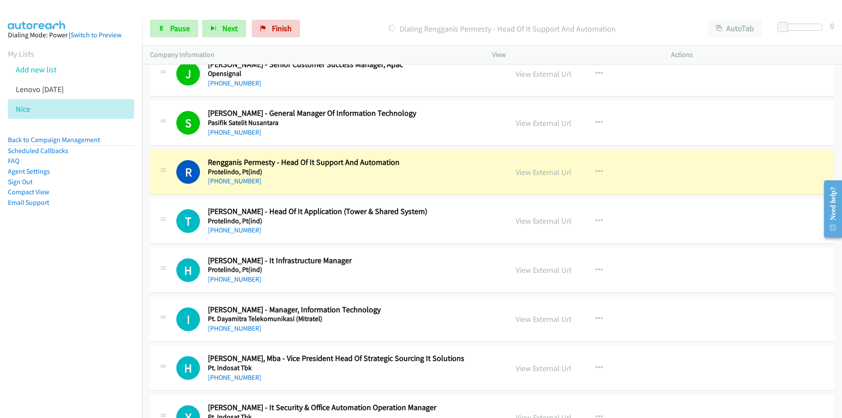
drag, startPoint x: 115, startPoint y: 287, endPoint x: 120, endPoint y: 286, distance: 4.8
click at [115, 287] on nav "Dialing Mode: Power | Switch to Preview My Lists Add new list Lenovo Friday Nic…" at bounding box center [71, 227] width 142 height 418
drag, startPoint x: 100, startPoint y: 308, endPoint x: 105, endPoint y: 306, distance: 4.6
click at [100, 308] on nav "Dialing Mode: Power | Switch to Preview My Lists Add new list Lenovo Friday Nic…" at bounding box center [71, 227] width 142 height 418
click at [533, 176] on link "View External Url" at bounding box center [544, 172] width 56 height 10
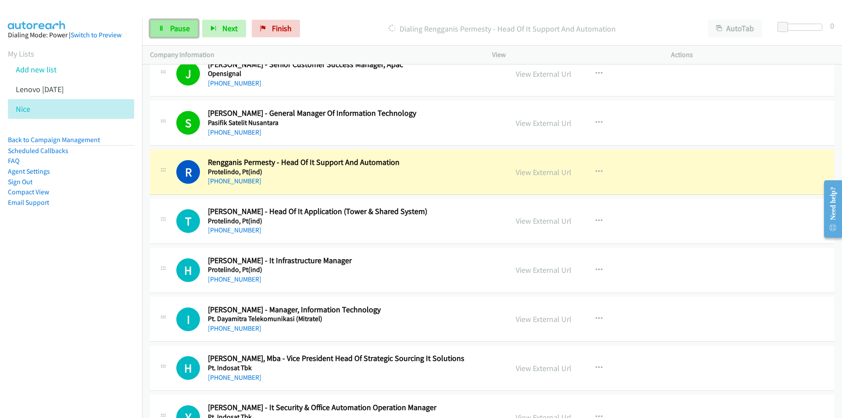
click at [182, 24] on span "Pause" at bounding box center [180, 28] width 20 height 10
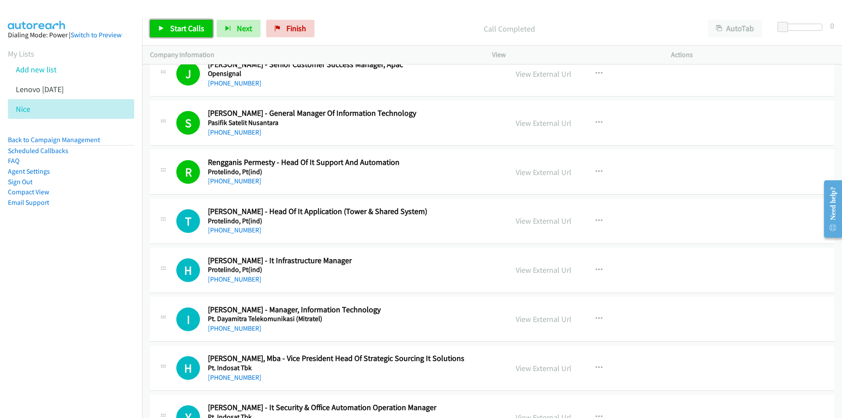
click at [182, 35] on link "Start Calls" at bounding box center [181, 29] width 63 height 18
click at [101, 311] on nav "Dialing Mode: Power | Switch to Preview My Lists Add new list Lenovo Friday Nic…" at bounding box center [71, 227] width 142 height 418
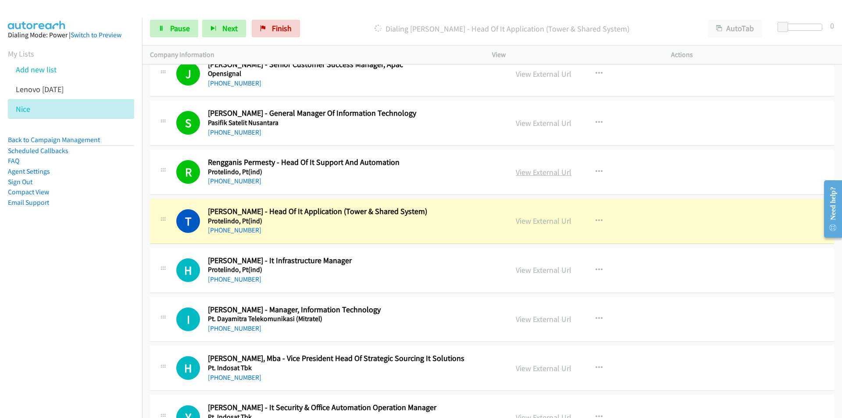
click at [552, 172] on link "View External Url" at bounding box center [544, 172] width 56 height 10
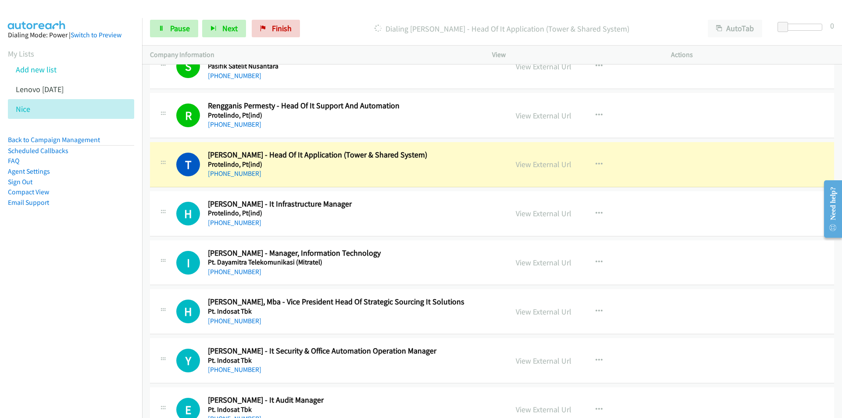
scroll to position [1622, 0]
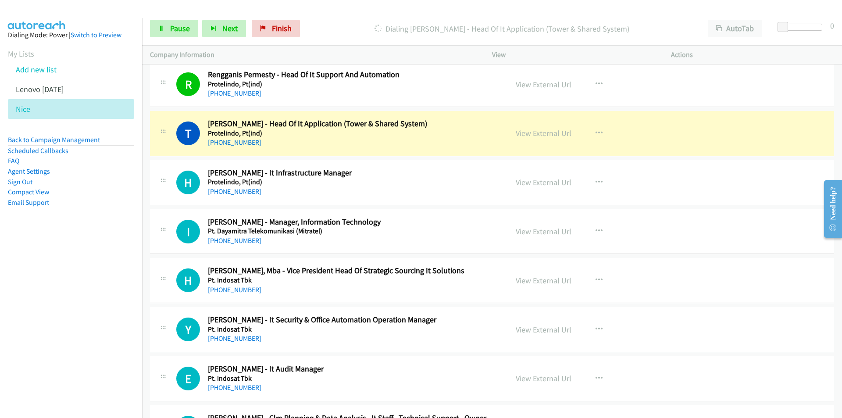
drag, startPoint x: 110, startPoint y: 284, endPoint x: 116, endPoint y: 277, distance: 9.7
click at [110, 284] on nav "Dialing Mode: Power | Switch to Preview My Lists Add new list Lenovo Friday Nic…" at bounding box center [71, 227] width 142 height 418
click at [64, 340] on nav "Dialing Mode: Power | Switch to Preview My Lists Add new list Lenovo Friday Nic…" at bounding box center [71, 227] width 142 height 418
click at [103, 372] on nav "Dialing Mode: Power | Switch to Preview My Lists Add new list Lenovo Friday Nic…" at bounding box center [71, 227] width 142 height 418
click at [101, 292] on nav "Dialing Mode: Power | Switch to Preview My Lists Add new list Lenovo Friday Nic…" at bounding box center [71, 227] width 142 height 418
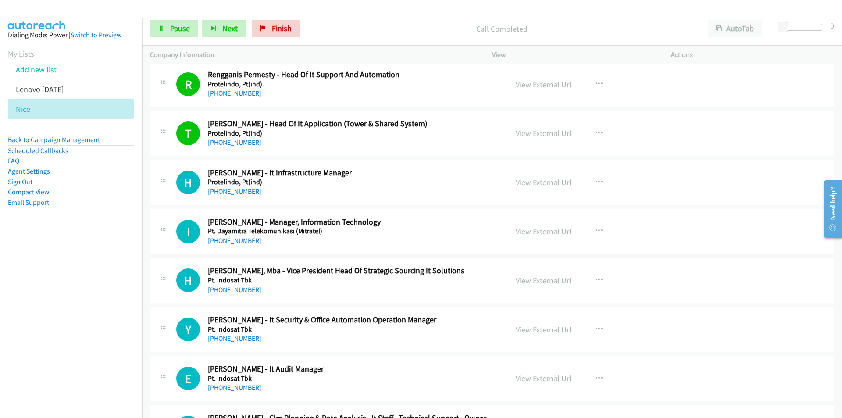
click at [44, 289] on nav "Dialing Mode: Power | Switch to Preview My Lists Add new list Lenovo Friday Nic…" at bounding box center [71, 227] width 142 height 418
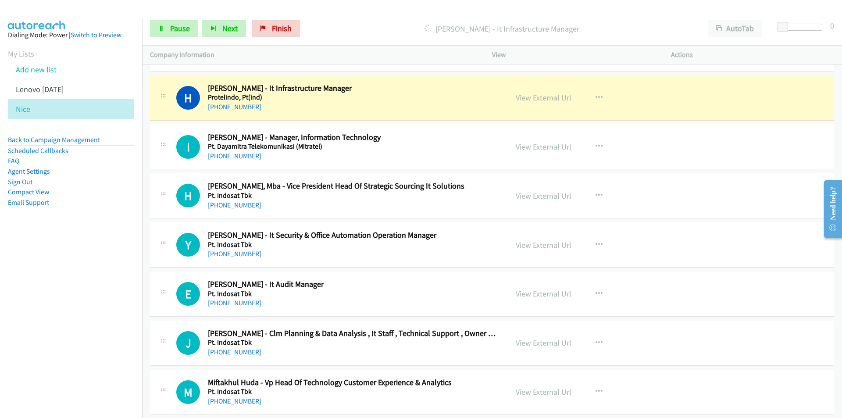
scroll to position [1710, 0]
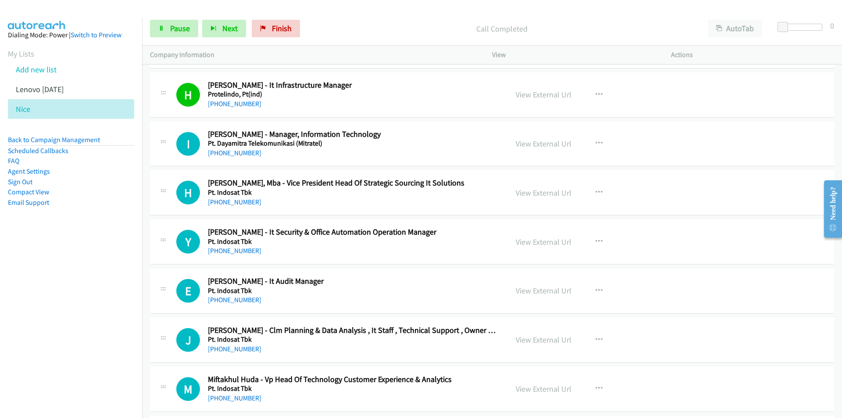
click at [112, 330] on nav "Dialing Mode: Power | Switch to Preview My Lists Add new list Lenovo Friday Nic…" at bounding box center [71, 227] width 142 height 418
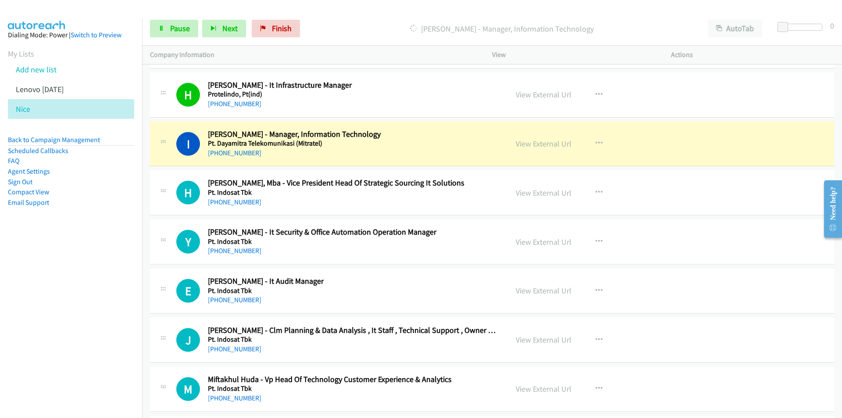
click at [83, 284] on nav "Dialing Mode: Power | Switch to Preview My Lists Add new list Lenovo Friday Nic…" at bounding box center [71, 227] width 142 height 418
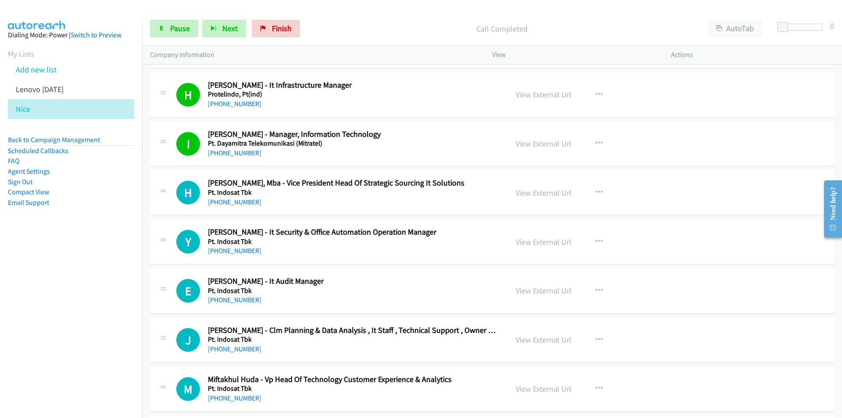
click at [77, 319] on nav "Dialing Mode: Power | Switch to Preview My Lists Add new list Lenovo Friday Nic…" at bounding box center [71, 227] width 142 height 418
click at [75, 285] on nav "Dialing Mode: Power | Switch to Preview My Lists Add new list Lenovo Friday Nic…" at bounding box center [71, 227] width 142 height 418
click at [163, 30] on icon at bounding box center [161, 29] width 6 height 6
click at [595, 240] on icon "button" at bounding box center [598, 241] width 7 height 7
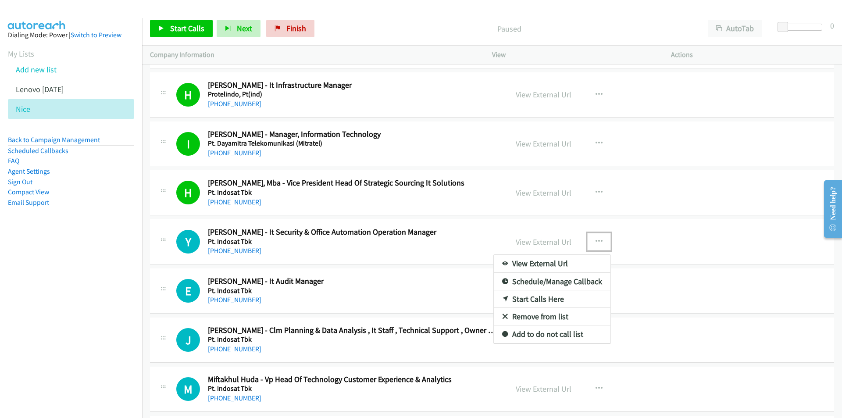
click at [539, 302] on link "Start Calls Here" at bounding box center [552, 299] width 117 height 18
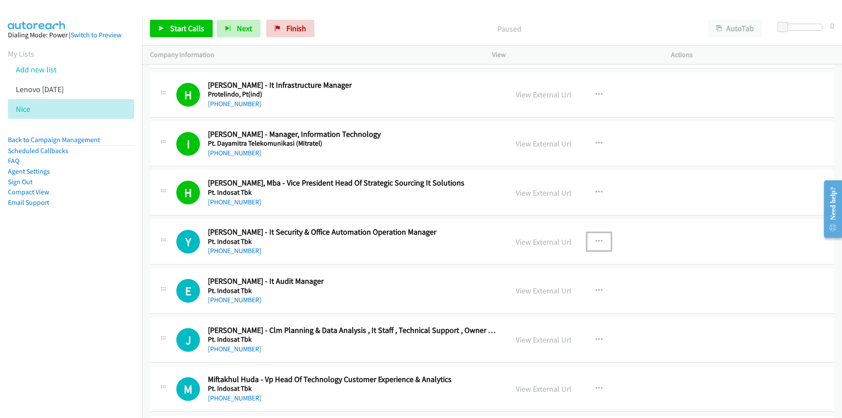
click at [595, 239] on icon "button" at bounding box center [598, 241] width 7 height 7
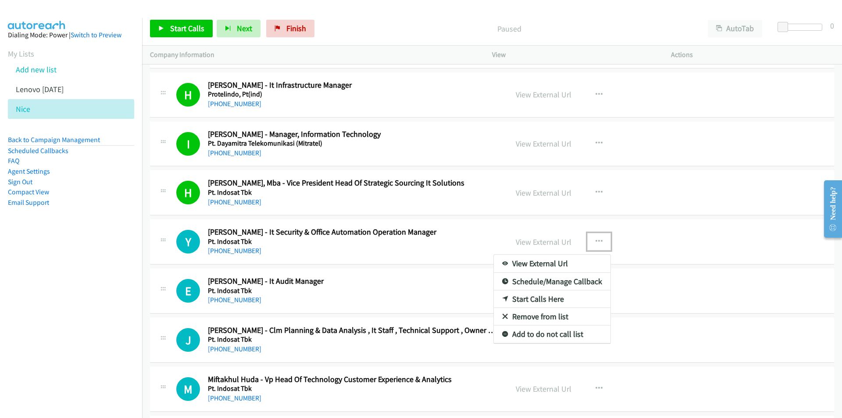
click at [534, 297] on link "Start Calls Here" at bounding box center [552, 299] width 117 height 18
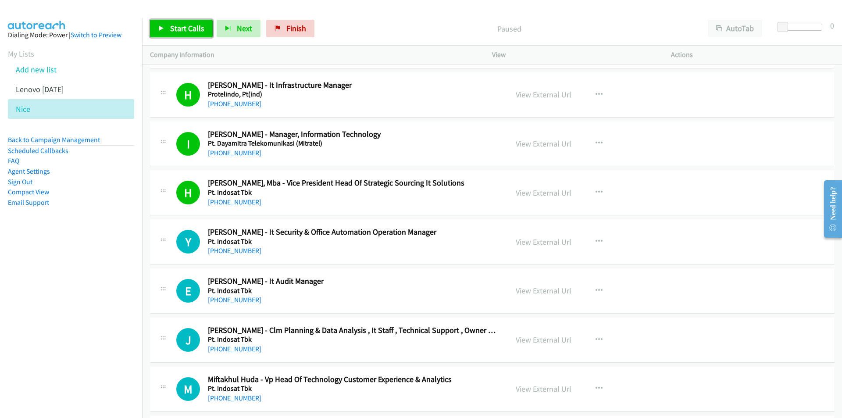
click at [171, 34] on link "Start Calls" at bounding box center [181, 29] width 63 height 18
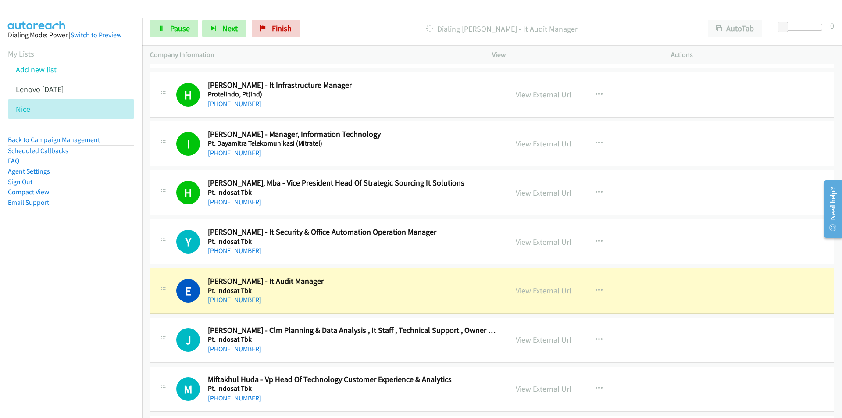
click at [115, 316] on nav "Dialing Mode: Power | Switch to Preview My Lists Add new list Lenovo Friday Nic…" at bounding box center [71, 227] width 142 height 418
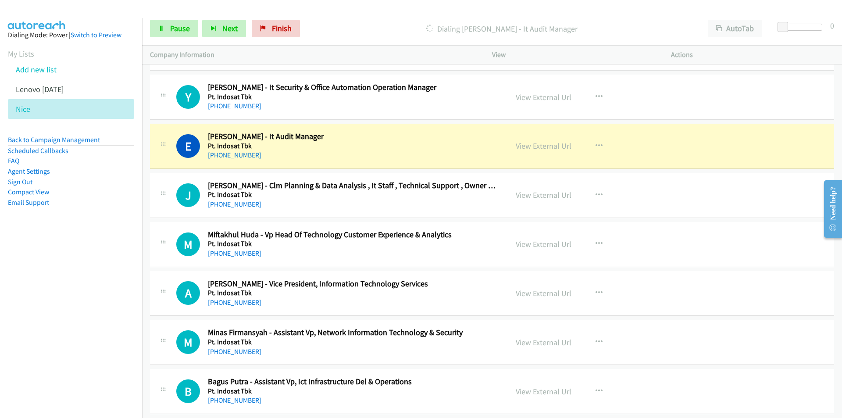
scroll to position [1885, 0]
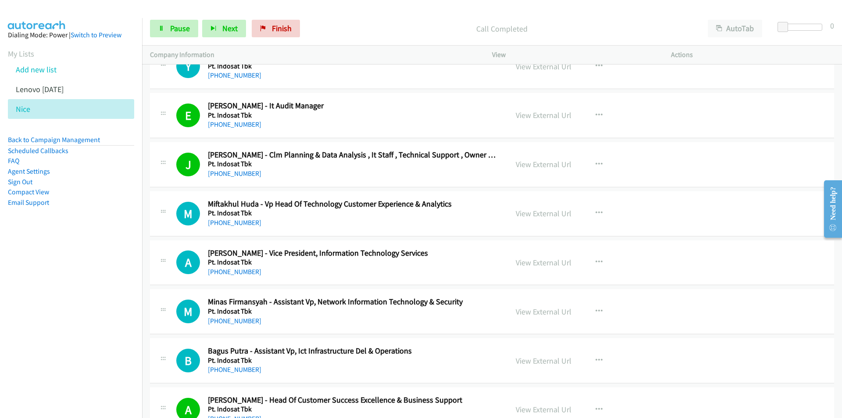
click at [132, 286] on nav "Dialing Mode: Power | Switch to Preview My Lists Add new list Lenovo Friday Nic…" at bounding box center [71, 227] width 142 height 418
click at [551, 212] on link "View External Url" at bounding box center [544, 213] width 56 height 10
drag, startPoint x: 40, startPoint y: 269, endPoint x: 121, endPoint y: 274, distance: 80.8
click at [47, 269] on nav "Dialing Mode: Power | Switch to Preview My Lists Add new list Lenovo Friday Nic…" at bounding box center [71, 227] width 142 height 418
click at [179, 29] on span "Pause" at bounding box center [180, 28] width 20 height 10
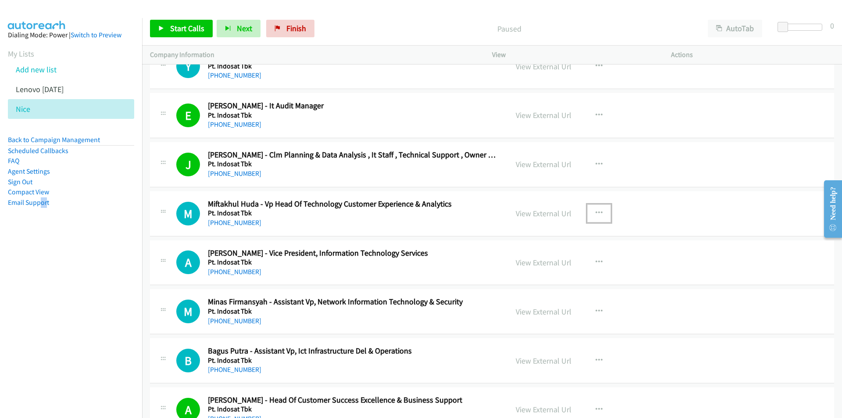
click at [595, 211] on icon "button" at bounding box center [598, 213] width 7 height 7
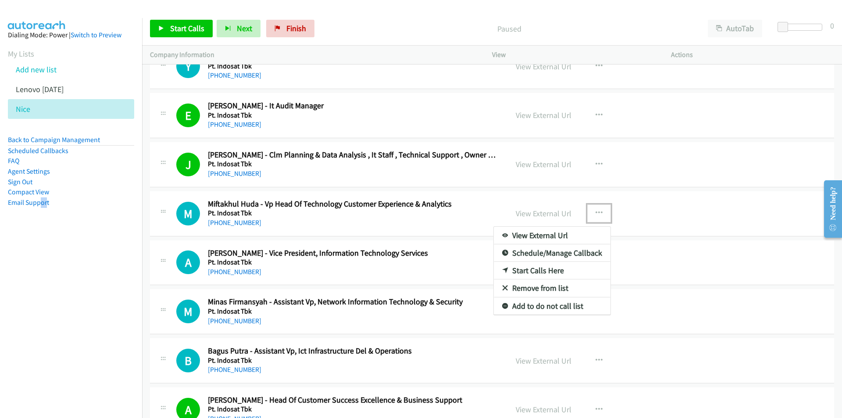
click at [543, 270] on link "Start Calls Here" at bounding box center [552, 271] width 117 height 18
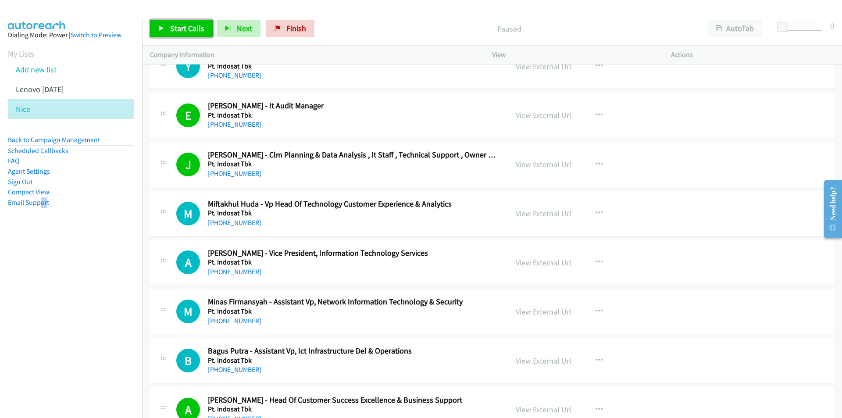
click at [184, 29] on span "Start Calls" at bounding box center [187, 28] width 34 height 10
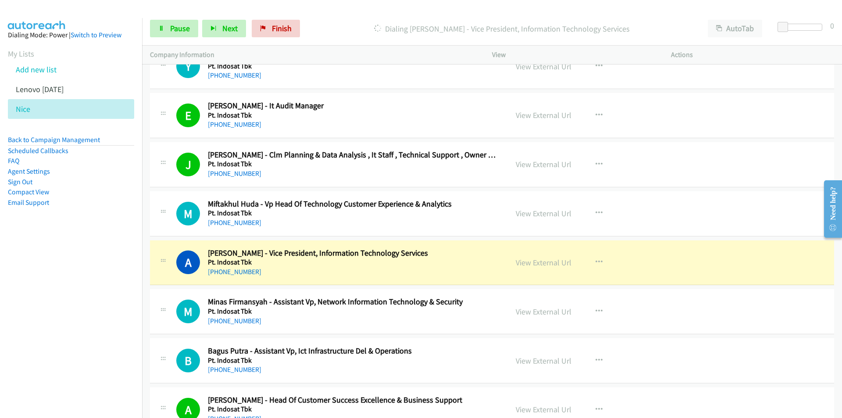
click at [109, 313] on nav "Dialing Mode: Power | Switch to Preview My Lists Add new list Lenovo Friday Nic…" at bounding box center [71, 227] width 142 height 418
drag, startPoint x: 75, startPoint y: 310, endPoint x: 125, endPoint y: 319, distance: 50.7
click at [78, 310] on nav "Dialing Mode: Power | Switch to Preview My Lists Add new list Lenovo Friday Nic…" at bounding box center [71, 227] width 142 height 418
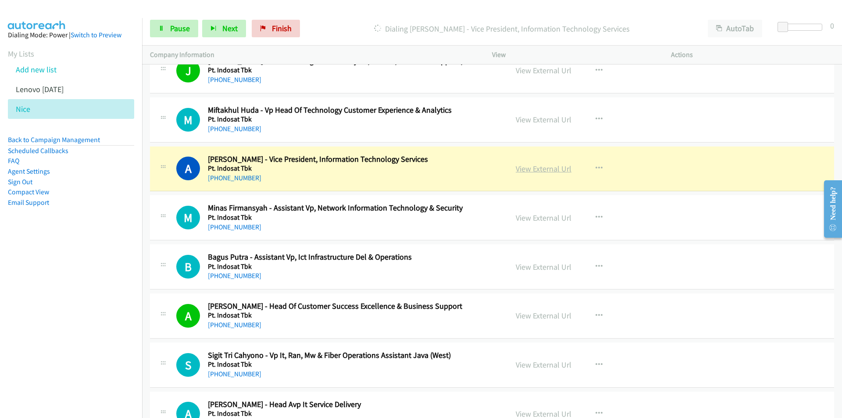
scroll to position [2017, 0]
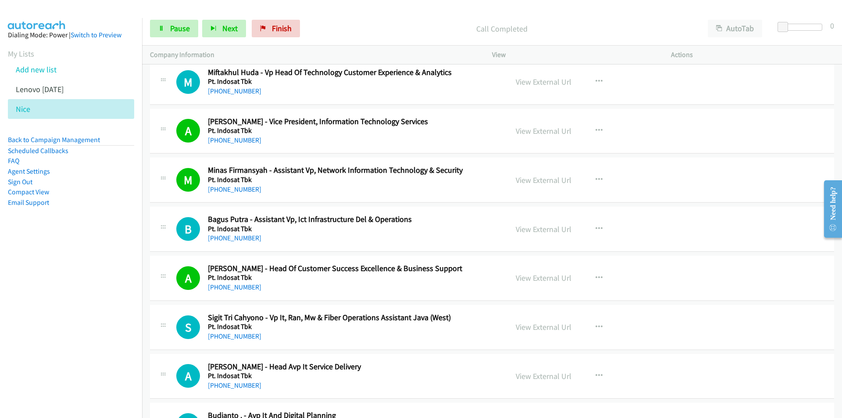
click at [87, 350] on nav "Dialing Mode: Power | Switch to Preview My Lists Add new list Lenovo Friday Nic…" at bounding box center [71, 227] width 142 height 418
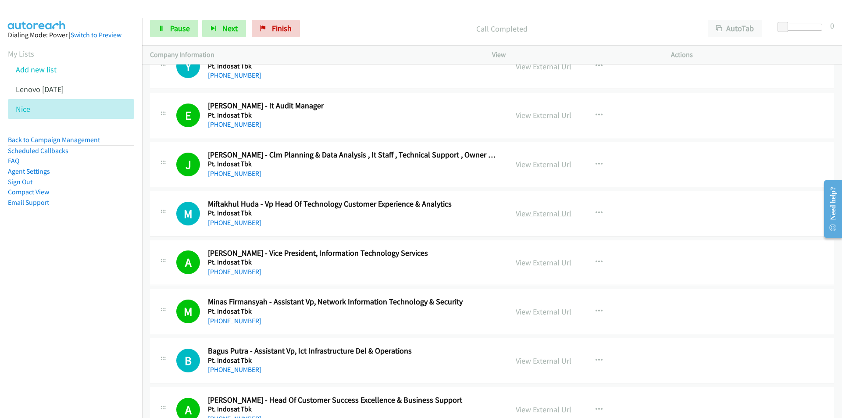
click at [552, 209] on link "View External Url" at bounding box center [544, 213] width 56 height 10
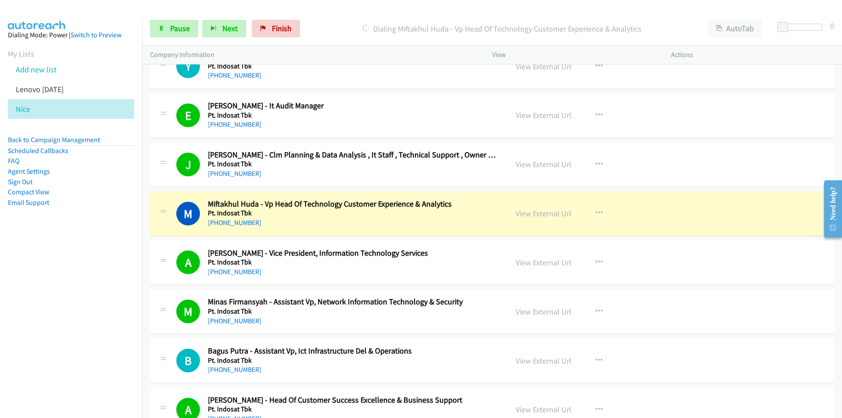
click at [51, 288] on nav "Dialing Mode: Power | Switch to Preview My Lists Add new list Lenovo Friday Nic…" at bounding box center [71, 227] width 142 height 418
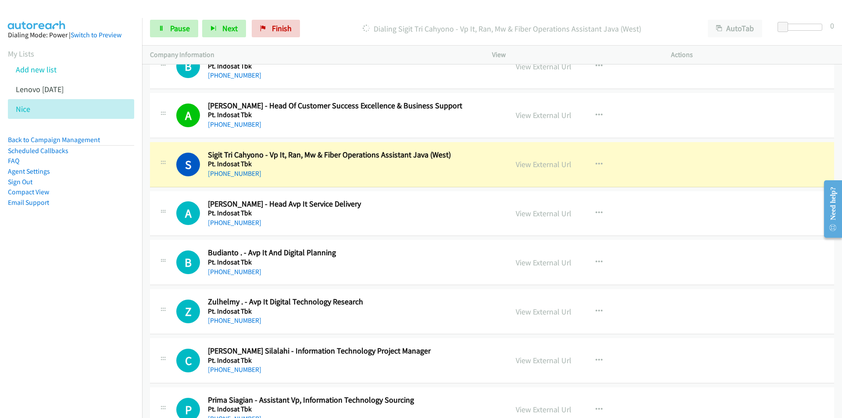
scroll to position [2192, 0]
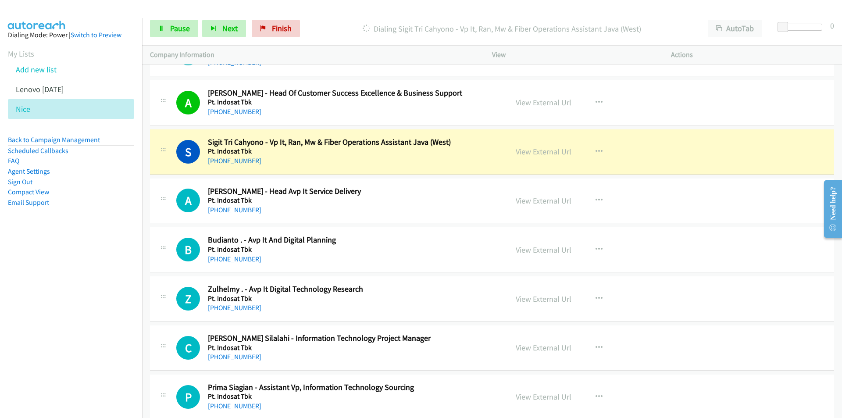
click at [96, 328] on nav "Dialing Mode: Power | Switch to Preview My Lists Add new list Lenovo Friday Nic…" at bounding box center [71, 227] width 142 height 418
click at [528, 152] on link "View External Url" at bounding box center [544, 151] width 56 height 10
click at [165, 29] on link "Pause" at bounding box center [174, 29] width 48 height 18
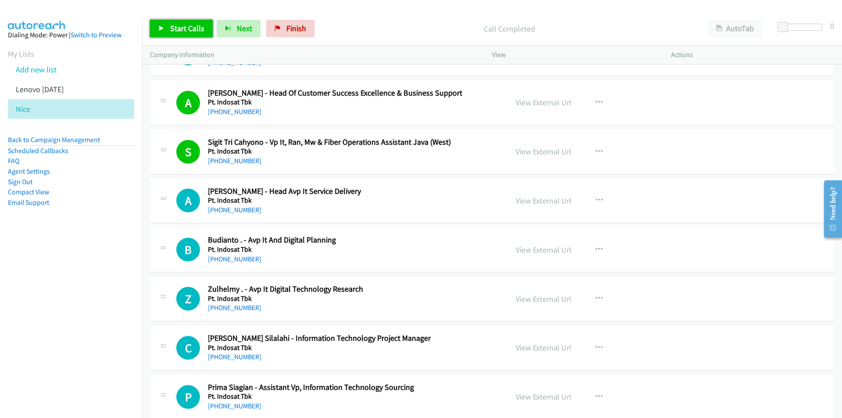
click at [178, 35] on link "Start Calls" at bounding box center [181, 29] width 63 height 18
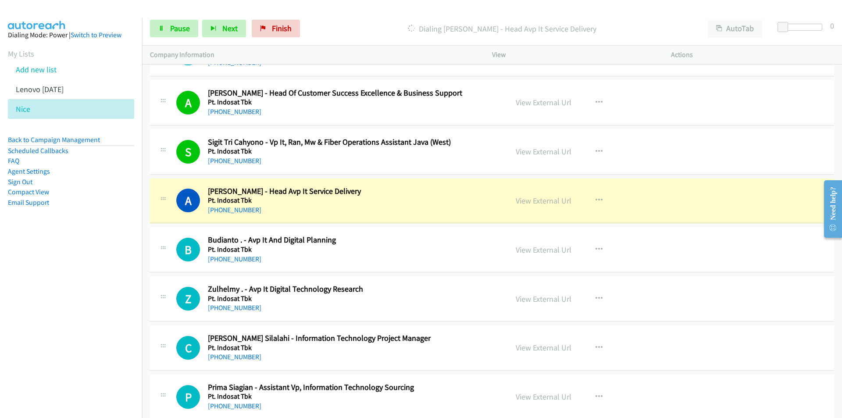
click at [111, 292] on nav "Dialing Mode: Power | Switch to Preview My Lists Add new list Lenovo Friday Nic…" at bounding box center [71, 227] width 142 height 418
drag, startPoint x: 100, startPoint y: 308, endPoint x: 134, endPoint y: 308, distance: 34.2
click at [100, 308] on nav "Dialing Mode: Power | Switch to Preview My Lists Add new list Lenovo Friday Nic…" at bounding box center [71, 227] width 142 height 418
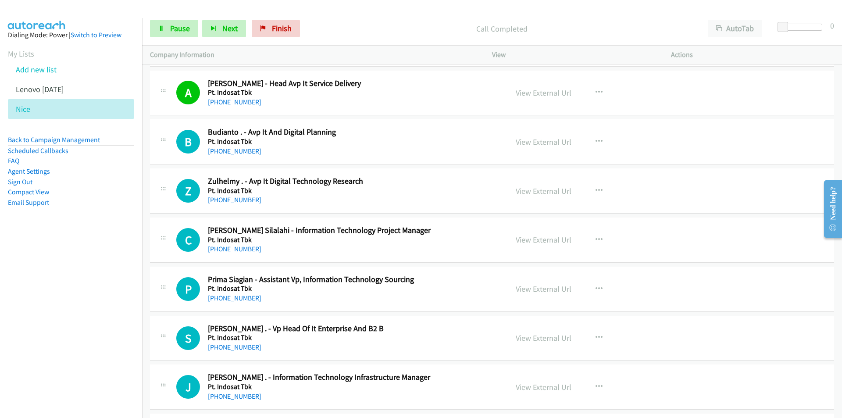
scroll to position [2324, 0]
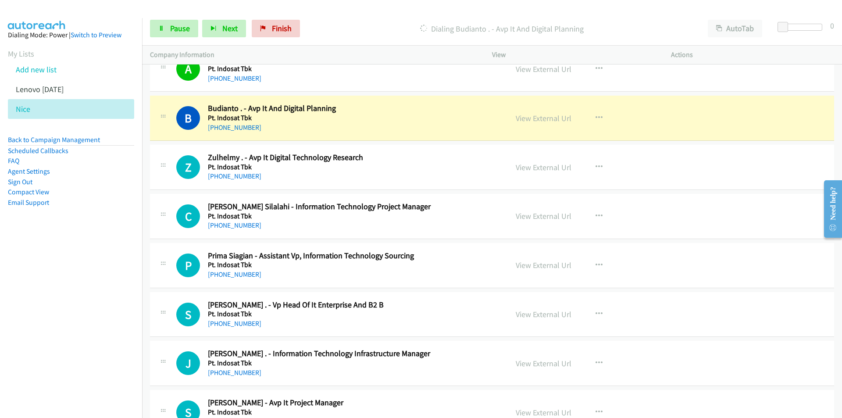
click at [119, 287] on nav "Dialing Mode: Power | Switch to Preview My Lists Add new list Lenovo Friday Nic…" at bounding box center [71, 227] width 142 height 418
click at [175, 28] on span "Pause" at bounding box center [180, 28] width 20 height 10
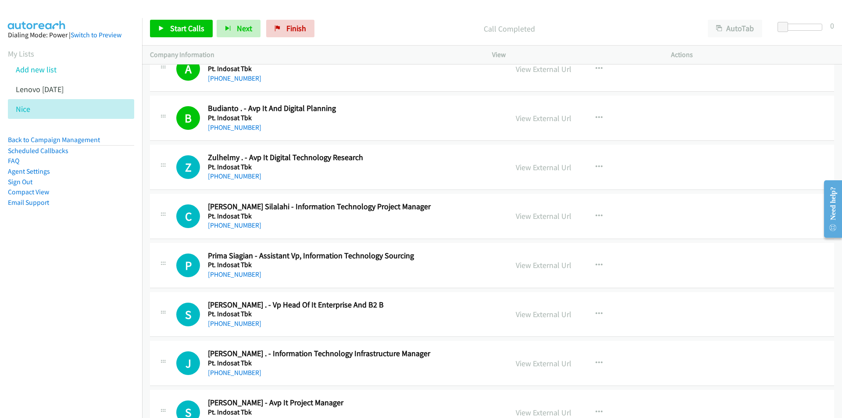
click at [103, 266] on nav "Dialing Mode: Power | Switch to Preview My Lists Add new list Lenovo Friday Nic…" at bounding box center [71, 227] width 142 height 418
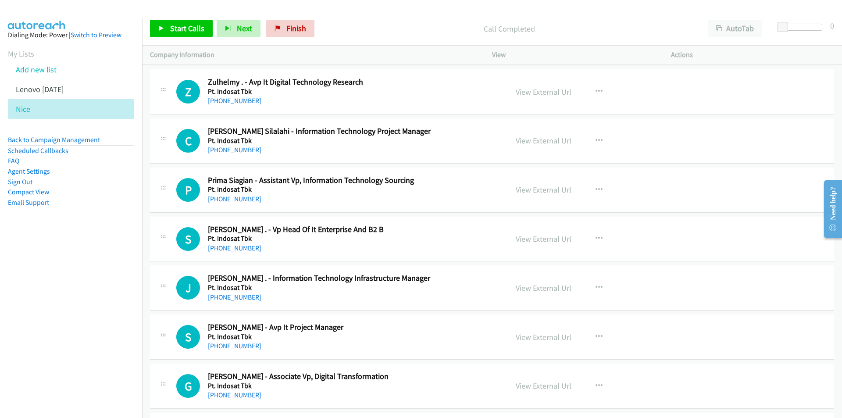
scroll to position [2411, 0]
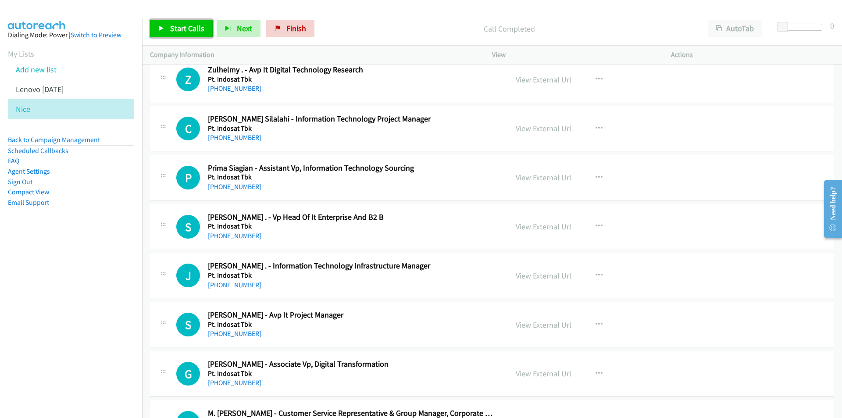
click at [172, 30] on span "Start Calls" at bounding box center [187, 28] width 34 height 10
click at [82, 242] on aside "Dialing Mode: Power | Switch to Preview My Lists Add new list Lenovo Friday Nic…" at bounding box center [71, 132] width 142 height 229
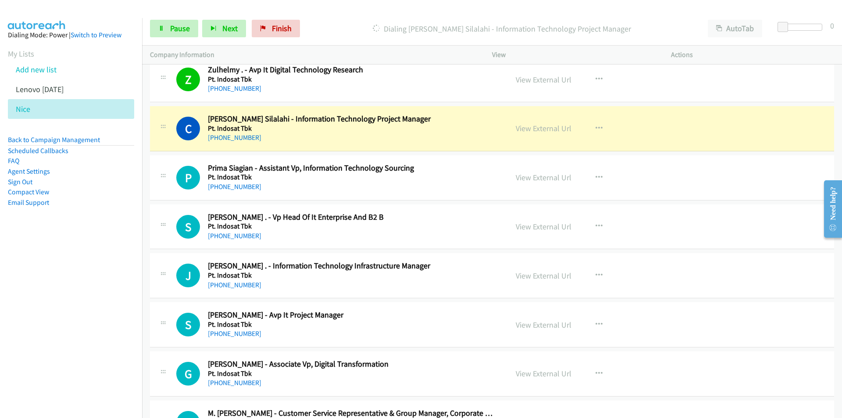
click at [66, 261] on nav "Dialing Mode: Power | Switch to Preview My Lists Add new list Lenovo Friday Nic…" at bounding box center [71, 227] width 142 height 418
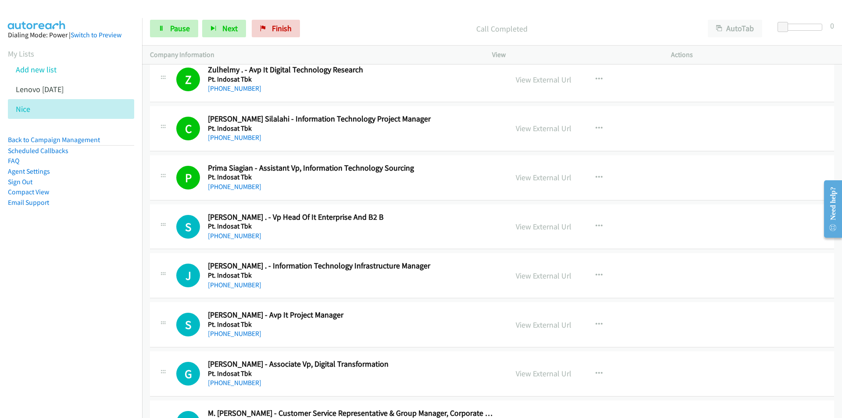
click at [108, 329] on nav "Dialing Mode: Power | Switch to Preview My Lists Add new list Lenovo Friday Nic…" at bounding box center [71, 227] width 142 height 418
click at [166, 28] on link "Pause" at bounding box center [174, 29] width 48 height 18
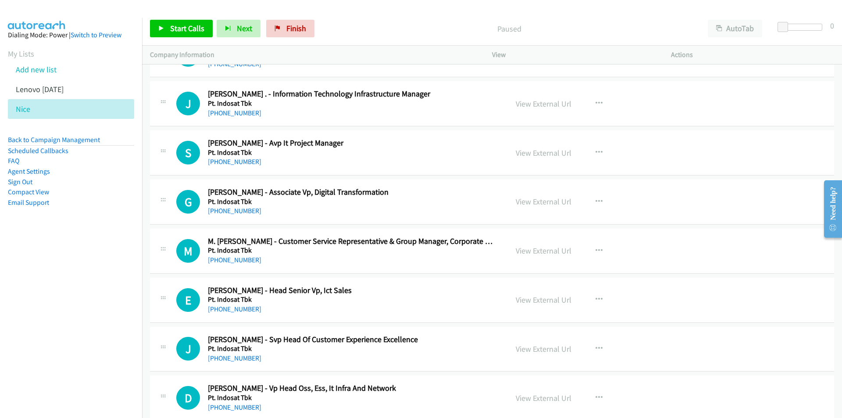
scroll to position [2587, 0]
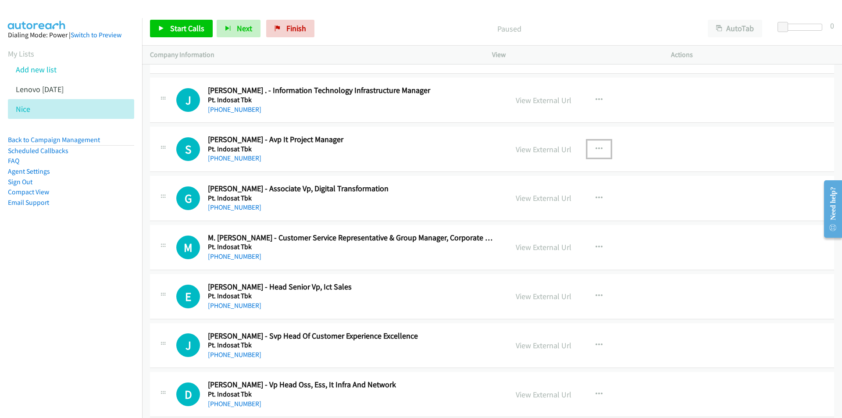
click at [596, 149] on icon "button" at bounding box center [598, 149] width 7 height 7
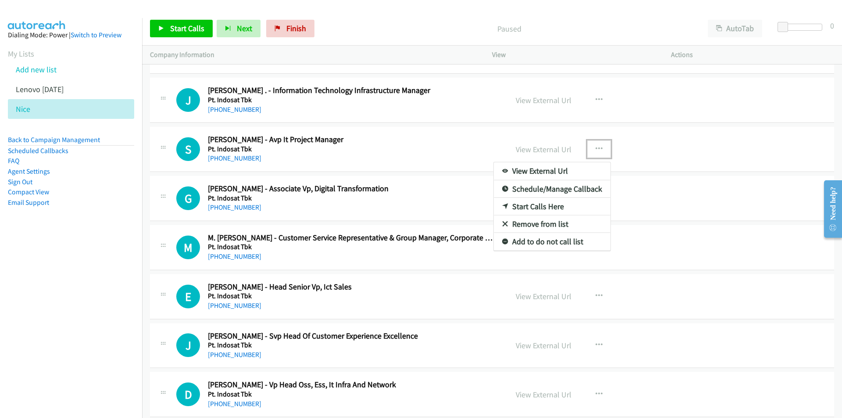
click at [533, 208] on link "Start Calls Here" at bounding box center [552, 207] width 117 height 18
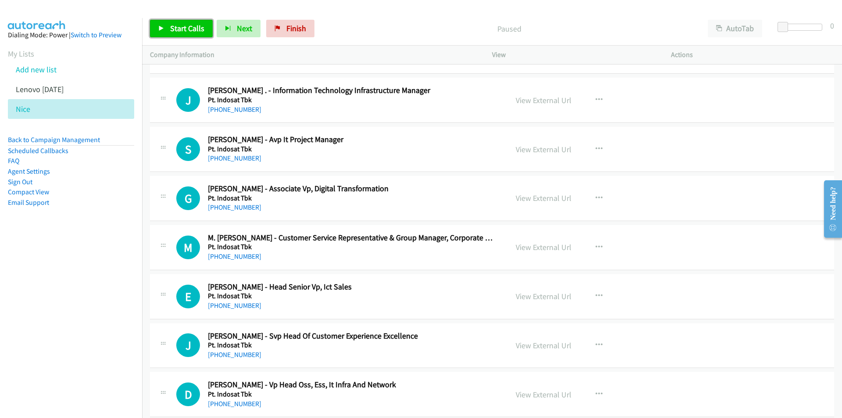
click at [175, 36] on link "Start Calls" at bounding box center [181, 29] width 63 height 18
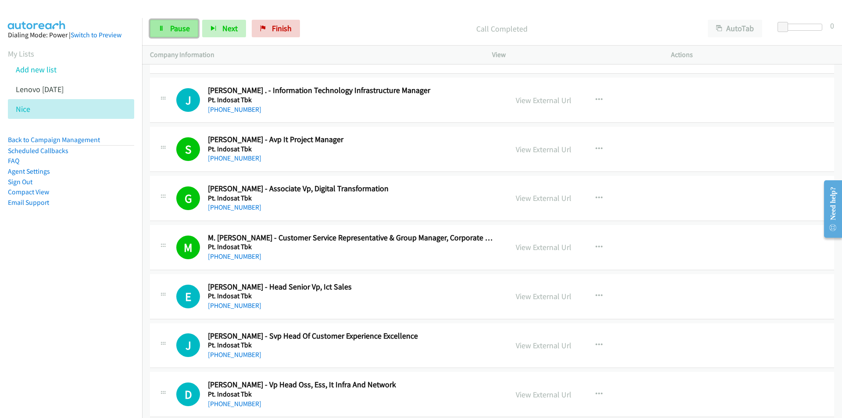
click at [166, 27] on link "Pause" at bounding box center [174, 29] width 48 height 18
click at [181, 25] on span "Start Calls" at bounding box center [187, 28] width 34 height 10
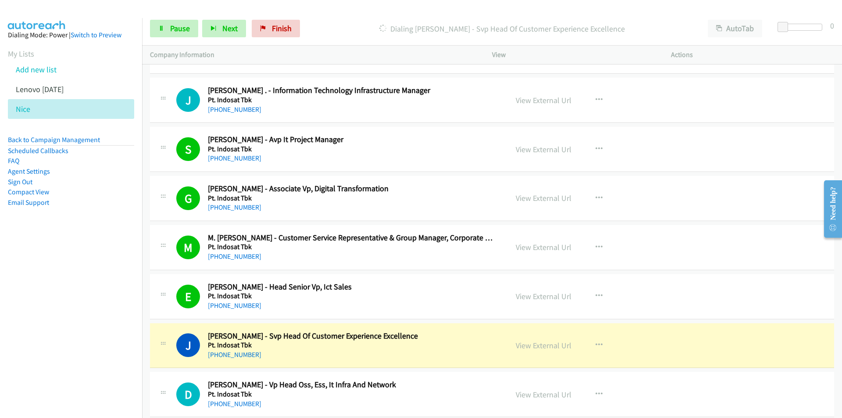
click at [63, 354] on nav "Dialing Mode: Power | Switch to Preview My Lists Add new list Lenovo Friday Nic…" at bounding box center [71, 227] width 142 height 418
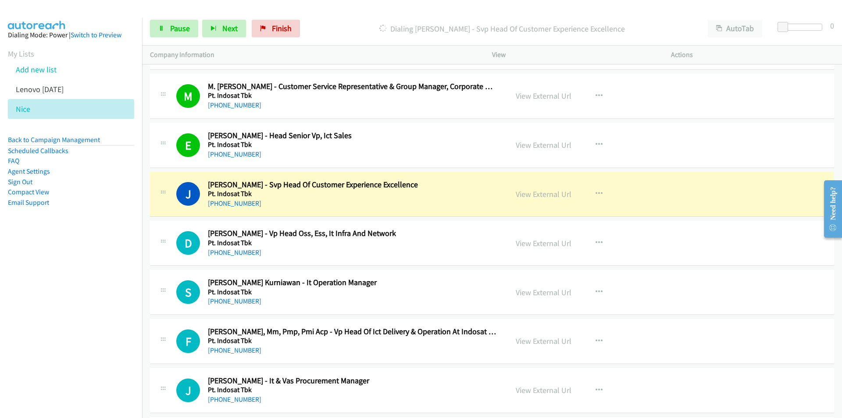
scroll to position [2806, 0]
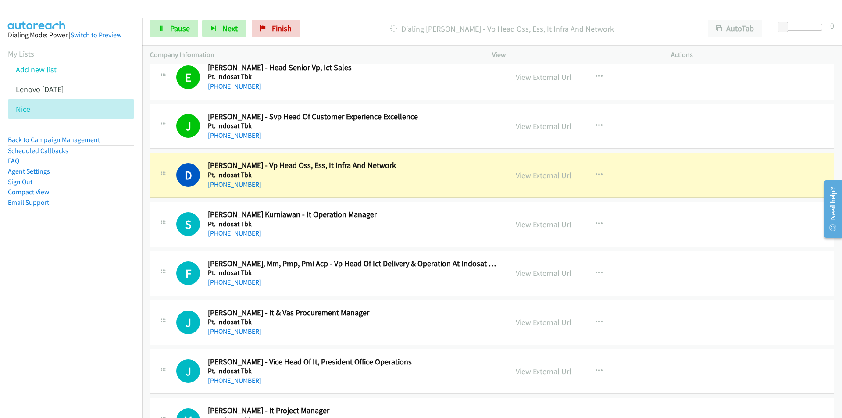
drag, startPoint x: 117, startPoint y: 270, endPoint x: 182, endPoint y: 246, distance: 68.9
click at [118, 269] on nav "Dialing Mode: Power | Switch to Preview My Lists Add new list Lenovo Friday Nic…" at bounding box center [71, 227] width 142 height 418
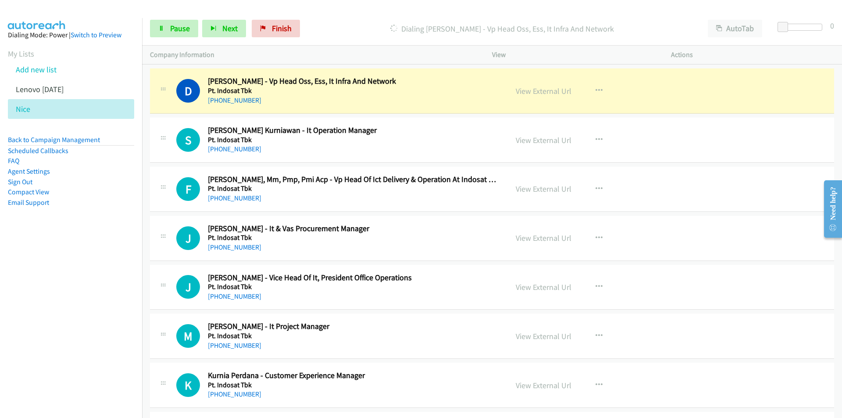
scroll to position [2894, 0]
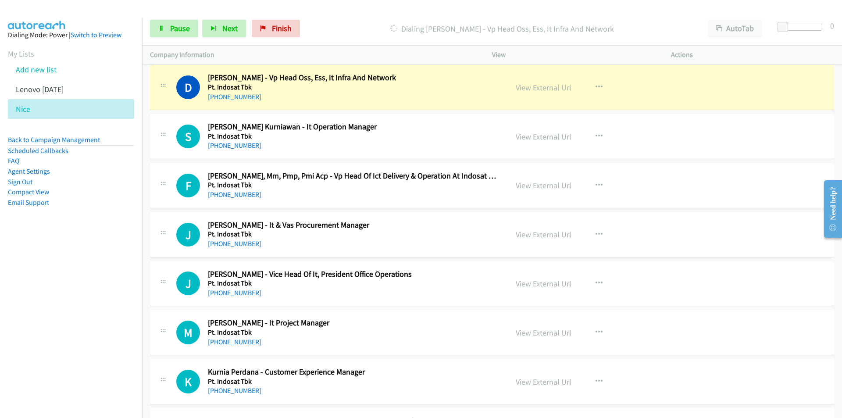
click at [80, 299] on nav "Dialing Mode: Power | Switch to Preview My Lists Add new list Lenovo Friday Nic…" at bounding box center [71, 227] width 142 height 418
drag, startPoint x: 61, startPoint y: 312, endPoint x: 100, endPoint y: 302, distance: 39.3
click at [61, 312] on nav "Dialing Mode: Power | Switch to Preview My Lists Add new list Lenovo Friday Nic…" at bounding box center [71, 227] width 142 height 418
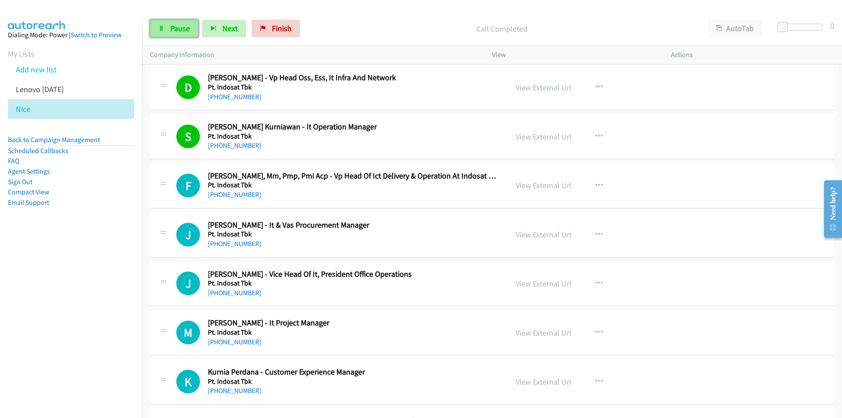
click at [169, 33] on link "Pause" at bounding box center [174, 29] width 48 height 18
click at [169, 33] on link "Start Calls" at bounding box center [181, 29] width 63 height 18
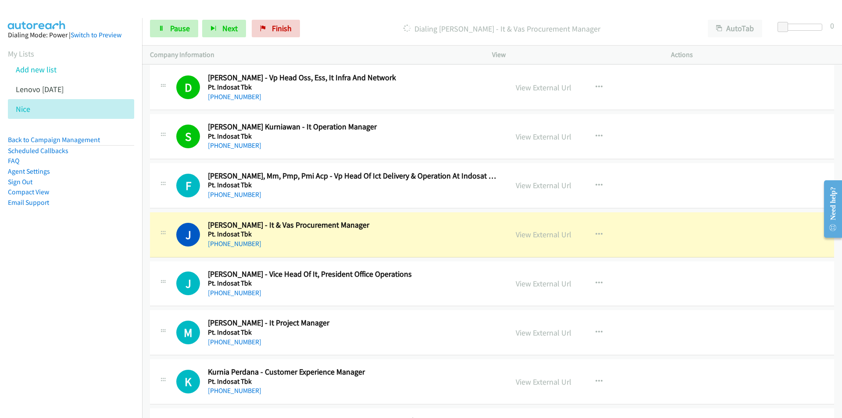
click at [94, 264] on nav "Dialing Mode: Power | Switch to Preview My Lists Add new list Lenovo Friday Nic…" at bounding box center [71, 227] width 142 height 418
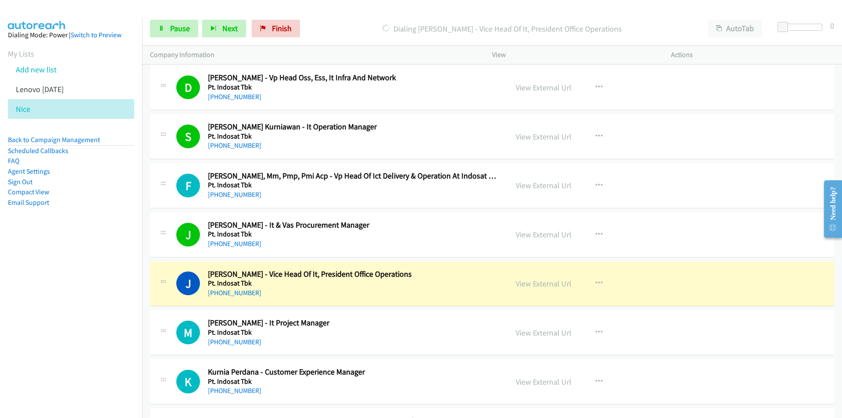
drag, startPoint x: 77, startPoint y: 271, endPoint x: 108, endPoint y: 271, distance: 31.6
click at [77, 271] on nav "Dialing Mode: Power | Switch to Preview My Lists Add new list Lenovo Friday Nic…" at bounding box center [71, 227] width 142 height 418
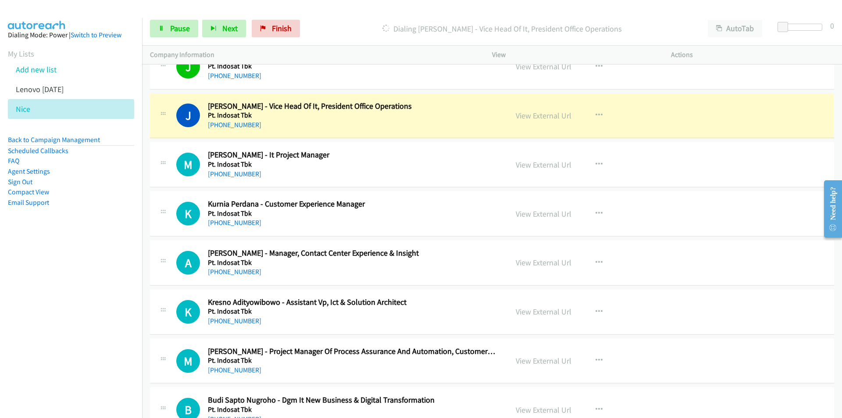
scroll to position [3069, 0]
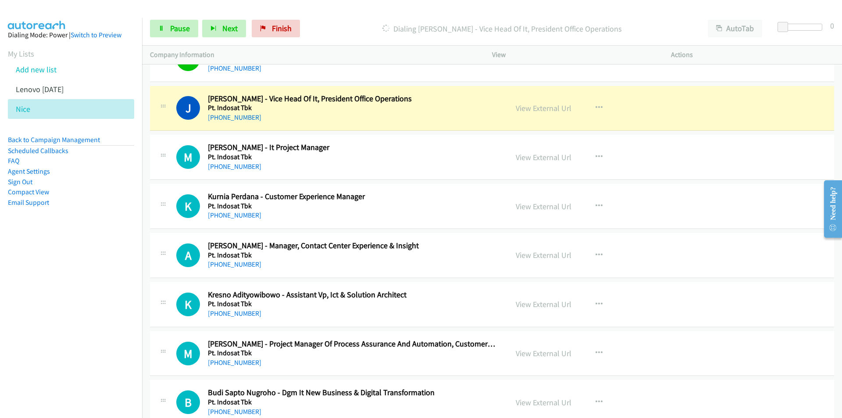
click at [110, 317] on nav "Dialing Mode: Power | Switch to Preview My Lists Add new list Lenovo Friday Nic…" at bounding box center [71, 227] width 142 height 418
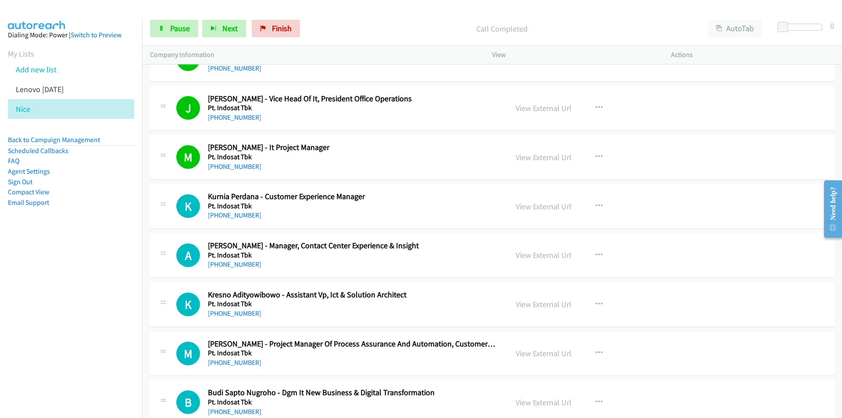
click at [99, 275] on nav "Dialing Mode: Power | Switch to Preview My Lists Add new list Lenovo Friday Nic…" at bounding box center [71, 227] width 142 height 418
click at [549, 156] on link "View External Url" at bounding box center [544, 157] width 56 height 10
click at [109, 338] on nav "Dialing Mode: Power | Switch to Preview My Lists Add new list Lenovo Friday Nic…" at bounding box center [71, 227] width 142 height 418
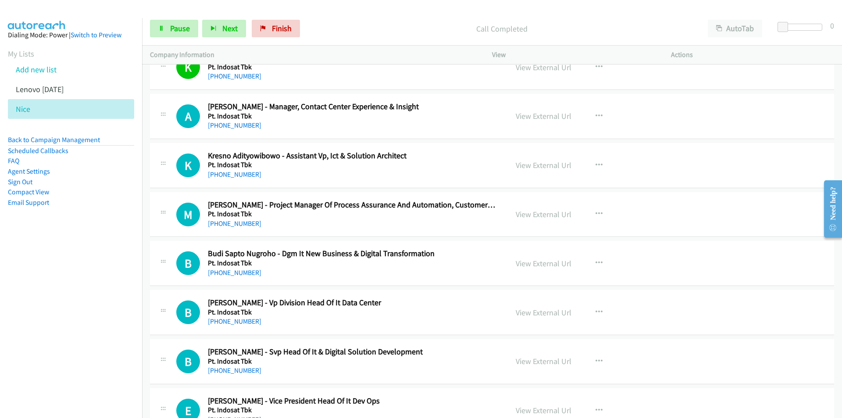
scroll to position [3201, 0]
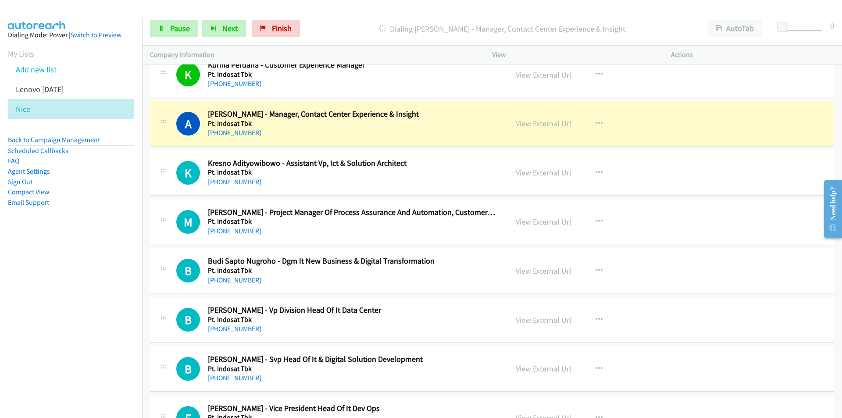
click at [58, 286] on nav "Dialing Mode: Power | Switch to Preview My Lists Add new list Lenovo Friday Nic…" at bounding box center [71, 227] width 142 height 418
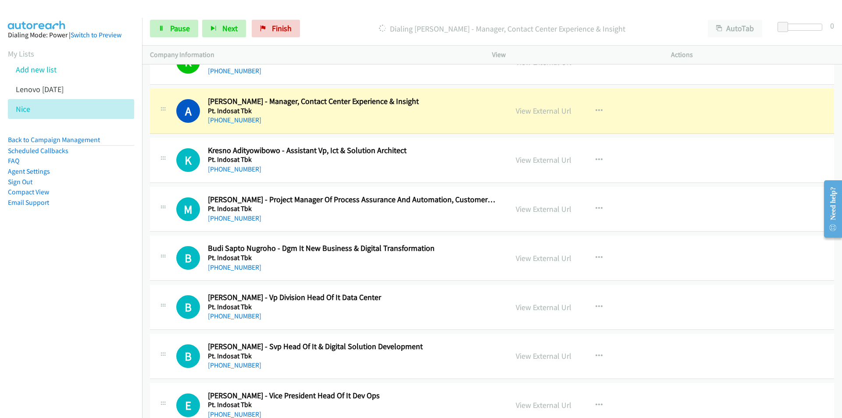
scroll to position [3244, 0]
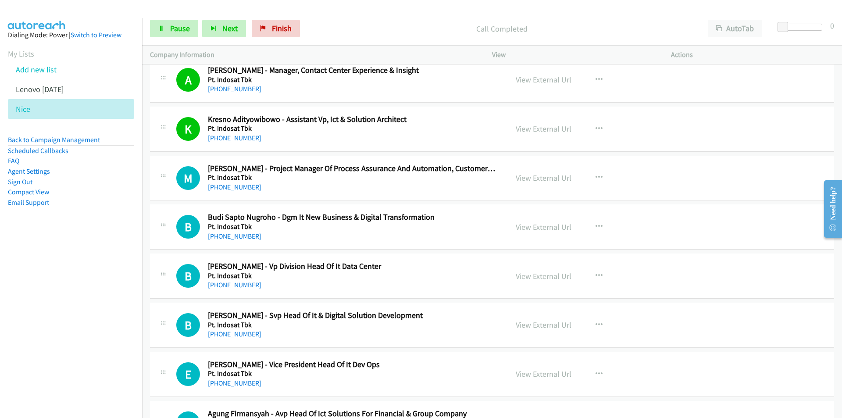
click at [74, 285] on nav "Dialing Mode: Power | Switch to Preview My Lists Add new list Lenovo Friday Nic…" at bounding box center [71, 227] width 142 height 418
click at [175, 28] on span "Pause" at bounding box center [180, 28] width 20 height 10
click at [530, 177] on link "View External Url" at bounding box center [544, 178] width 56 height 10
click at [170, 37] on link "Start Calls" at bounding box center [181, 29] width 63 height 18
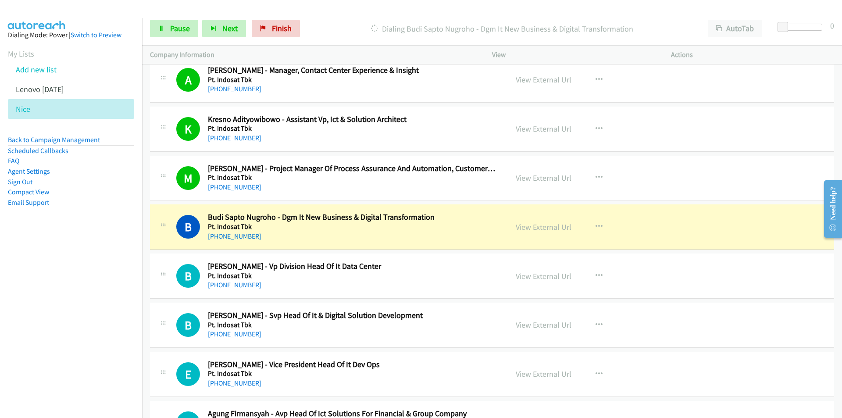
click at [102, 305] on nav "Dialing Mode: Power | Switch to Preview My Lists Add new list Lenovo Friday Nic…" at bounding box center [71, 227] width 142 height 418
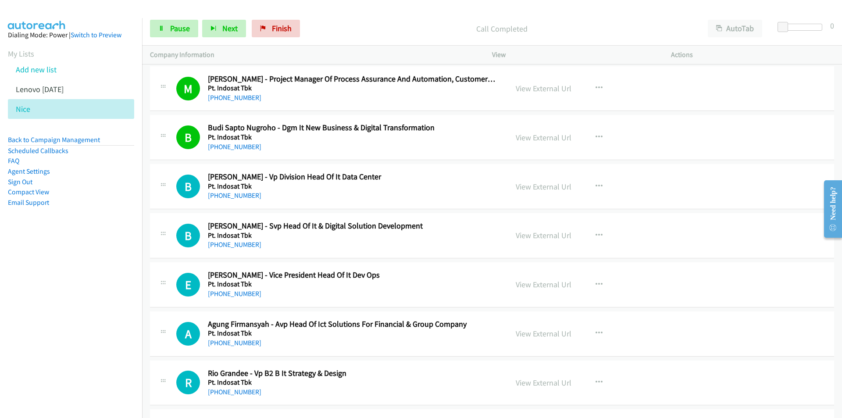
scroll to position [3376, 0]
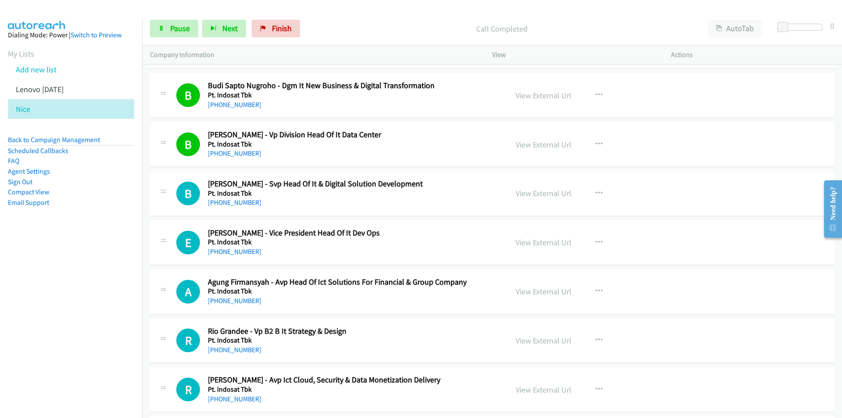
click at [111, 260] on nav "Dialing Mode: Power | Switch to Preview My Lists Add new list Lenovo Friday Nic…" at bounding box center [71, 227] width 142 height 418
click at [104, 289] on nav "Dialing Mode: Power | Switch to Preview My Lists Add new list Lenovo Friday Nic…" at bounding box center [71, 227] width 142 height 418
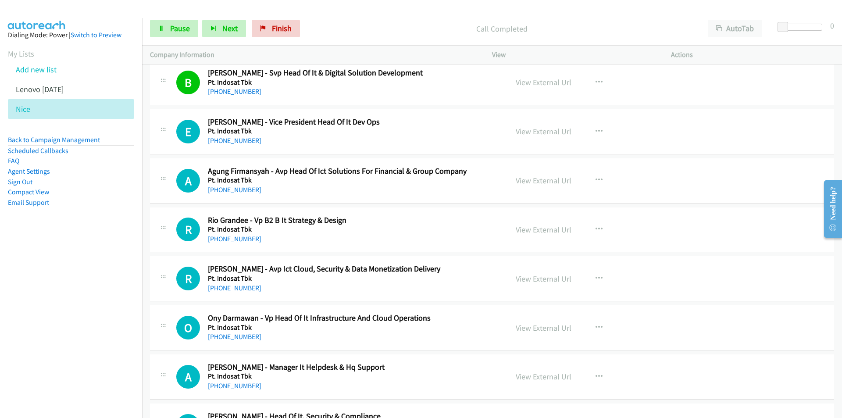
scroll to position [3507, 0]
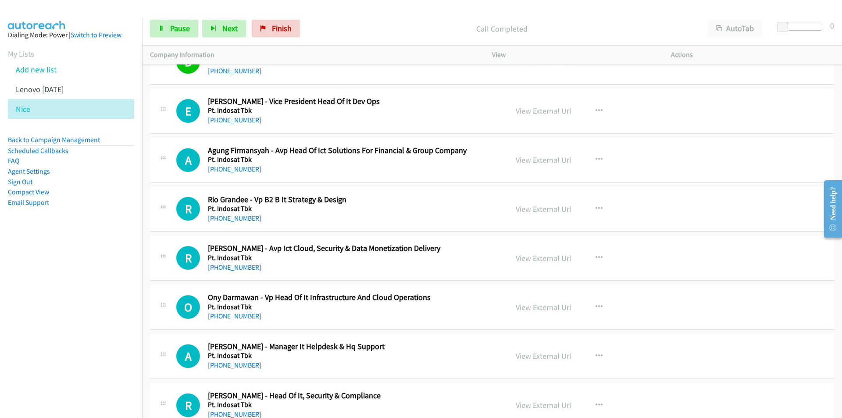
click at [97, 311] on nav "Dialing Mode: Power | Switch to Preview My Lists Add new list Lenovo Friday Nic…" at bounding box center [71, 227] width 142 height 418
click at [537, 112] on link "View External Url" at bounding box center [544, 111] width 56 height 10
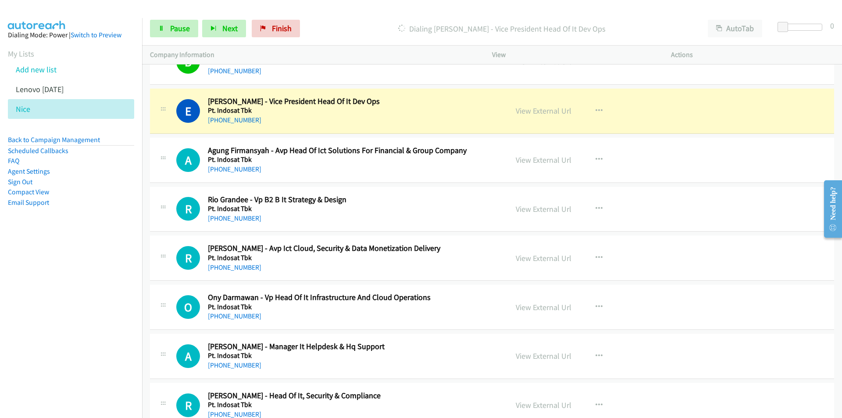
drag, startPoint x: 74, startPoint y: 324, endPoint x: 88, endPoint y: 320, distance: 14.2
click at [74, 324] on nav "Dialing Mode: Power | Switch to Preview My Lists Add new list Lenovo Friday Nic…" at bounding box center [71, 227] width 142 height 418
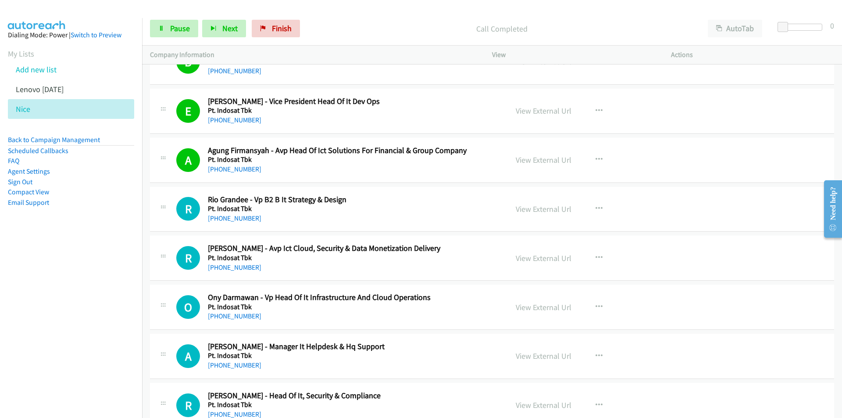
click at [102, 306] on nav "Dialing Mode: Power | Switch to Preview My Lists Add new list Lenovo Friday Nic…" at bounding box center [71, 227] width 142 height 418
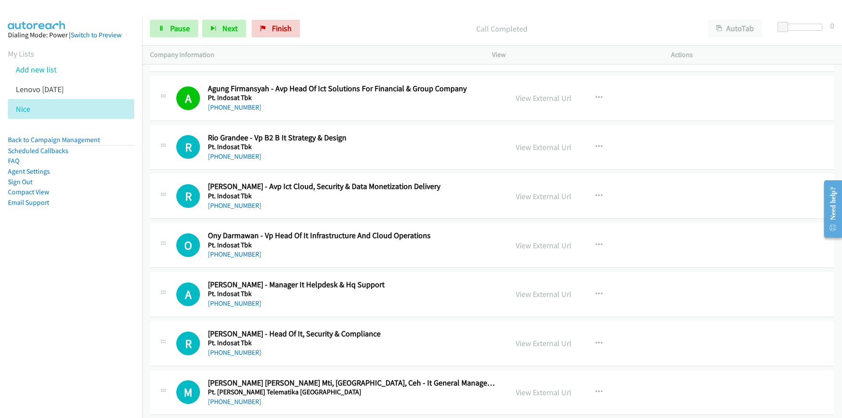
scroll to position [3595, 0]
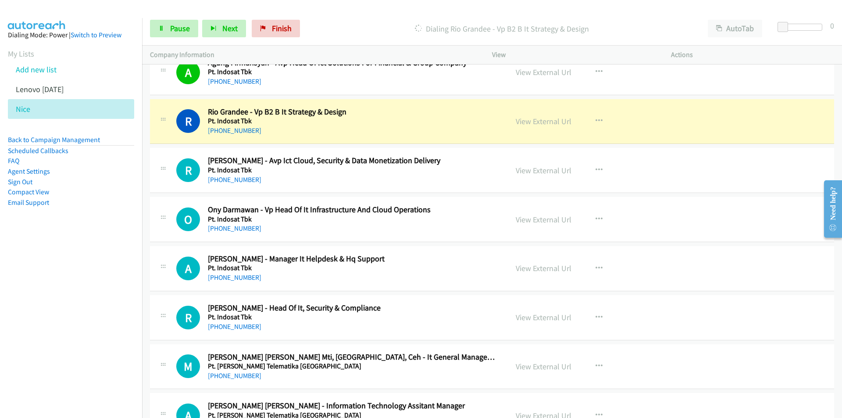
click at [119, 304] on nav "Dialing Mode: Power | Switch to Preview My Lists Add new list Lenovo Friday Nic…" at bounding box center [71, 227] width 142 height 418
click at [121, 316] on nav "Dialing Mode: Power | Switch to Preview My Lists Add new list Lenovo Friday Nic…" at bounding box center [71, 227] width 142 height 418
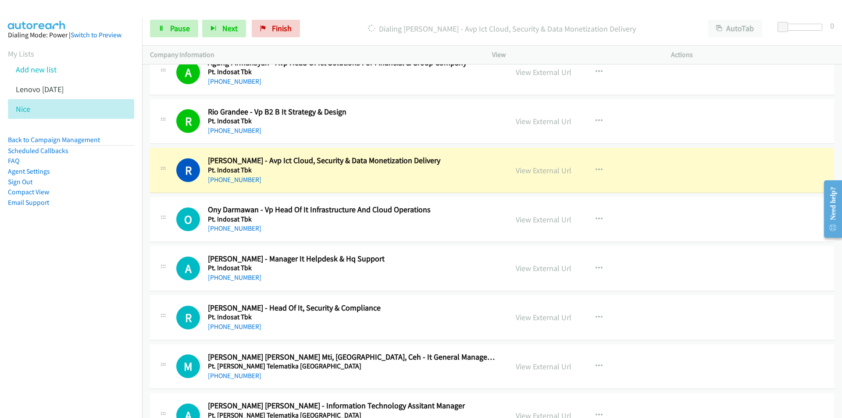
click at [107, 308] on nav "Dialing Mode: Power | Switch to Preview My Lists Add new list Lenovo Friday Nic…" at bounding box center [71, 227] width 142 height 418
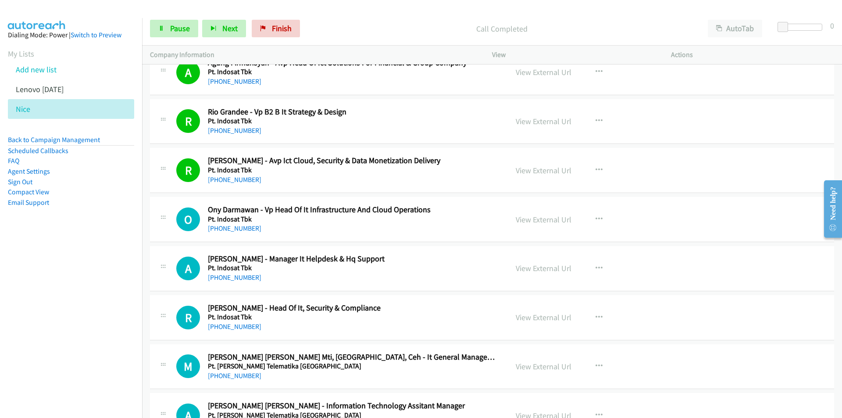
click at [102, 281] on nav "Dialing Mode: Power | Switch to Preview My Lists Add new list Lenovo Friday Nic…" at bounding box center [71, 227] width 142 height 418
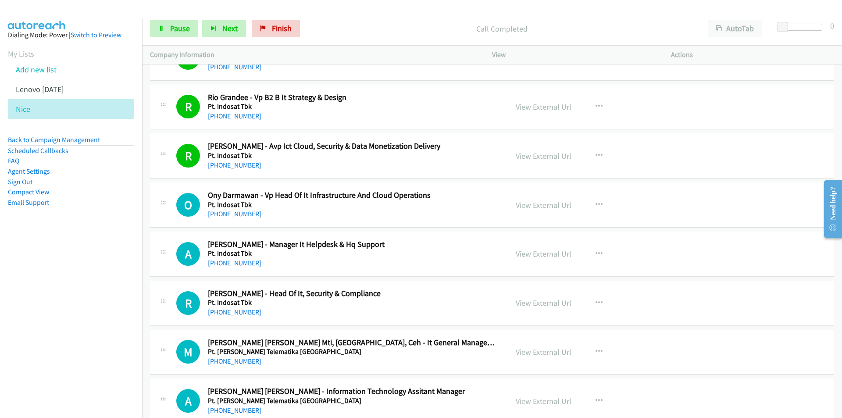
scroll to position [3683, 0]
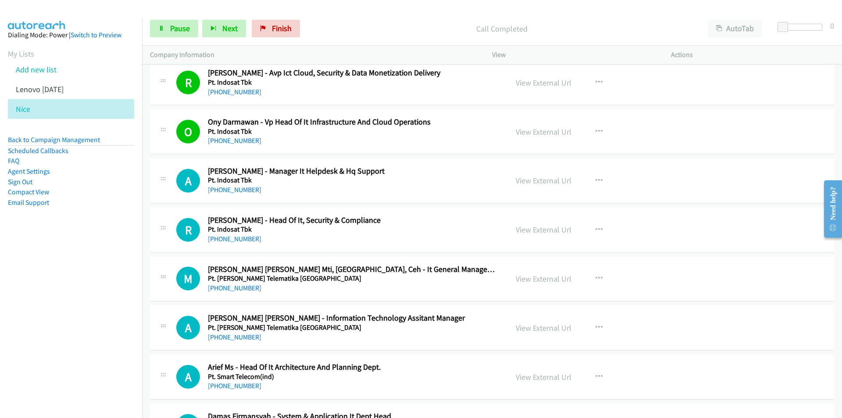
click at [53, 302] on nav "Dialing Mode: Power | Switch to Preview My Lists Add new list Lenovo Friday Nic…" at bounding box center [71, 227] width 142 height 418
click at [554, 179] on link "View External Url" at bounding box center [544, 180] width 56 height 10
click at [546, 232] on link "View External Url" at bounding box center [544, 229] width 56 height 10
click at [168, 28] on link "Pause" at bounding box center [174, 29] width 48 height 18
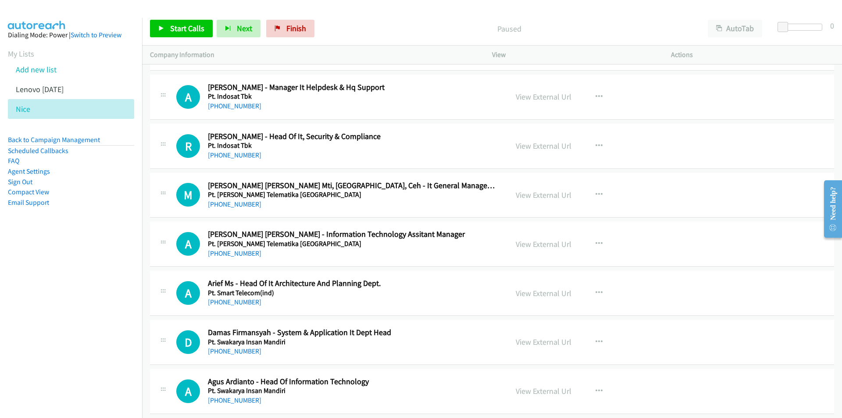
scroll to position [3814, 0]
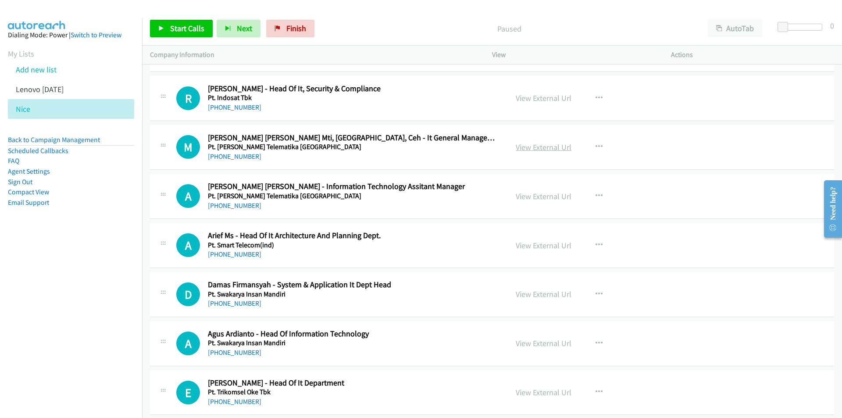
click at [549, 147] on link "View External Url" at bounding box center [544, 147] width 56 height 10
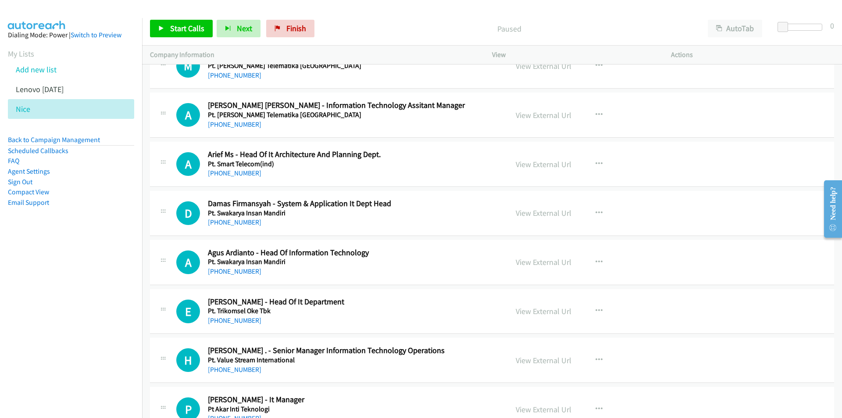
scroll to position [3902, 0]
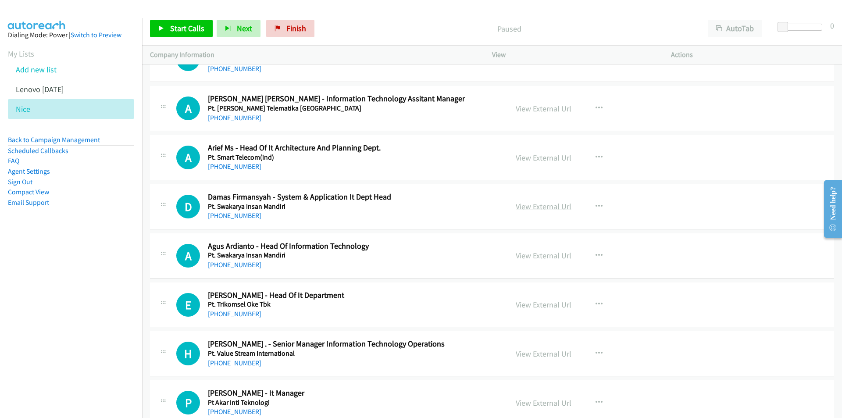
click at [531, 206] on link "View External Url" at bounding box center [544, 206] width 56 height 10
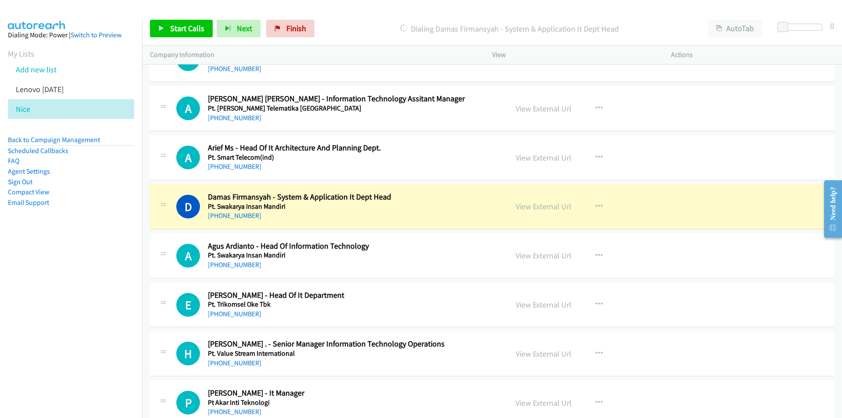
drag, startPoint x: 124, startPoint y: 325, endPoint x: 138, endPoint y: 322, distance: 14.3
click at [124, 325] on nav "Dialing Mode: Power | Switch to Preview My Lists Add new list Lenovo Friday Nic…" at bounding box center [71, 227] width 142 height 418
click at [89, 287] on nav "Dialing Mode: Power | Switch to Preview My Lists Add new list Lenovo Friday Nic…" at bounding box center [71, 227] width 142 height 418
click at [549, 204] on link "View External Url" at bounding box center [544, 206] width 56 height 10
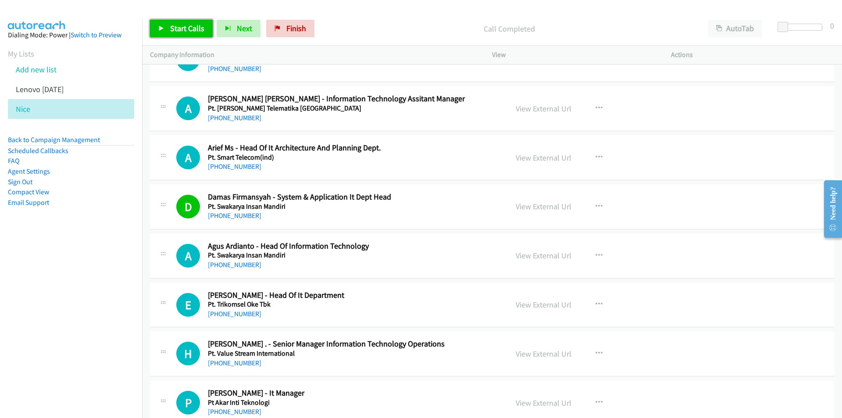
click at [179, 32] on span "Start Calls" at bounding box center [187, 28] width 34 height 10
click at [538, 205] on link "View External Url" at bounding box center [544, 206] width 56 height 10
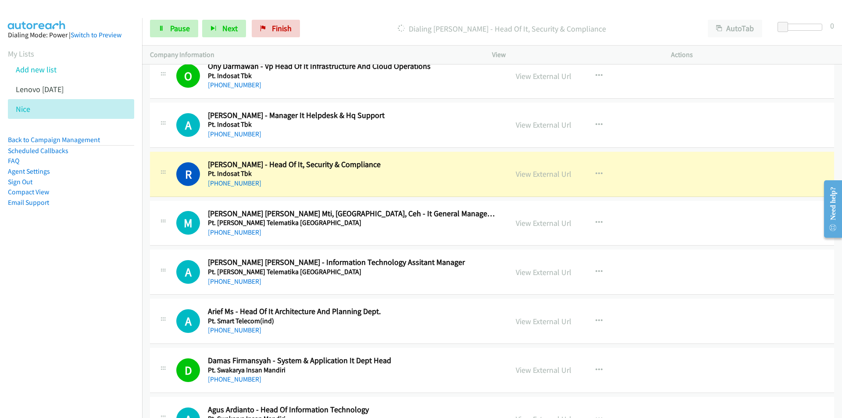
scroll to position [3727, 0]
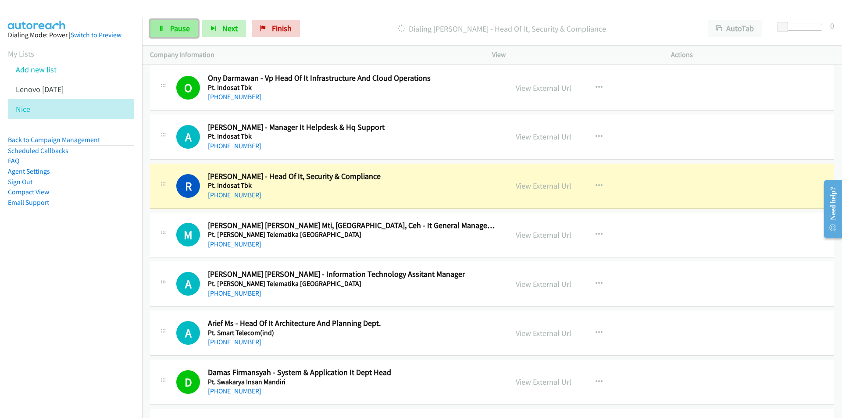
click at [178, 34] on link "Pause" at bounding box center [174, 29] width 48 height 18
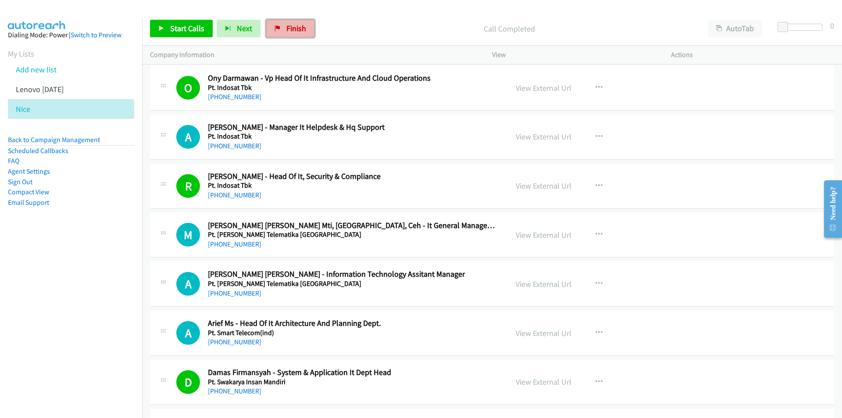
click at [281, 32] on link "Finish" at bounding box center [290, 29] width 48 height 18
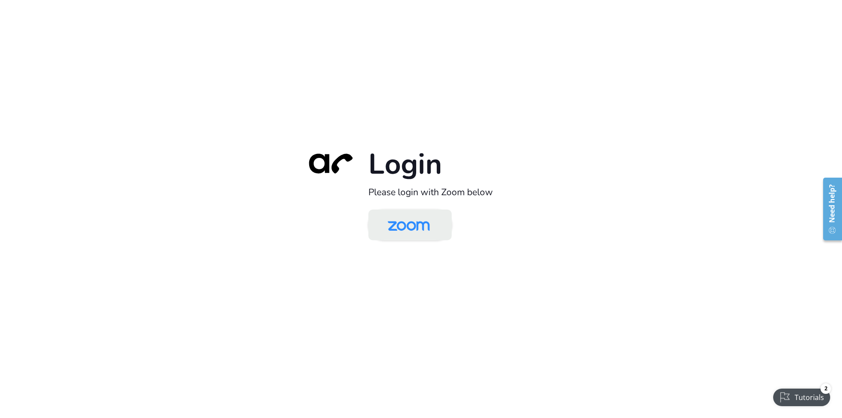
click at [404, 231] on img at bounding box center [408, 225] width 61 height 28
